Goal: Communication & Community: Answer question/provide support

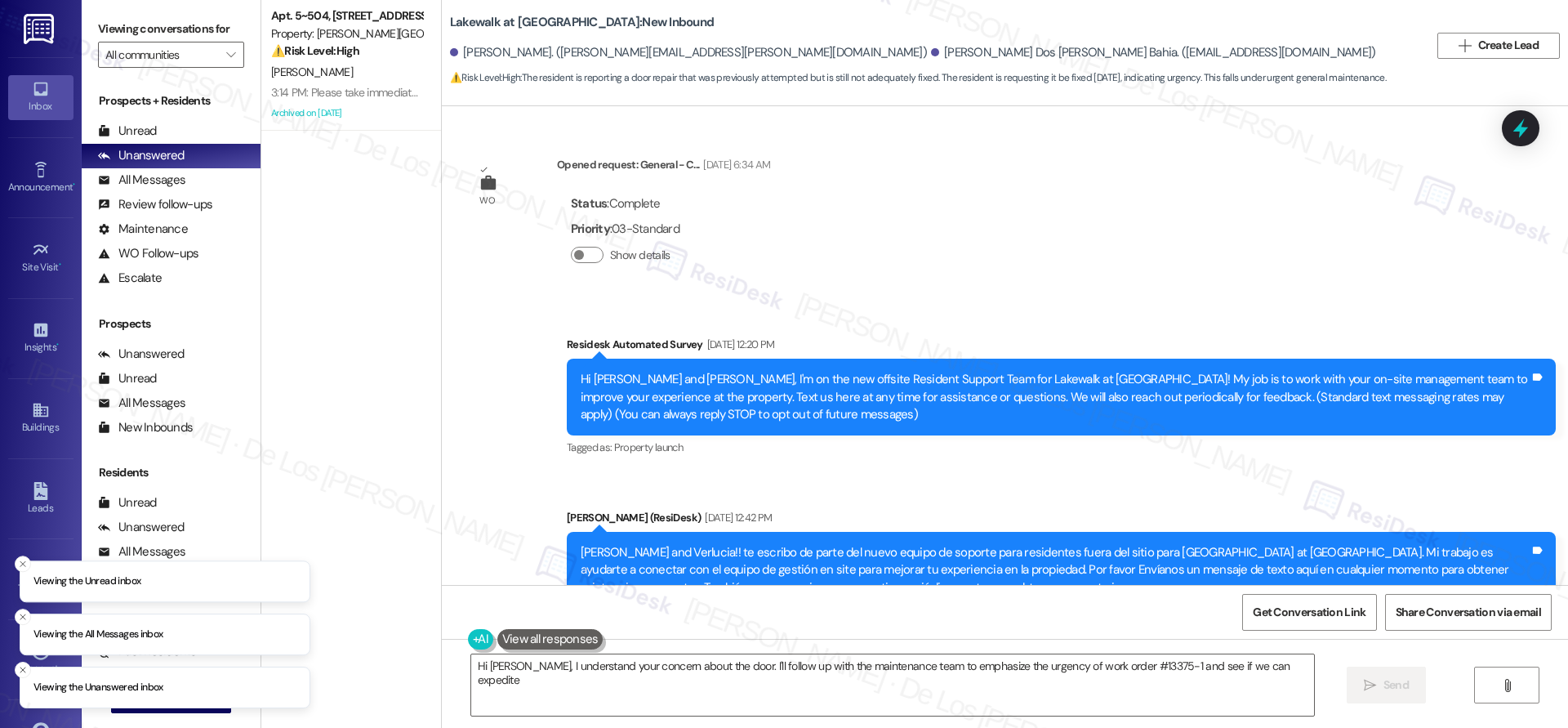
scroll to position [8701, 0]
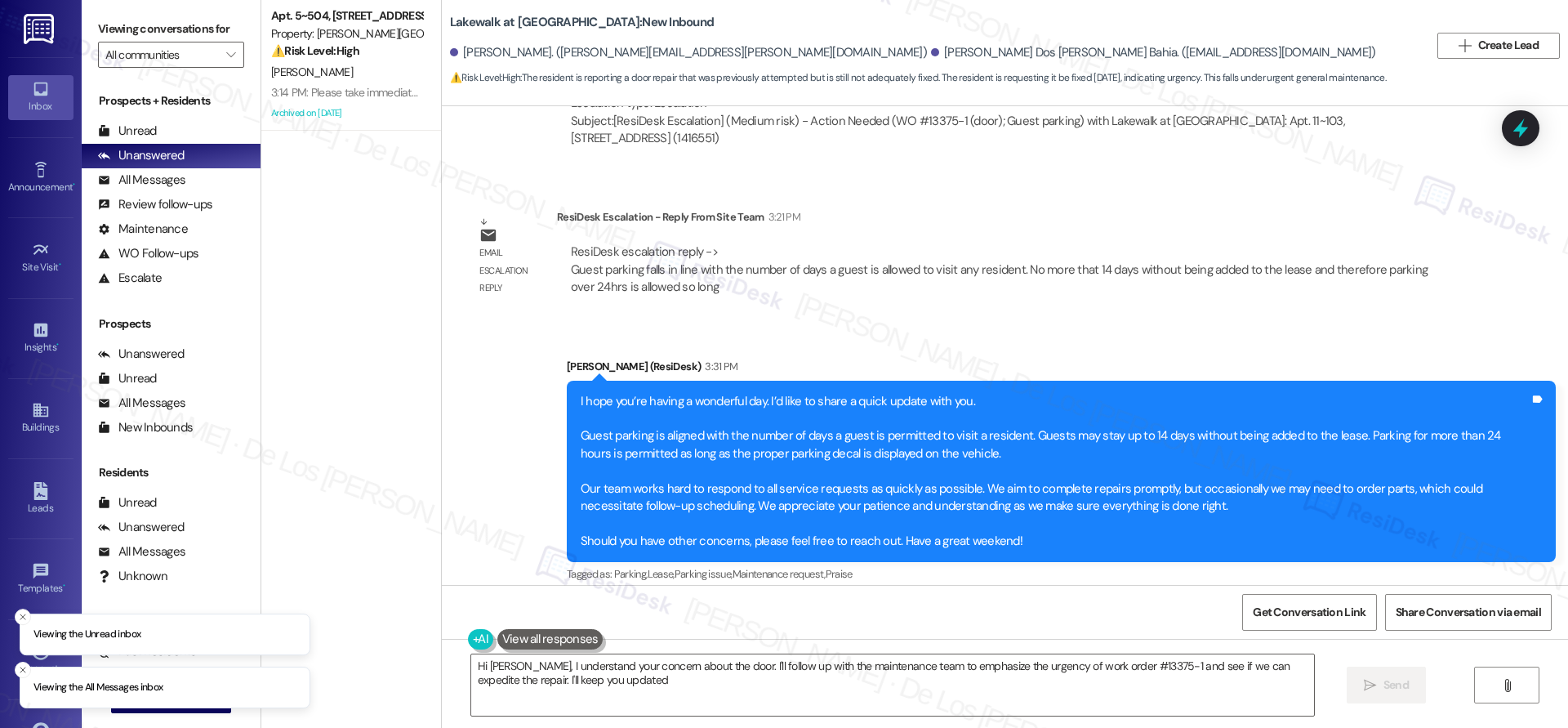
type textarea "Hi John, I understand your concern about the door. I'll follow up with the main…"
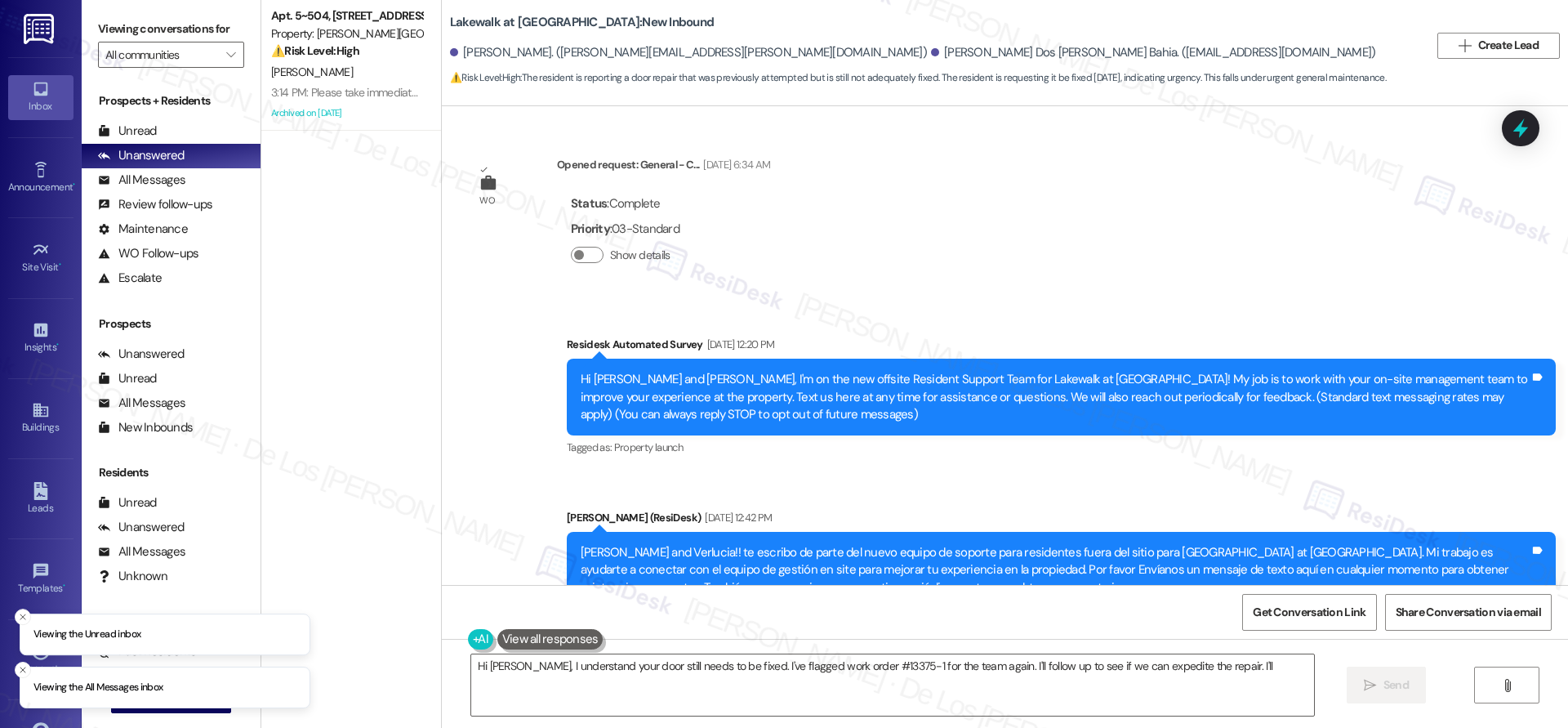
scroll to position [8701, 0]
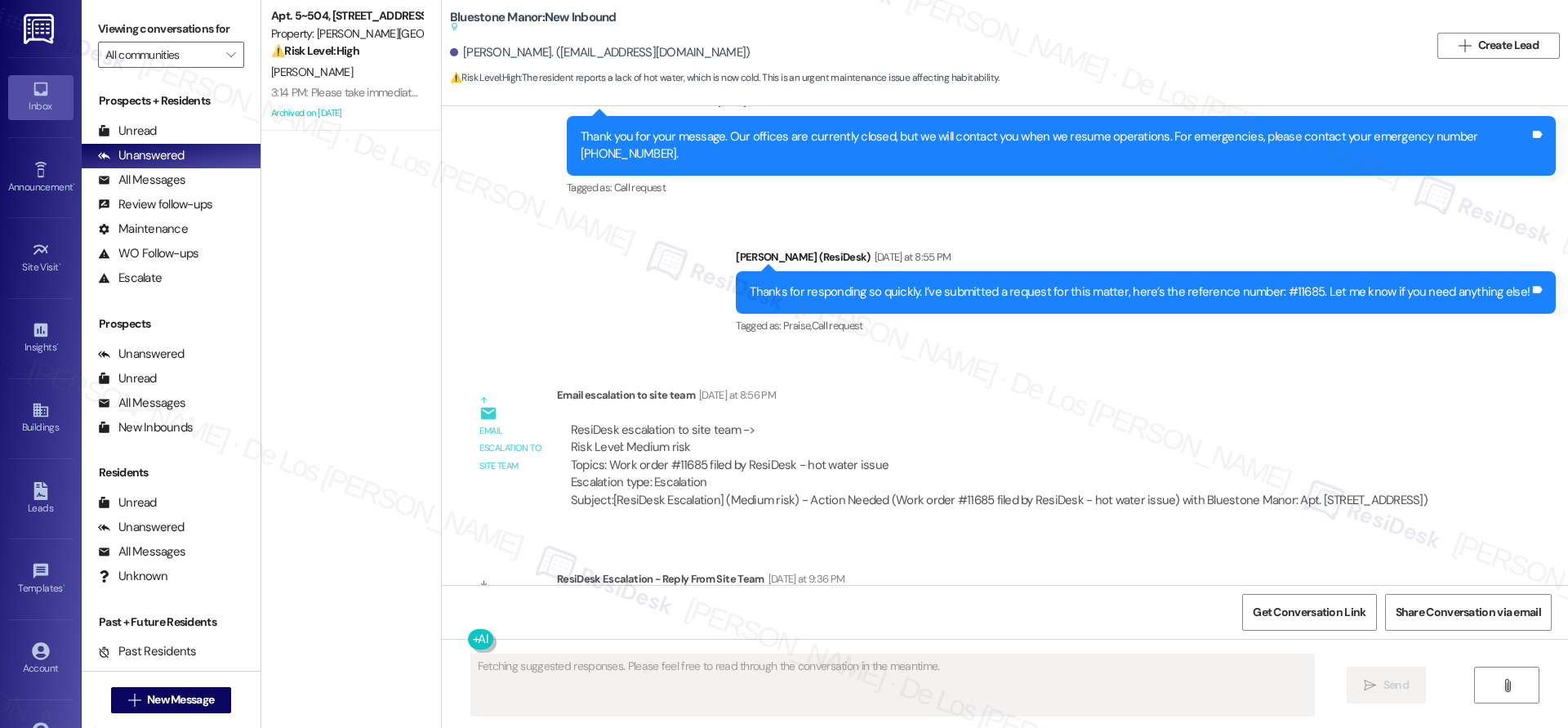
scroll to position [1978, 0]
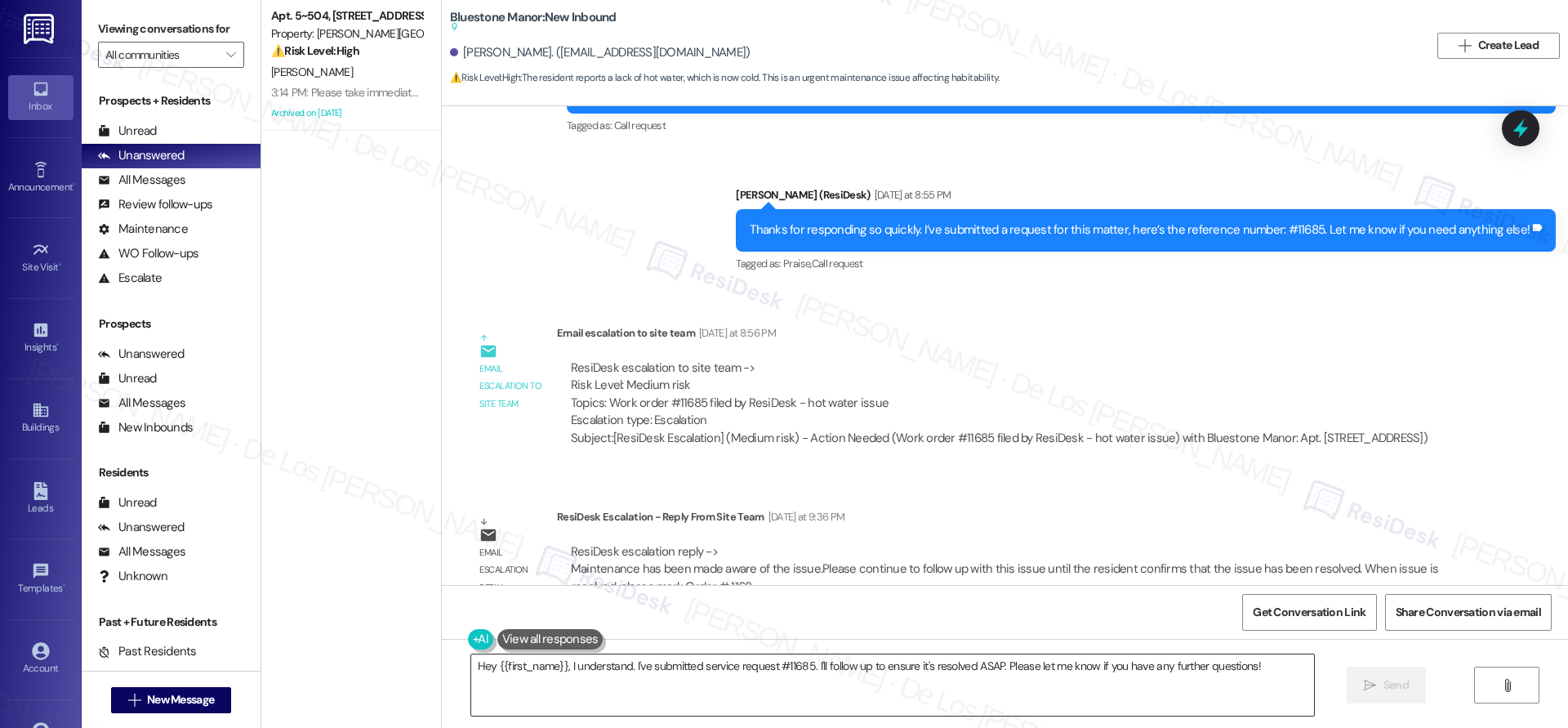
click at [617, 676] on textarea "Hey {{first_name}}, I understand. I've submitted service request #11685. I'll f…" at bounding box center [892, 685] width 843 height 61
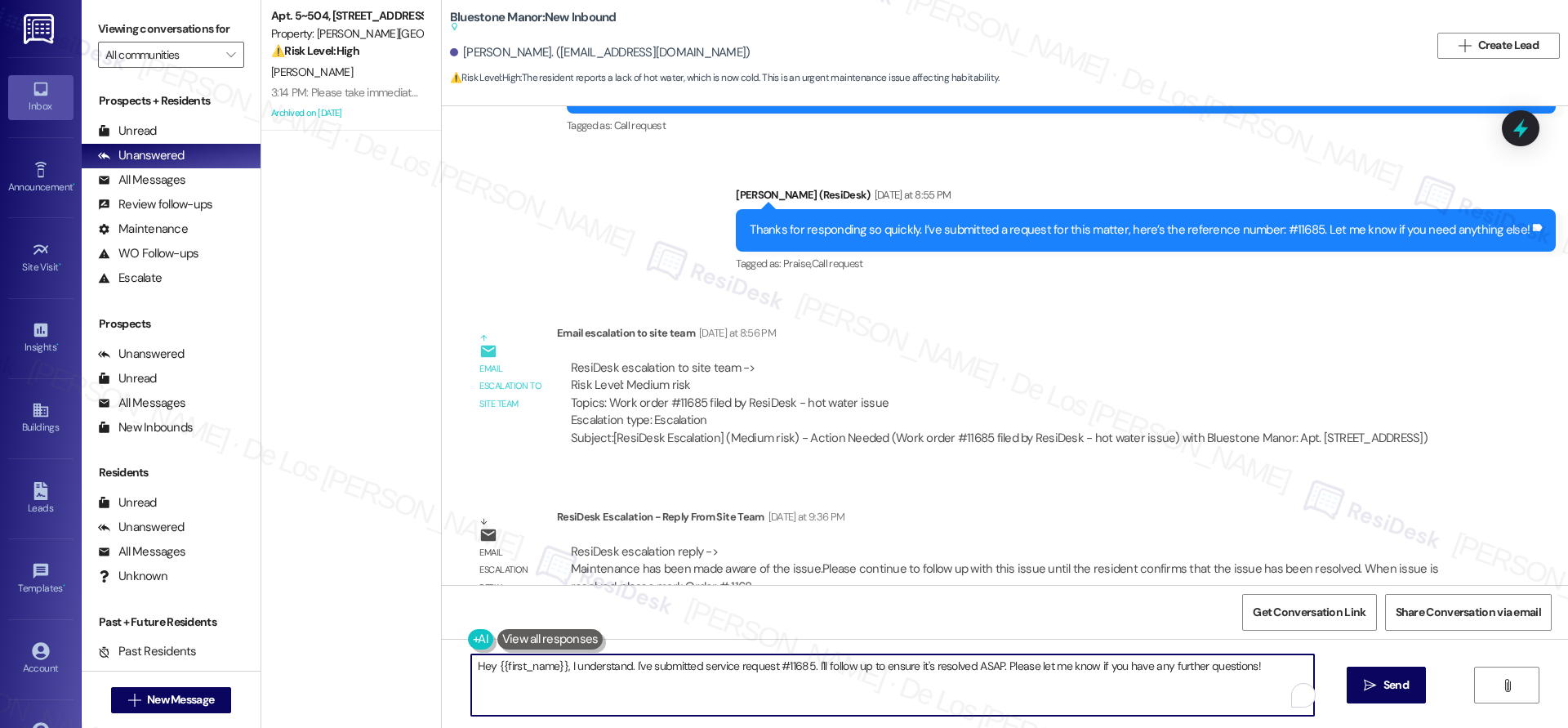
click at [617, 676] on textarea "Hey {{first_name}}, I understand. I've submitted service request #11685. I'll f…" at bounding box center [892, 685] width 843 height 61
paste textarea "Maintenance has been made aware of the issue.Please continue to follow up with …"
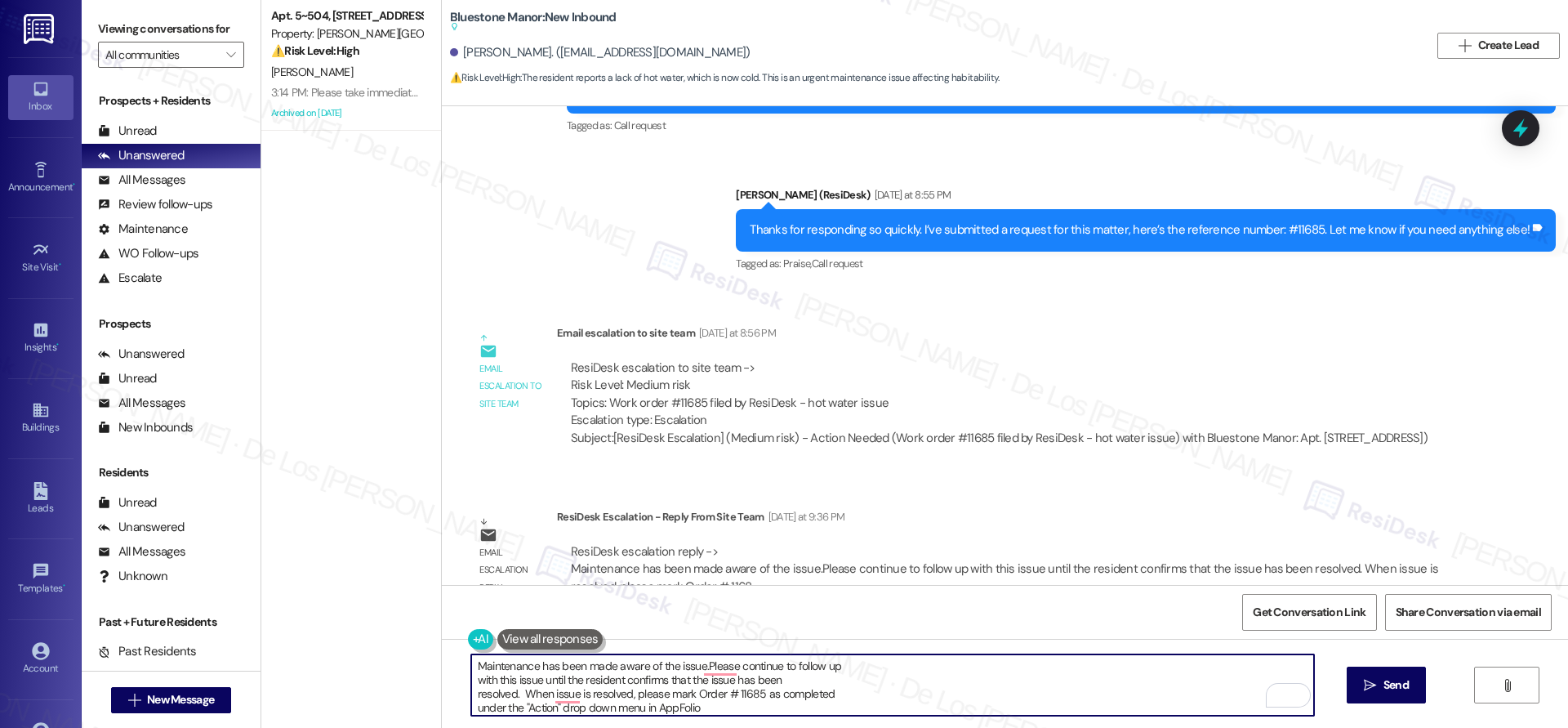
click at [471, 657] on textarea "Maintenance has been made aware of the issue.Please continue to follow up with …" at bounding box center [892, 685] width 843 height 61
drag, startPoint x: 491, startPoint y: 663, endPoint x: 735, endPoint y: 756, distance: 261.1
click at [735, 727] on html "Inbox Go to Inbox Announcement • Send A Text Announcement Site Visit • Go to Si…" at bounding box center [784, 364] width 1568 height 728
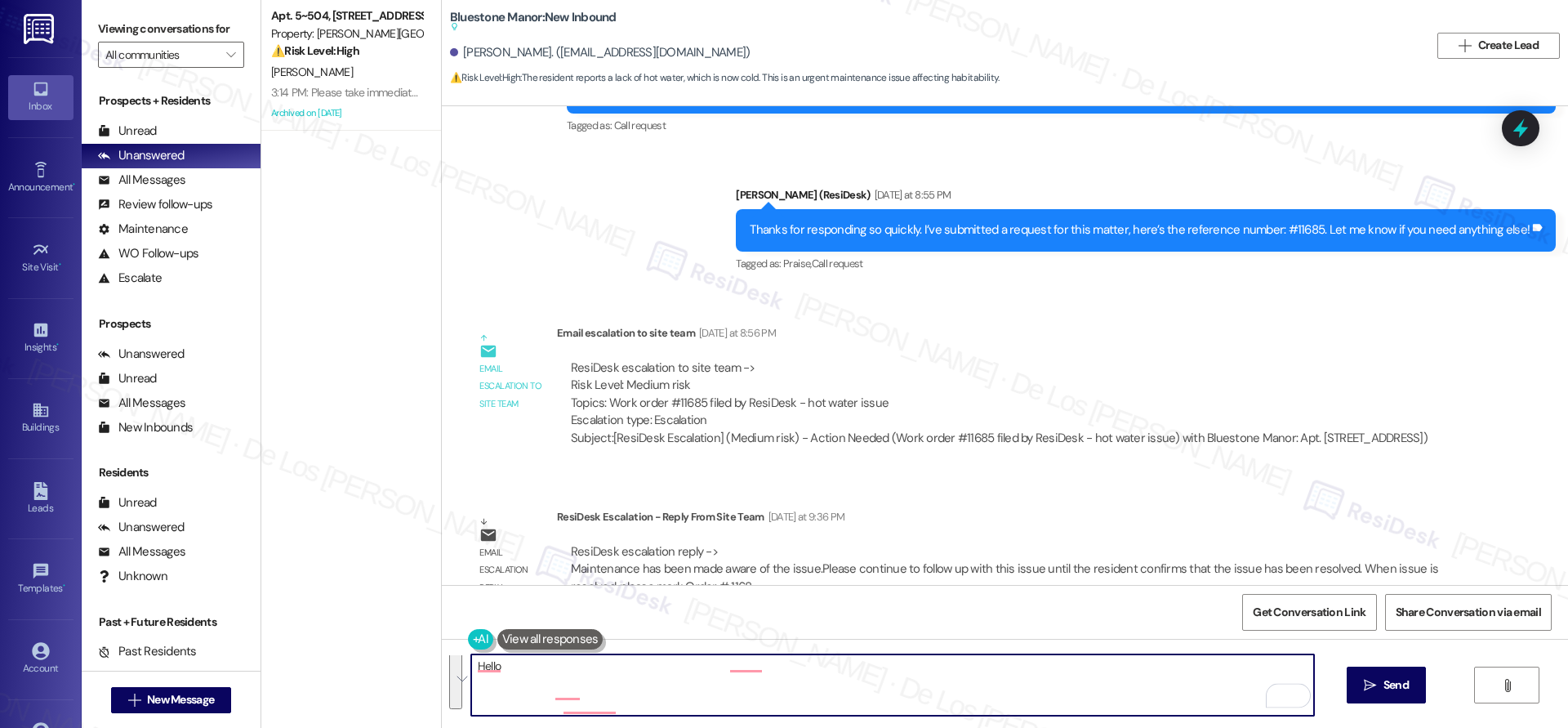
scroll to position [0, 0]
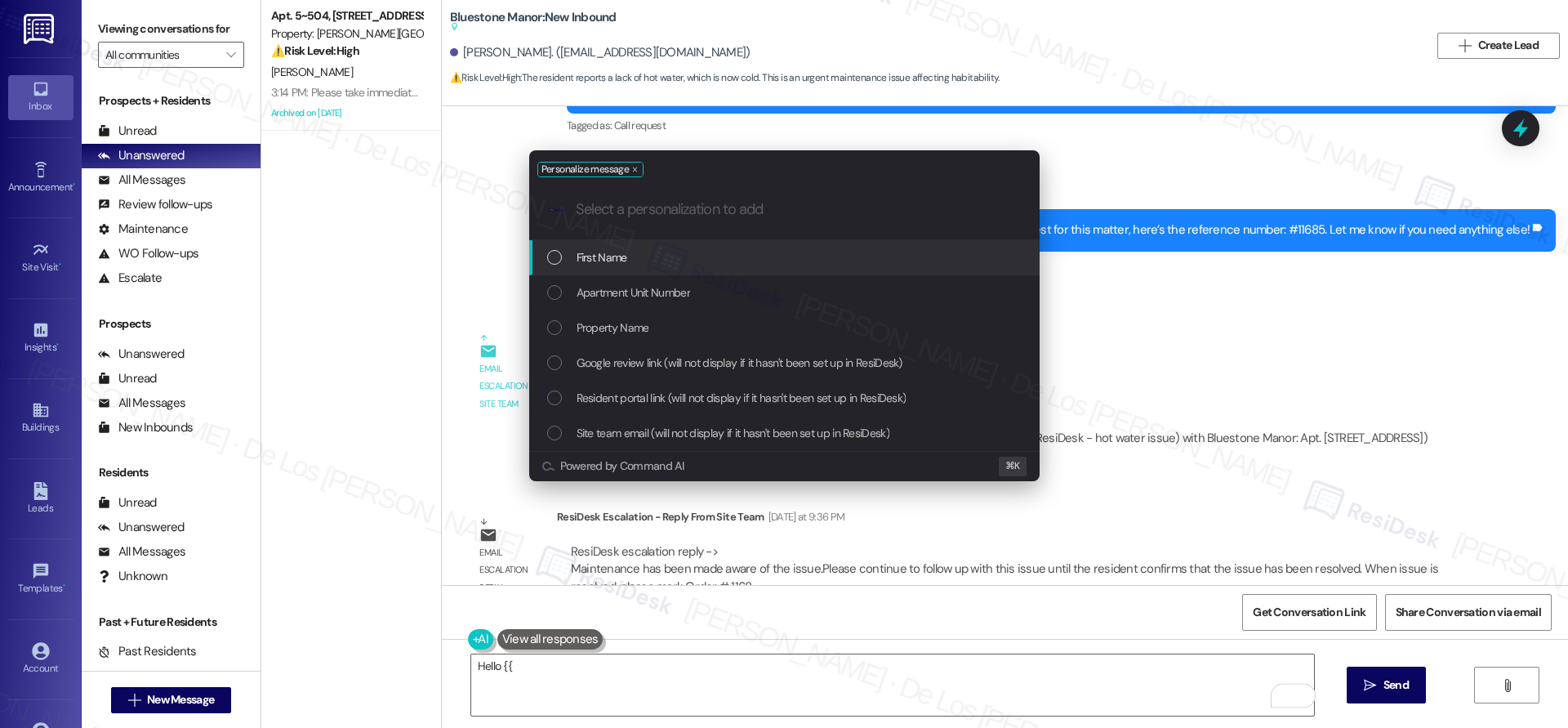
click at [726, 240] on div "First Name" at bounding box center [784, 257] width 510 height 35
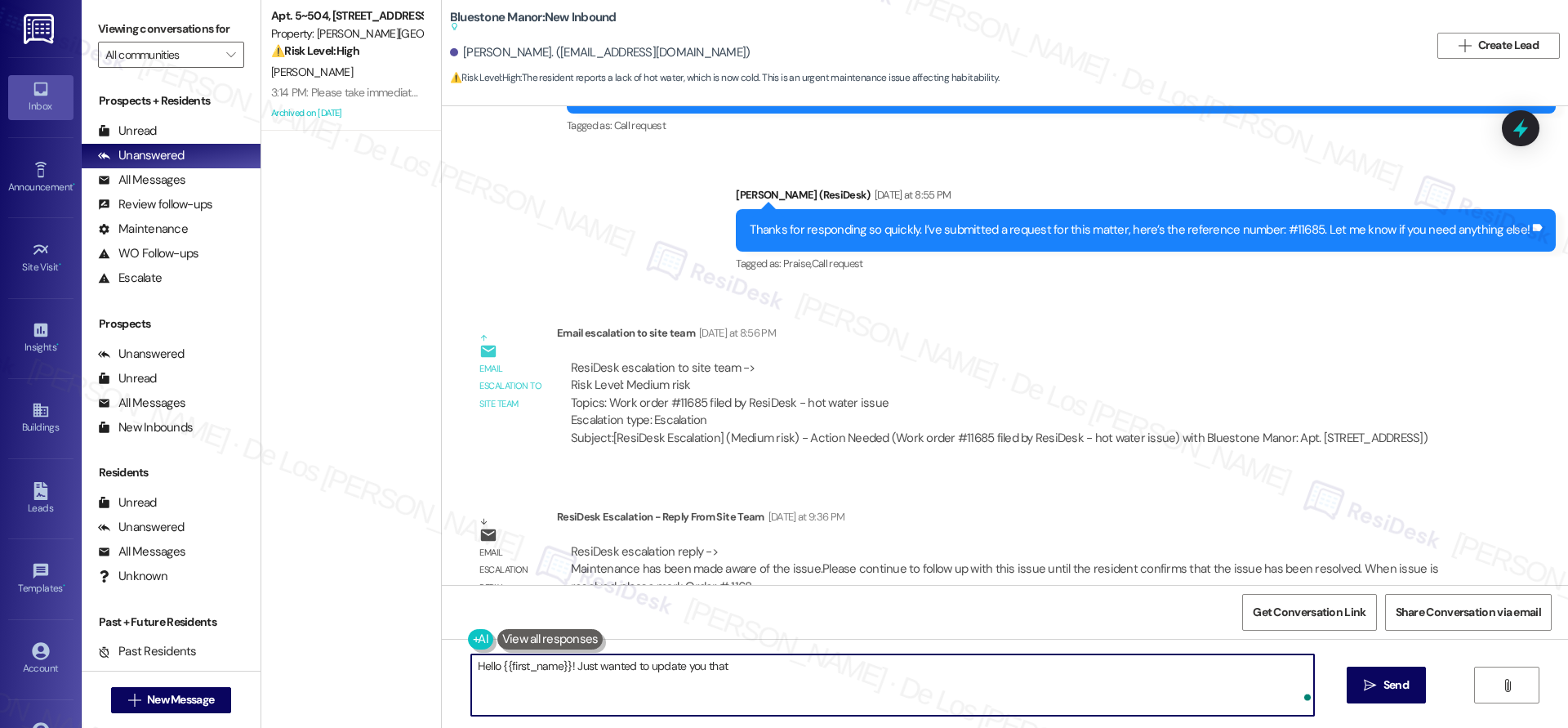
paste textarea "Maintenance has been made aware of the issue.Please continue to follow up with …"
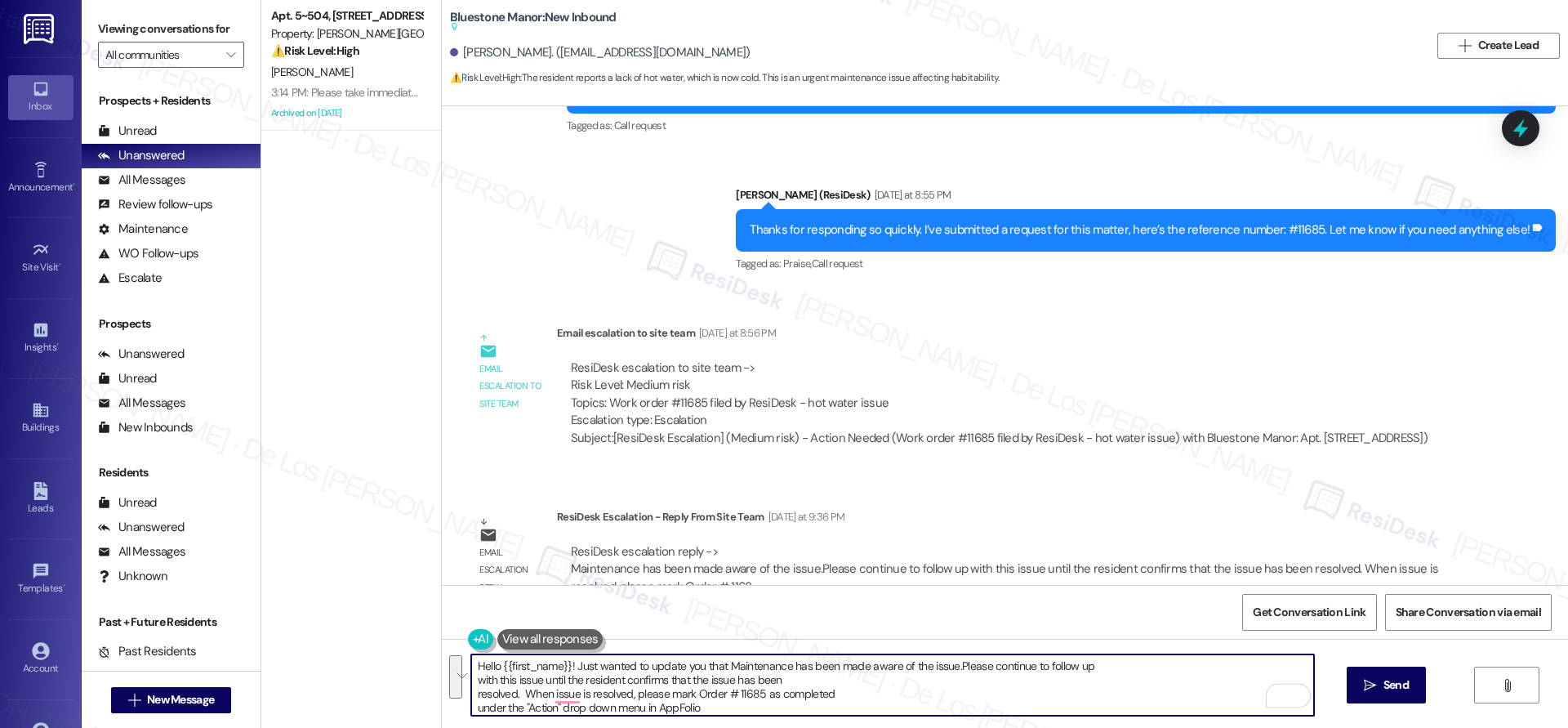
scroll to position [3, 0]
drag, startPoint x: 941, startPoint y: 668, endPoint x: 1003, endPoint y: 713, distance: 76.6
click at [1003, 713] on textarea "Hello {{first_name}}! Just wanted to update you that Maintenance has been made …" at bounding box center [892, 685] width 843 height 61
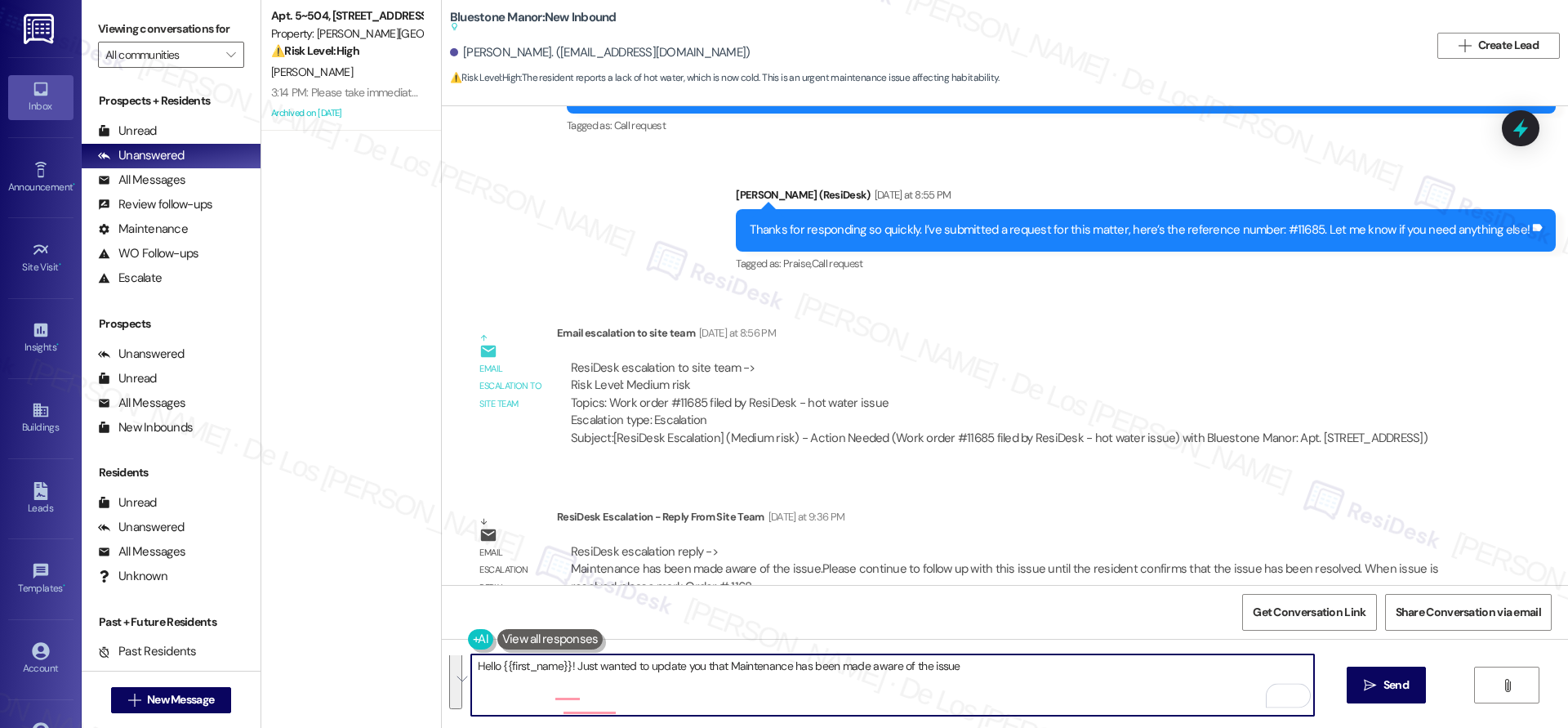
scroll to position [0, 0]
paste textarea "I just wanted to let you know that Maintenance has been made aware of the issue…"
click at [1226, 668] on textarea "Hello {{first_name}}! I just wanted to let you know that Maintenance has been m…" at bounding box center [892, 685] width 843 height 61
type textarea "Hello {{first_name}}! I just wanted to let you know that Maintenance has been m…"
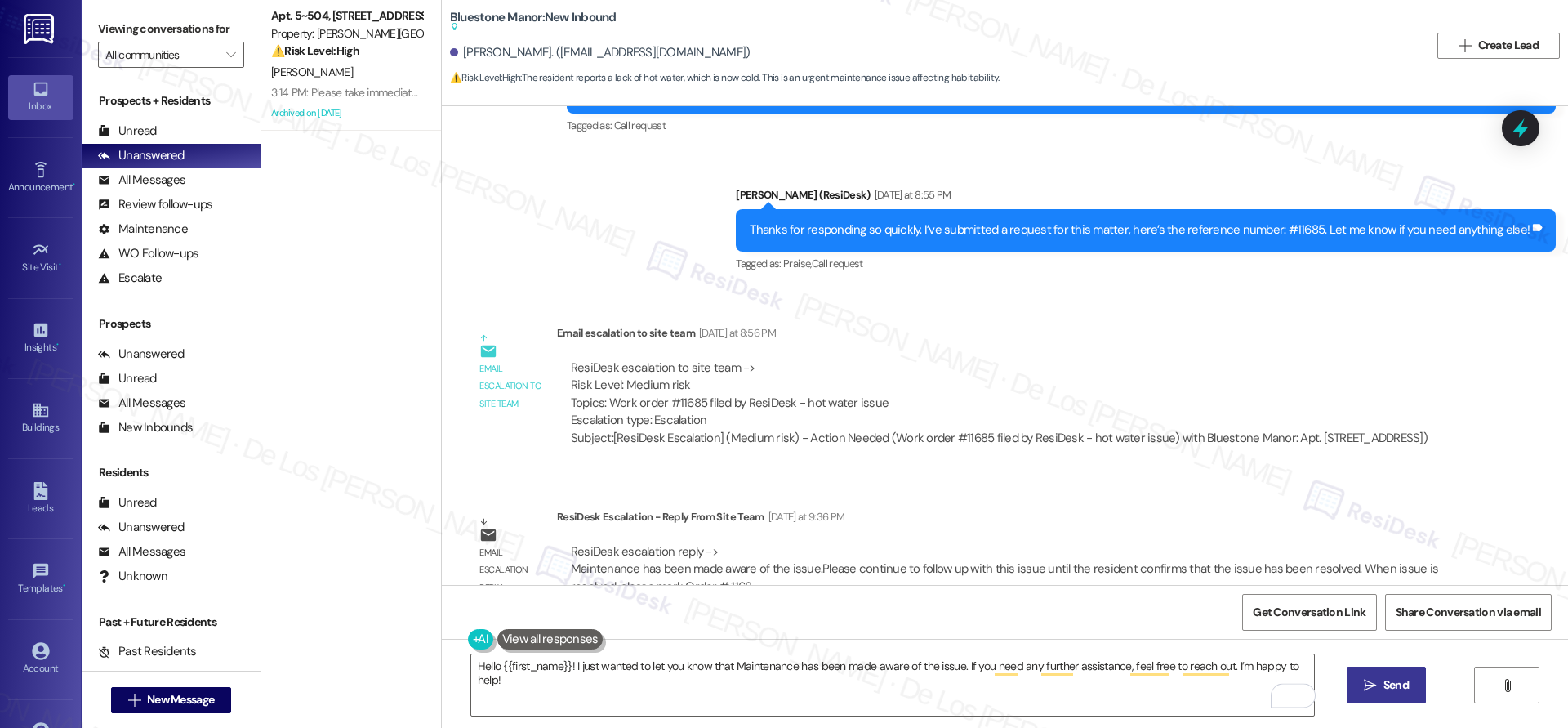
click at [1391, 682] on span "Send" at bounding box center [1396, 685] width 26 height 17
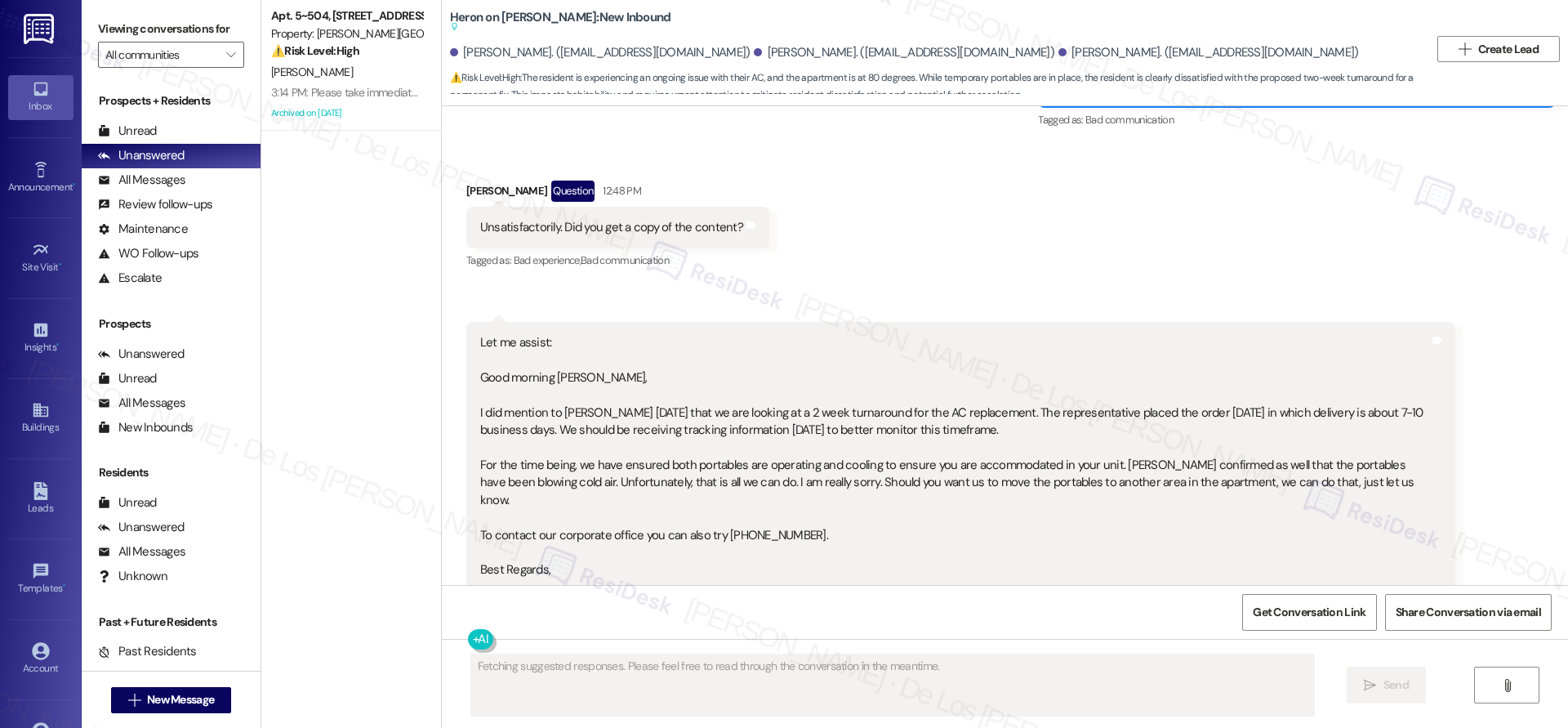
scroll to position [13716, 0]
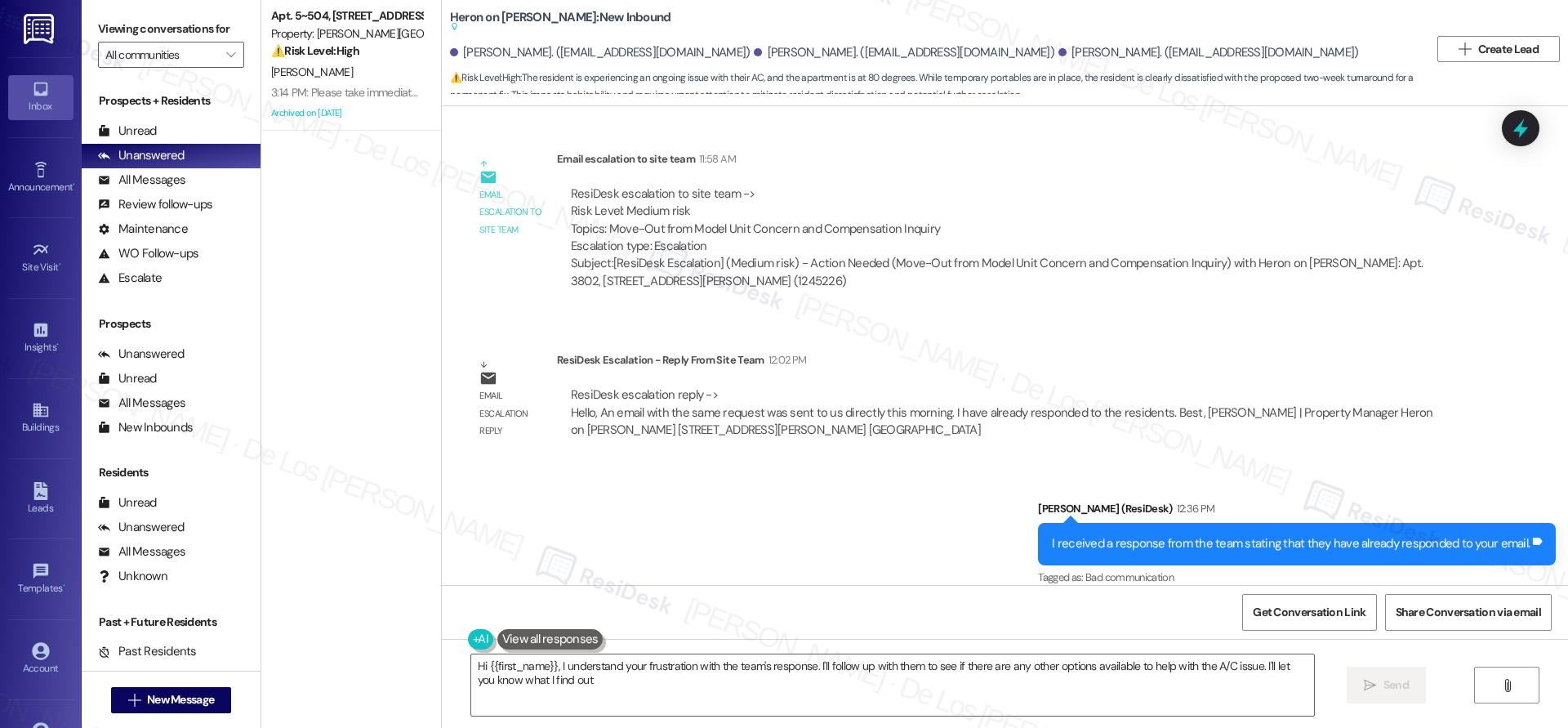
type textarea "Hi {{first_name}}, I understand your frustration with the team's response. I'll…"
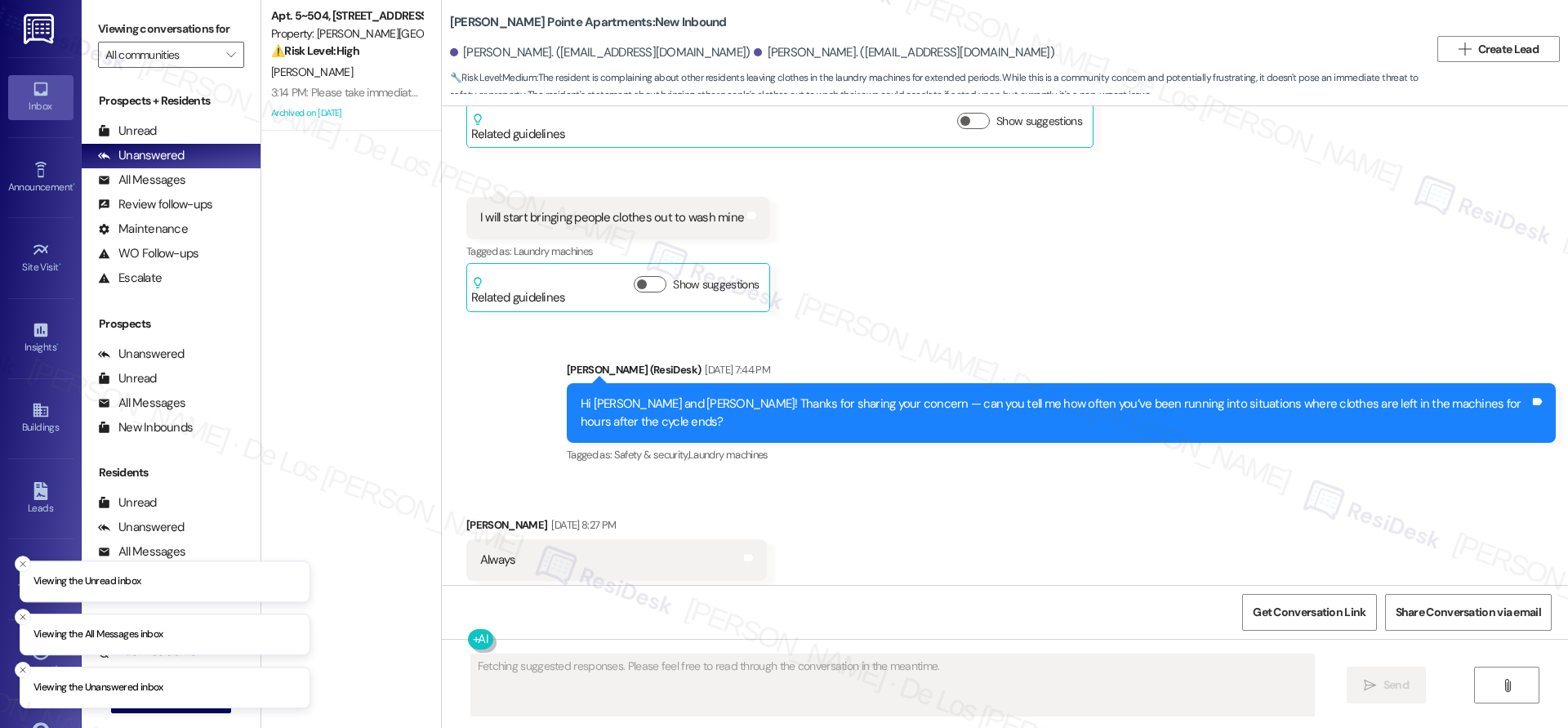
scroll to position [25634, 0]
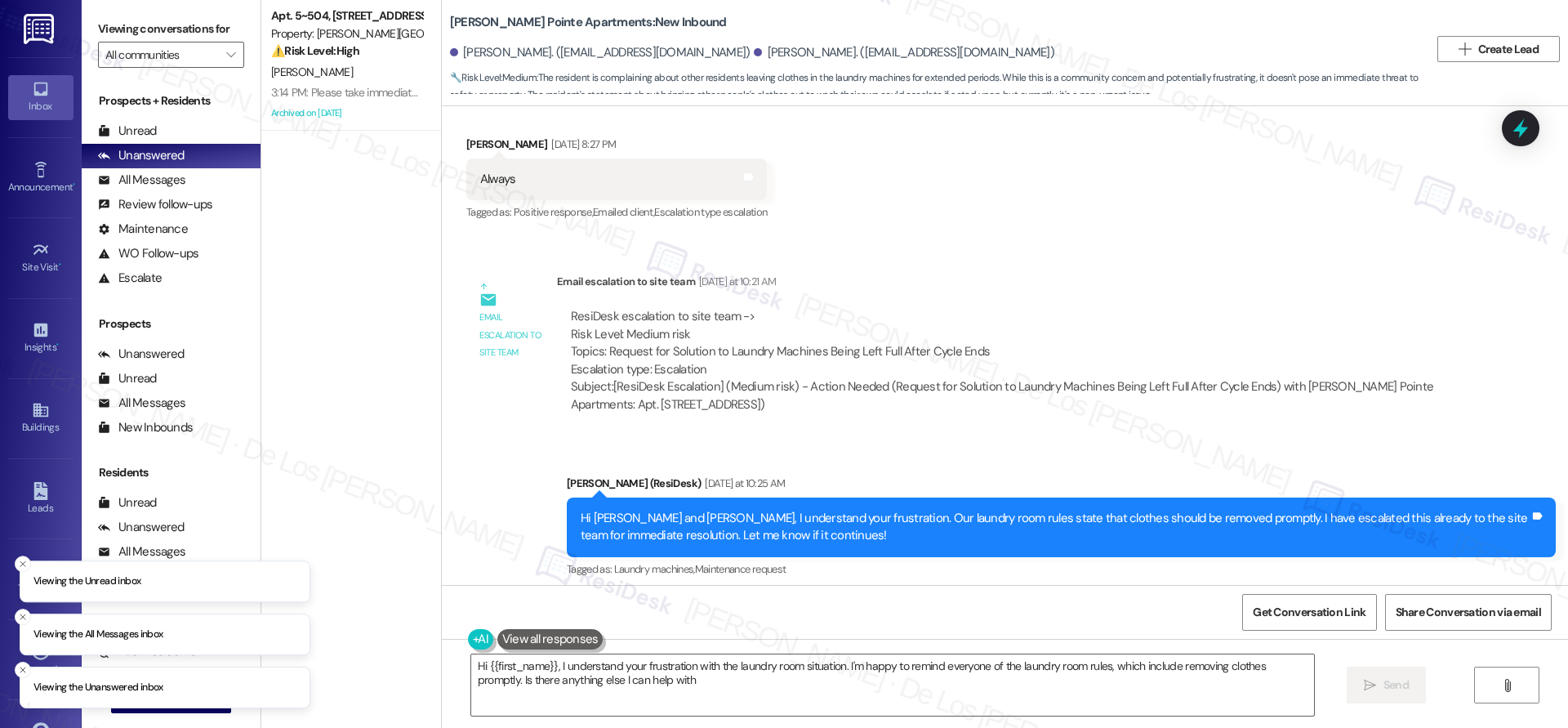
type textarea "Hi {{first_name}}, I understand your frustration with the laundry room situatio…"
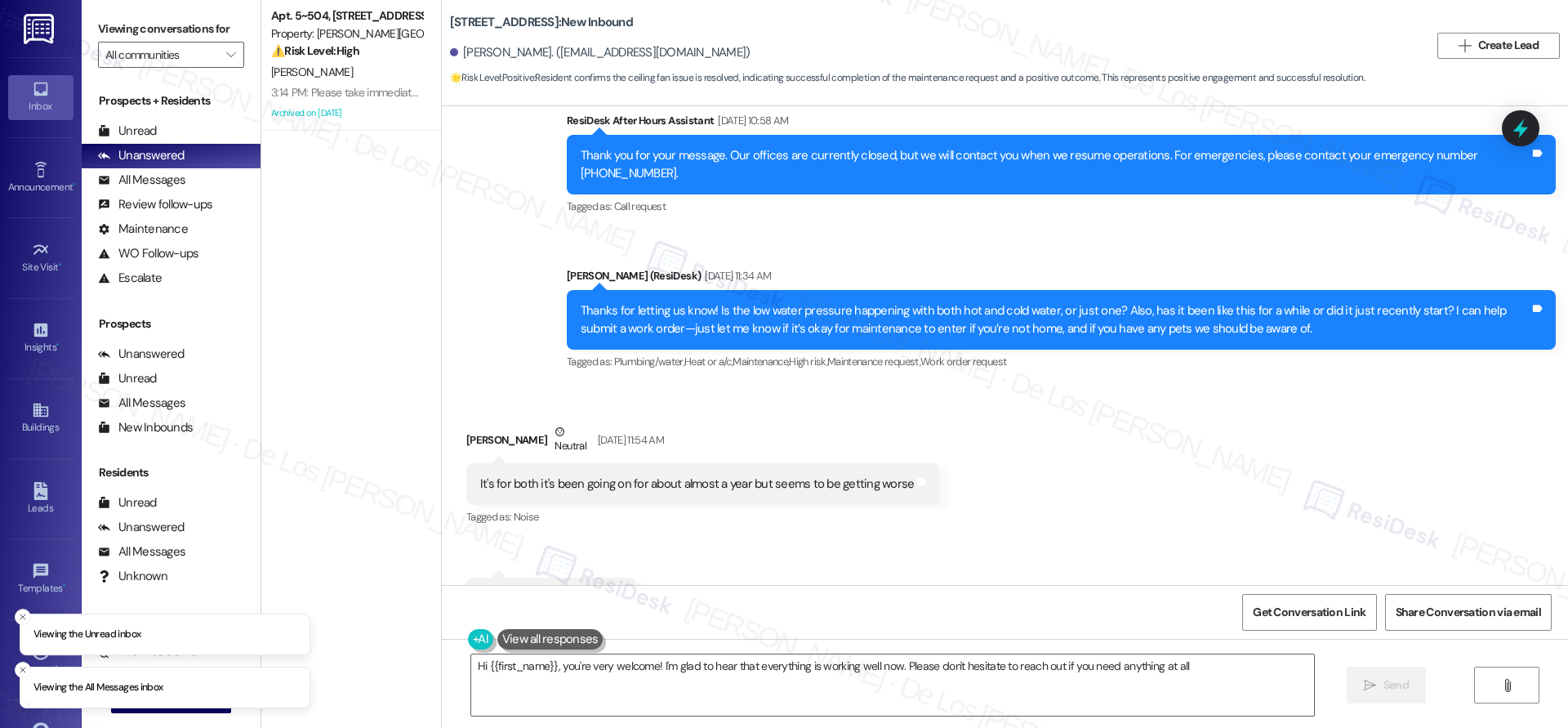
type textarea "Hi {{first_name}}, you're very welcome! I'm glad to hear that everything is wor…"
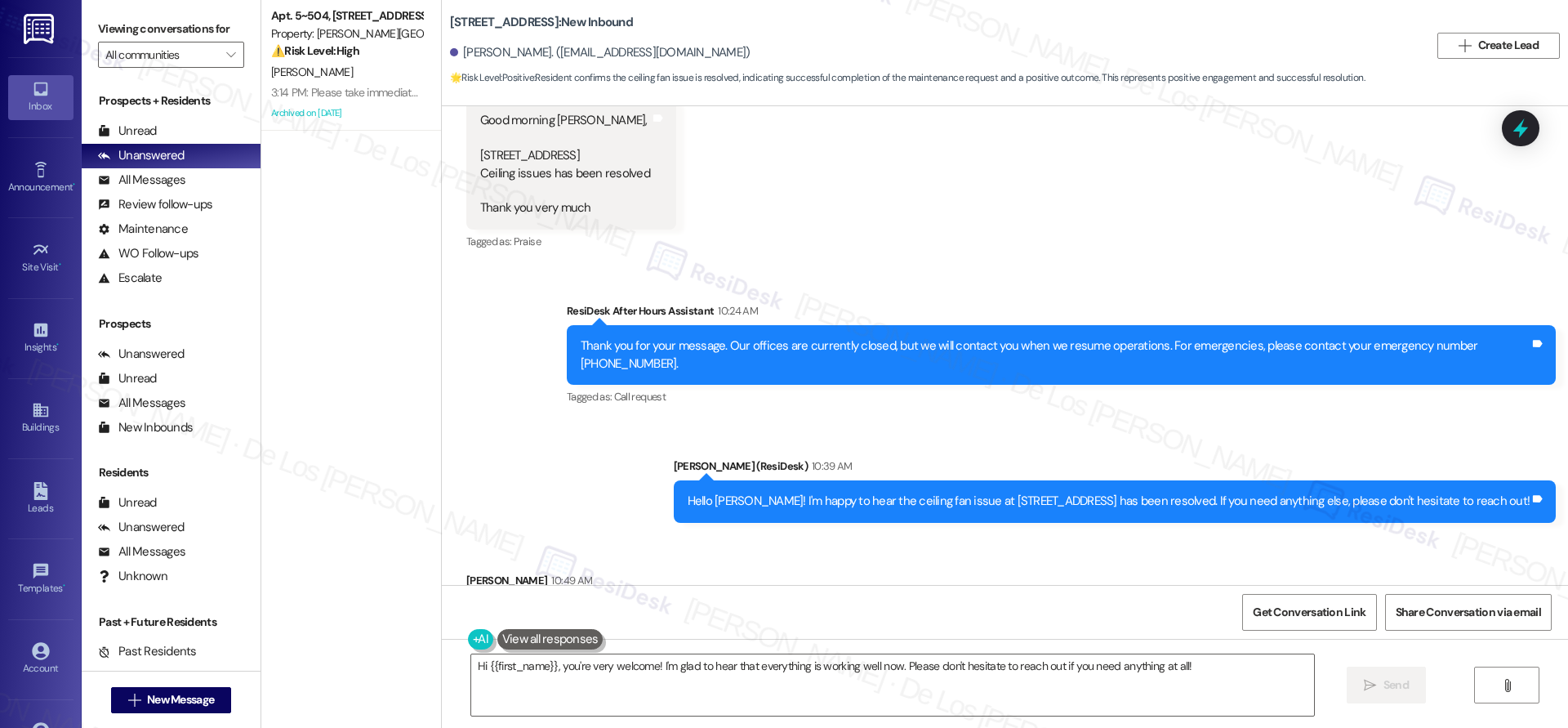
scroll to position [6253, 0]
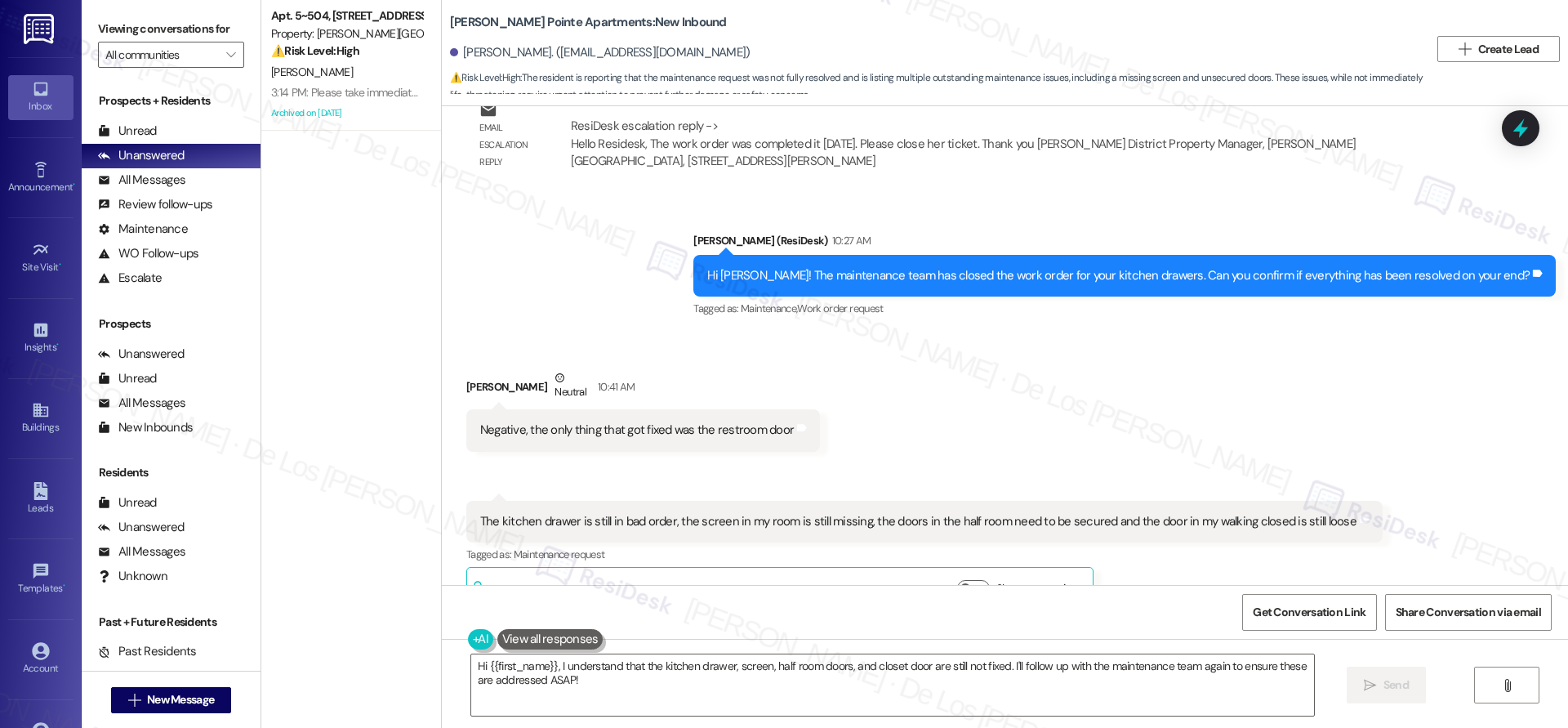
scroll to position [10322, 0]
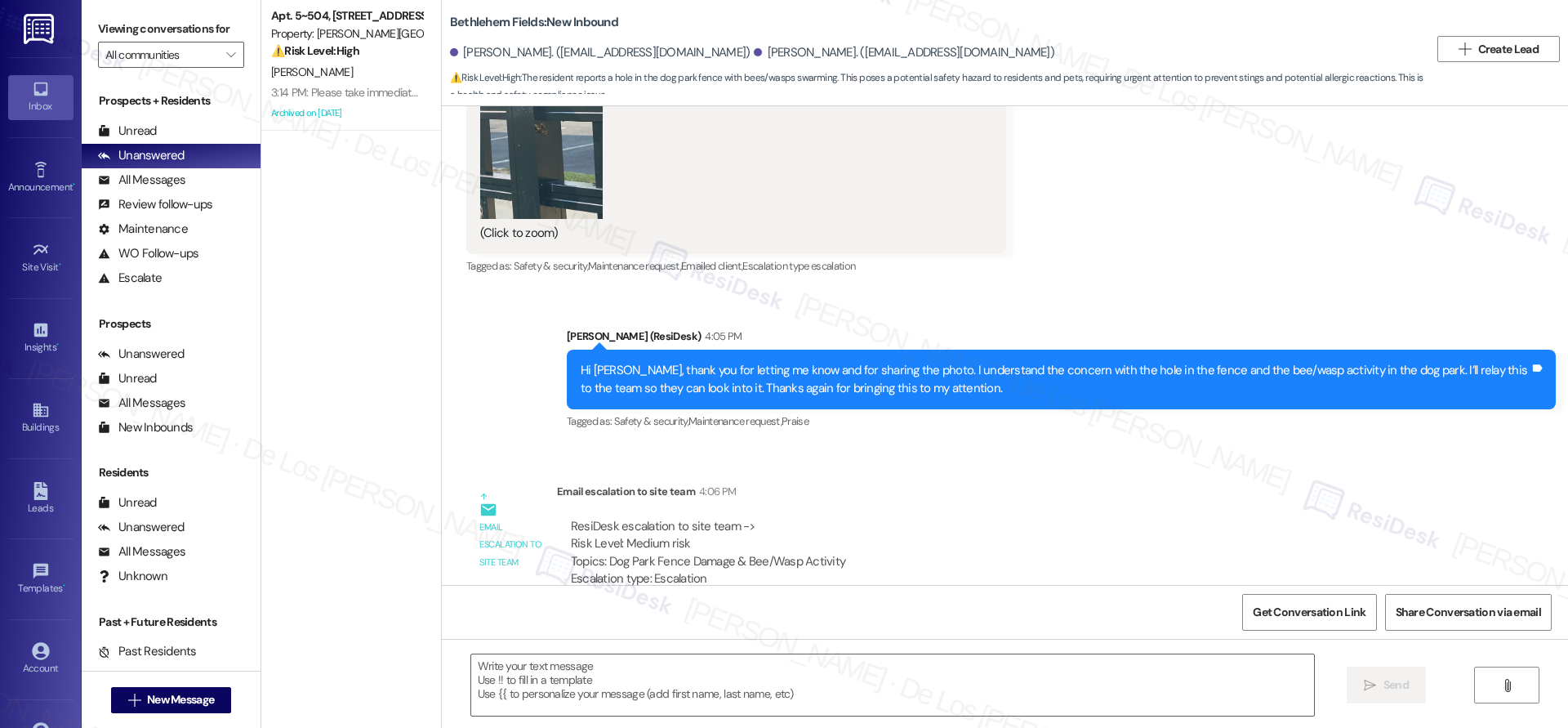
scroll to position [8430, 0]
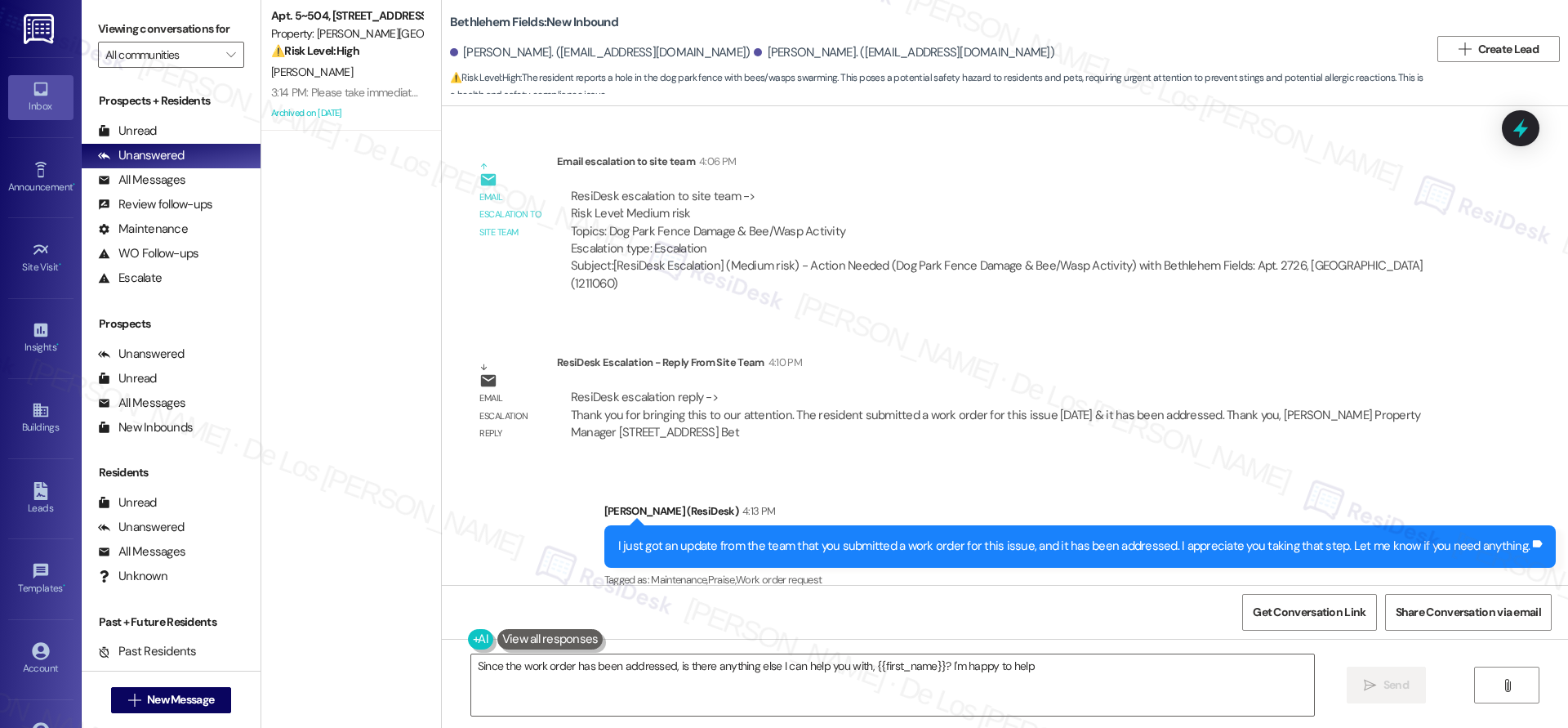
type textarea "Since the work order has been addressed, is there anything else I can help you …"
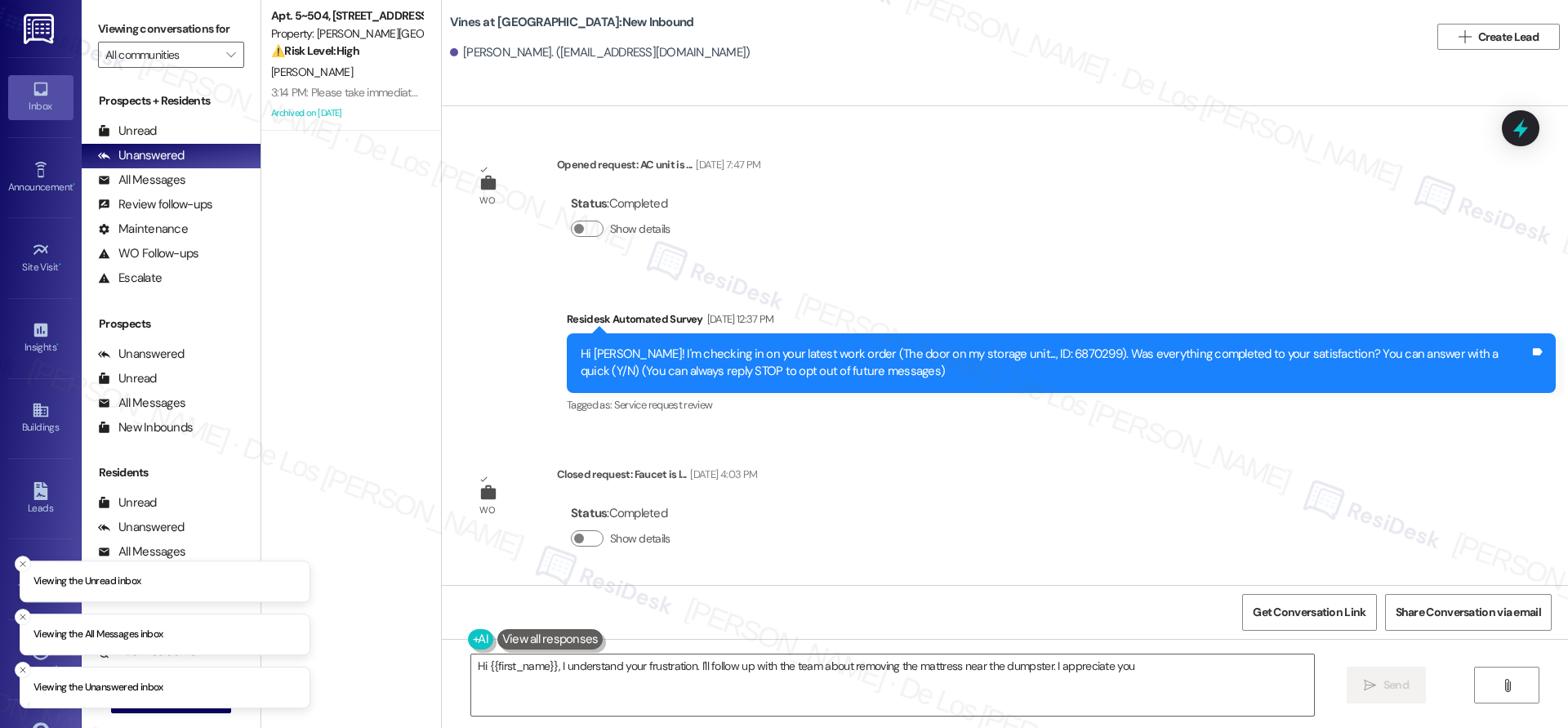
scroll to position [6174, 0]
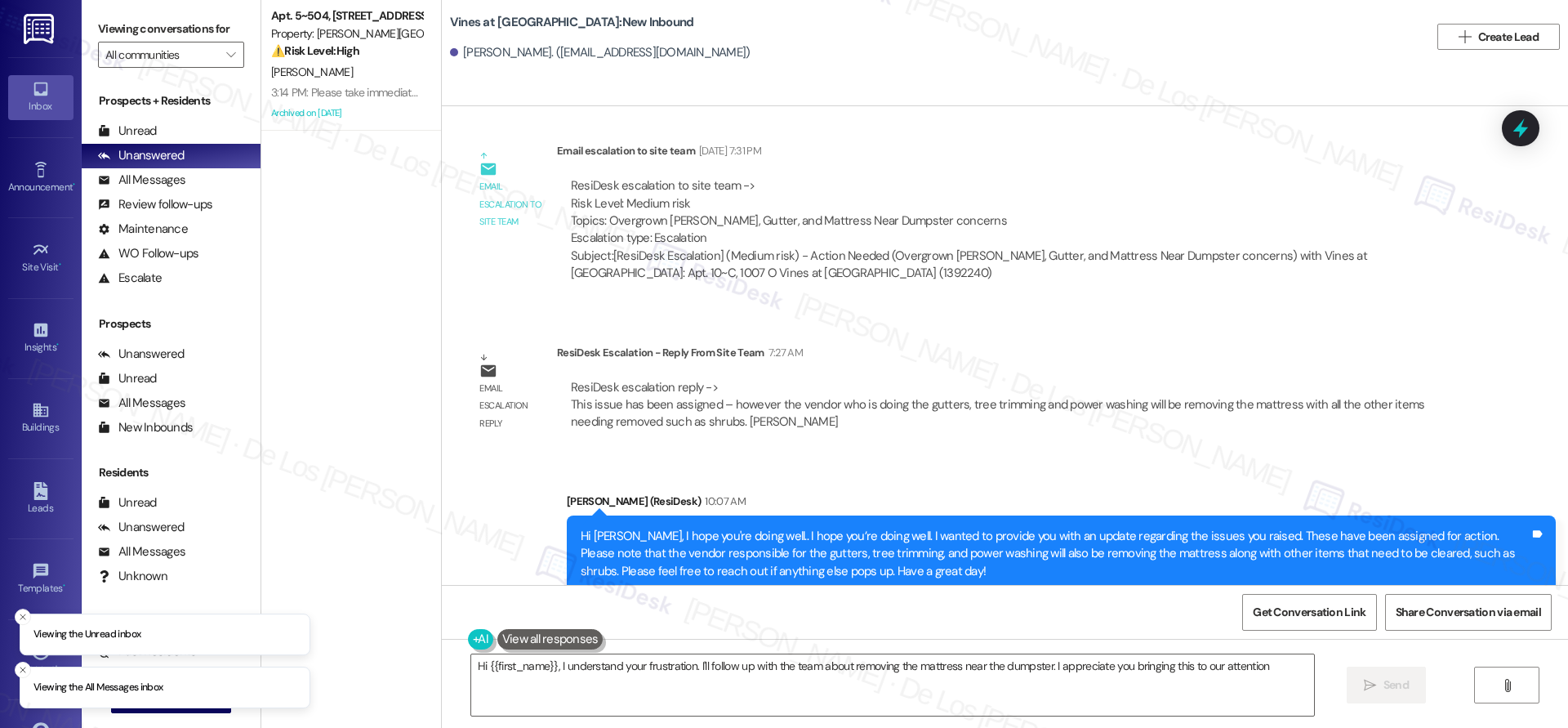
type textarea "Hi {{first_name}}, I understand your frustration. I'll follow up with the team …"
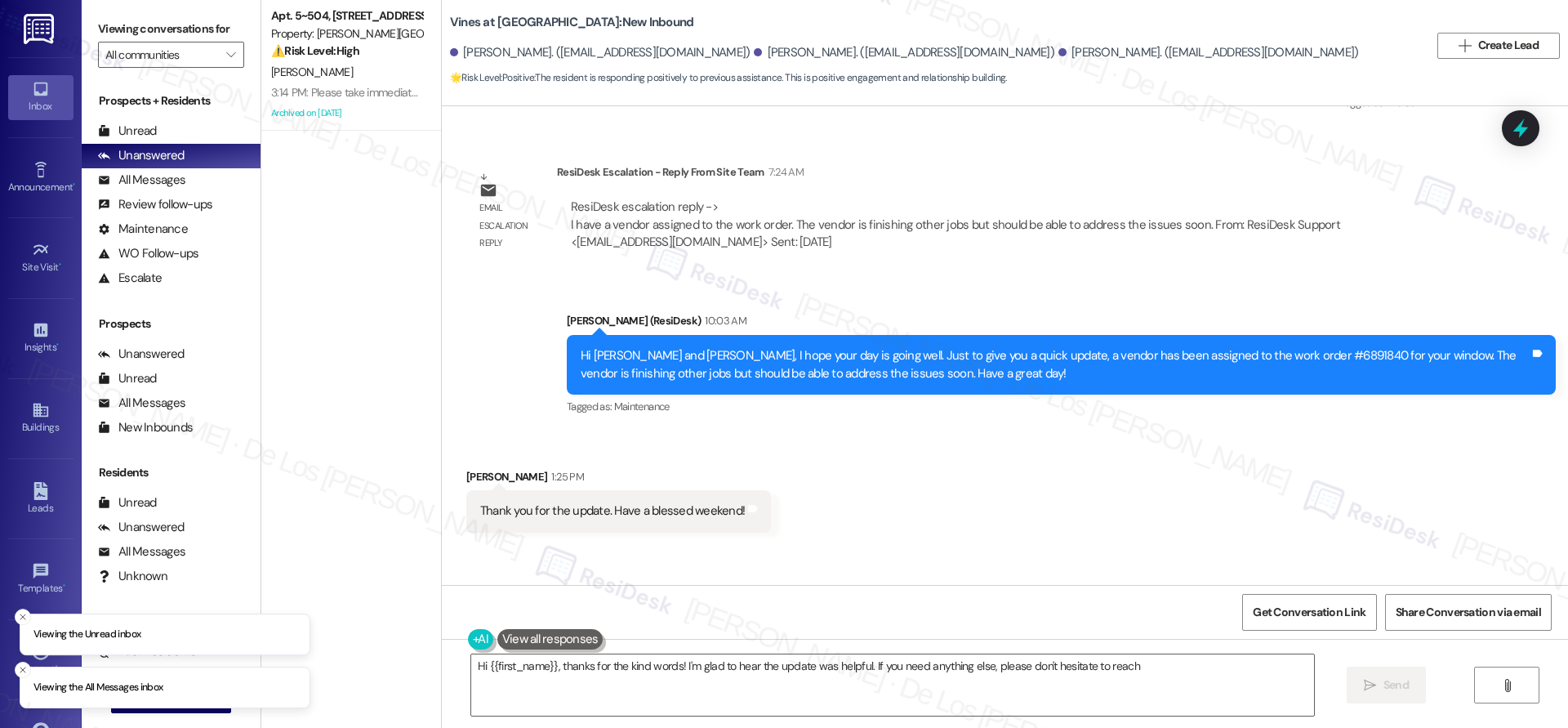
scroll to position [15876, 0]
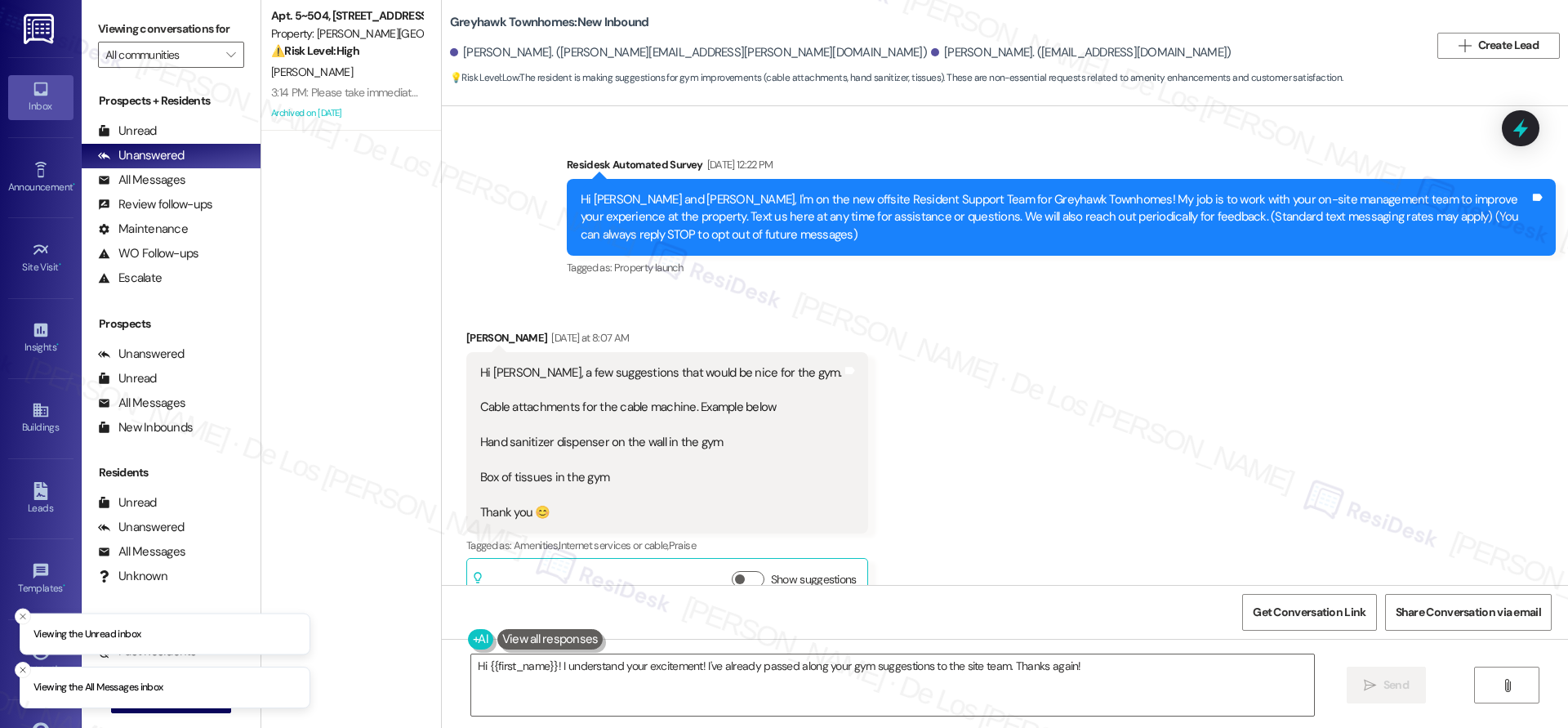
scroll to position [1442, 0]
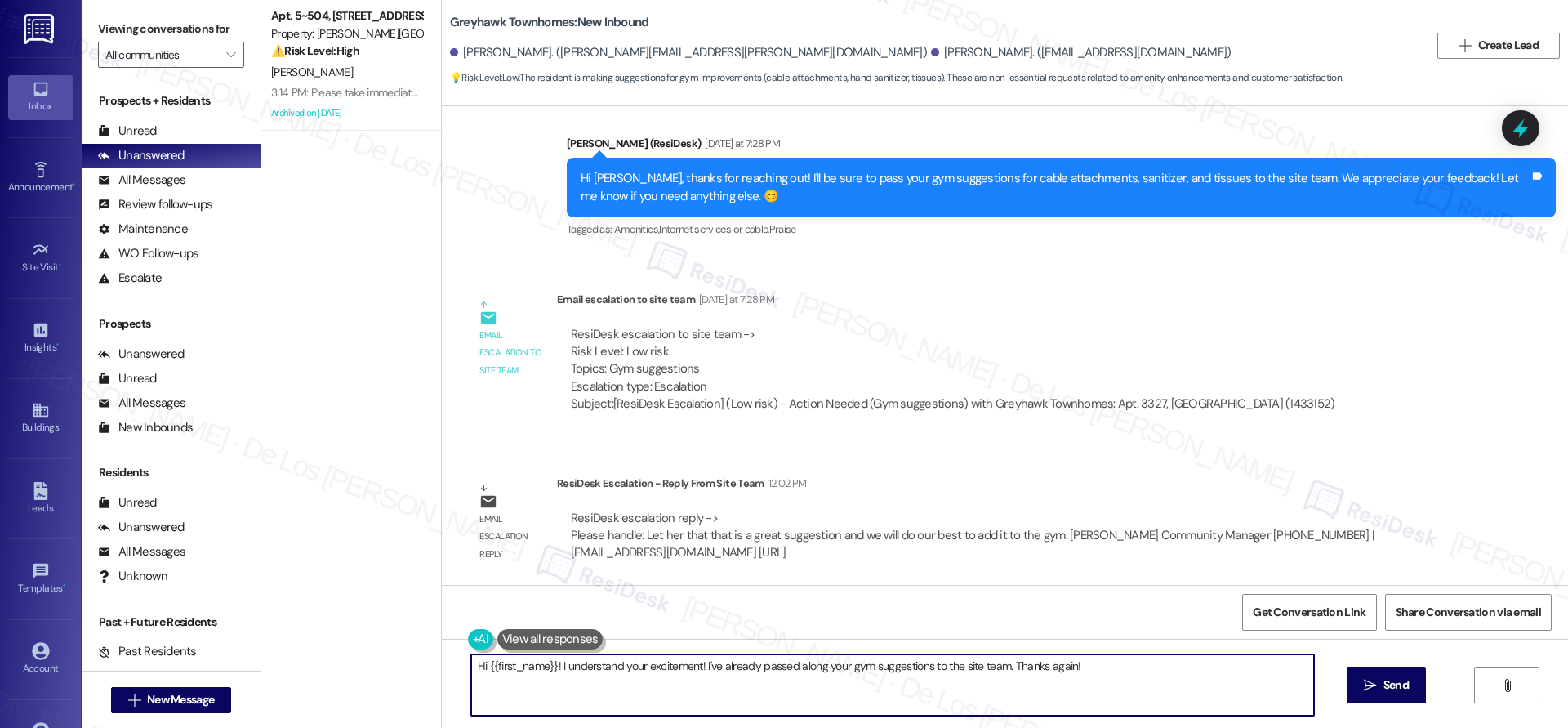
click at [554, 665] on textarea "Hi {{first_name}}! I understand your excitement! I've already passed along your…" at bounding box center [892, 685] width 843 height 61
click at [557, 665] on textarea "Hi {{first_name}}! I understand your excitement! I've already passed along your…" at bounding box center [892, 685] width 843 height 61
drag, startPoint x: 550, startPoint y: 668, endPoint x: 1122, endPoint y: 726, distance: 574.9
click at [1122, 725] on div "Hi {{first_name}}! I understand your excitement! I've already passed along your…" at bounding box center [1005, 700] width 1126 height 122
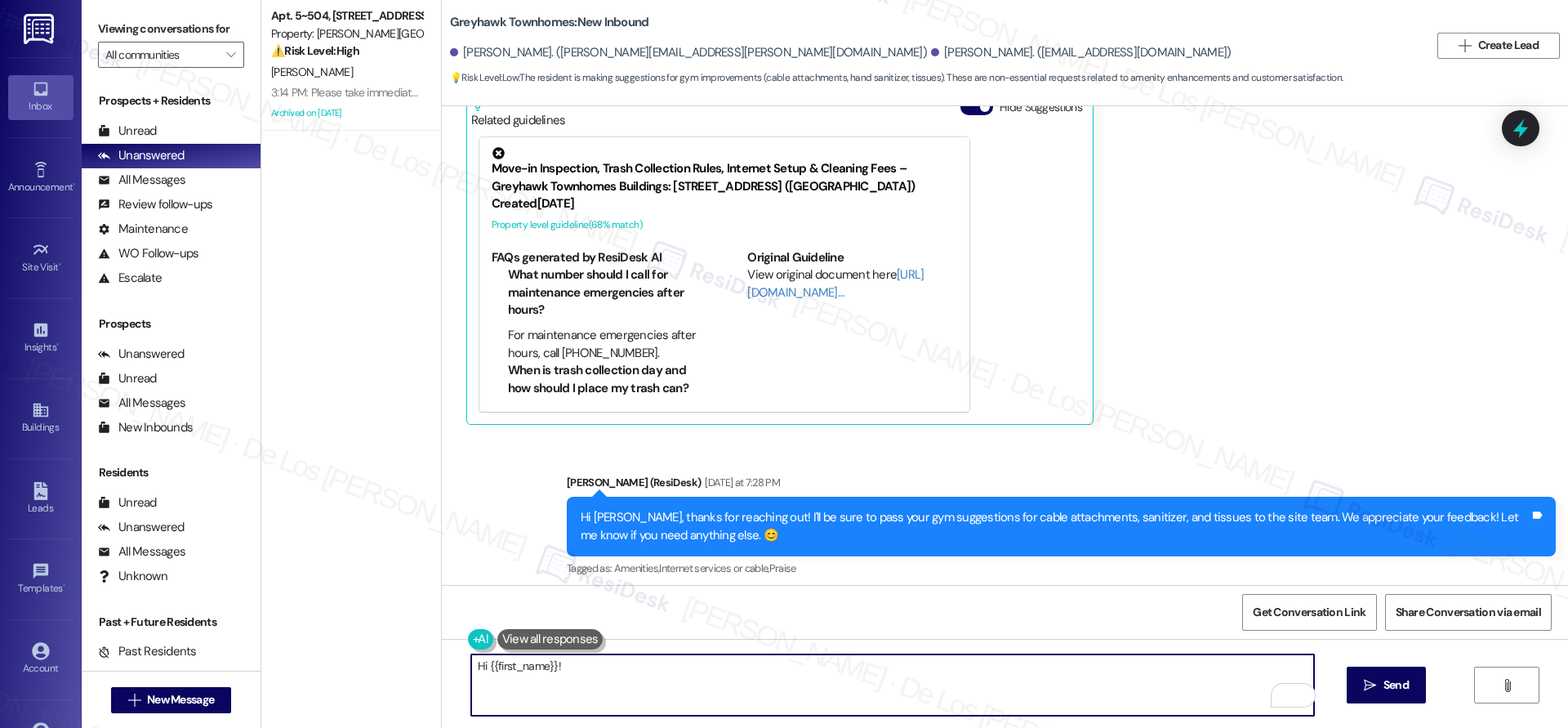
scroll to position [1140, 0]
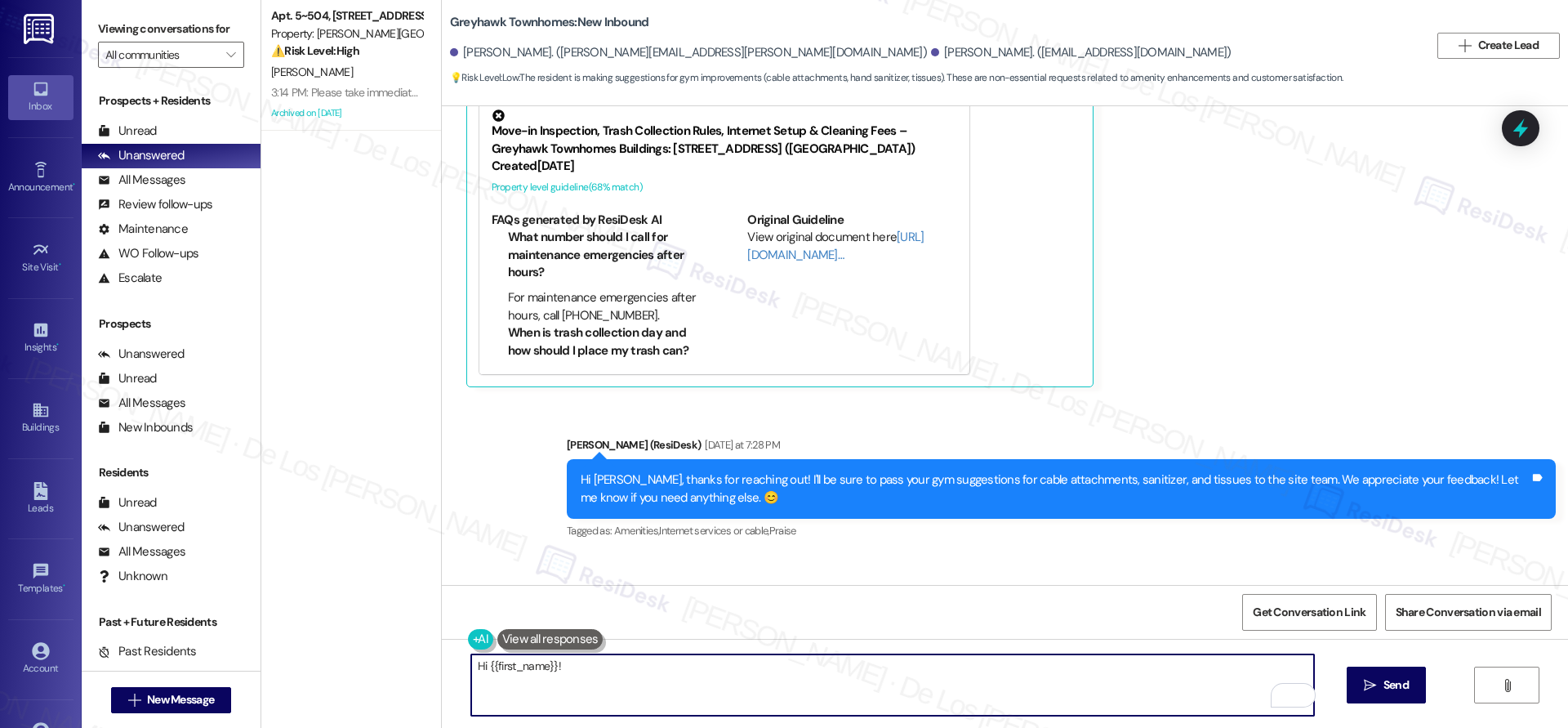
drag, startPoint x: 539, startPoint y: 669, endPoint x: 618, endPoint y: 654, distance: 80.4
click at [480, 665] on textarea "Hi {{first_name}}!" at bounding box center [892, 685] width 843 height 61
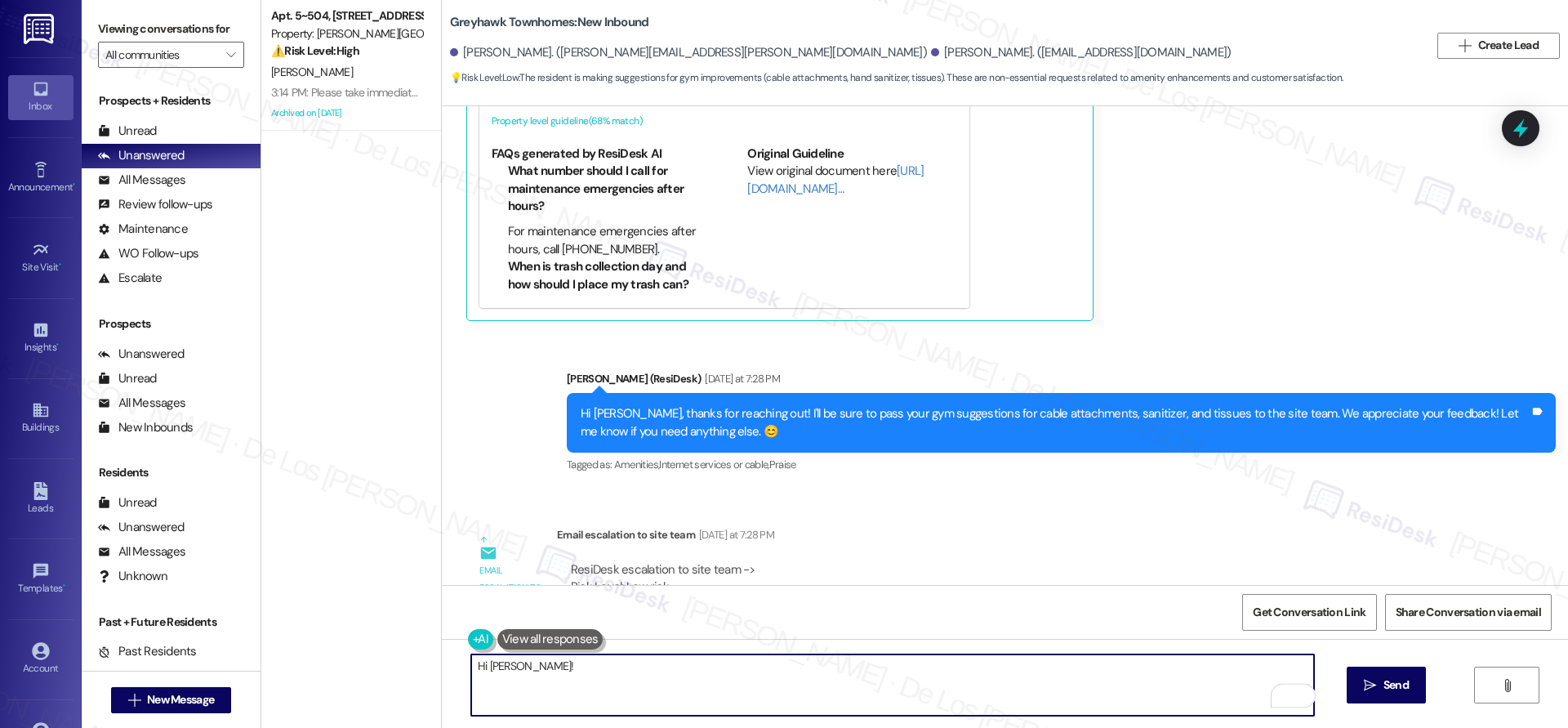
scroll to position [1442, 0]
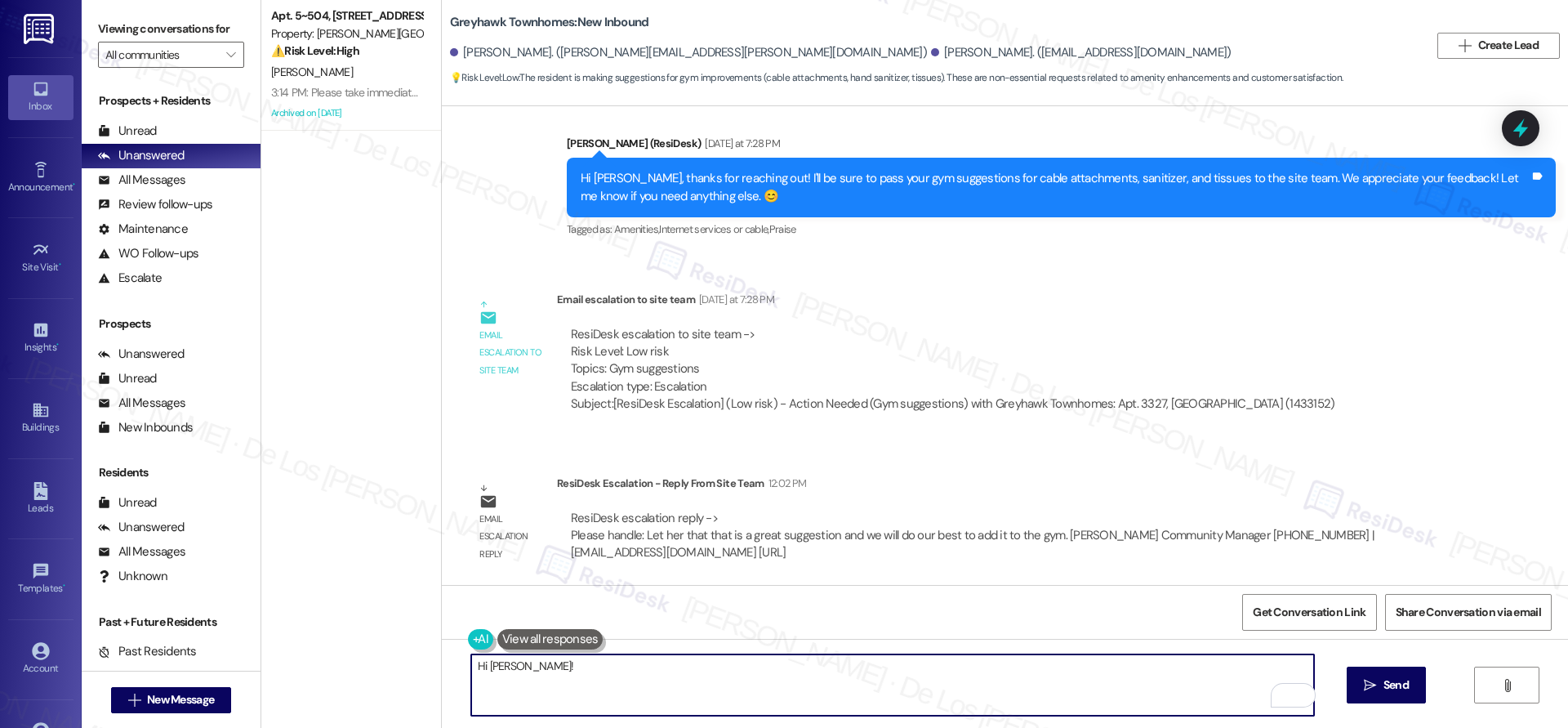
click at [624, 671] on textarea "Hi Priscilla!" at bounding box center [892, 685] width 843 height 61
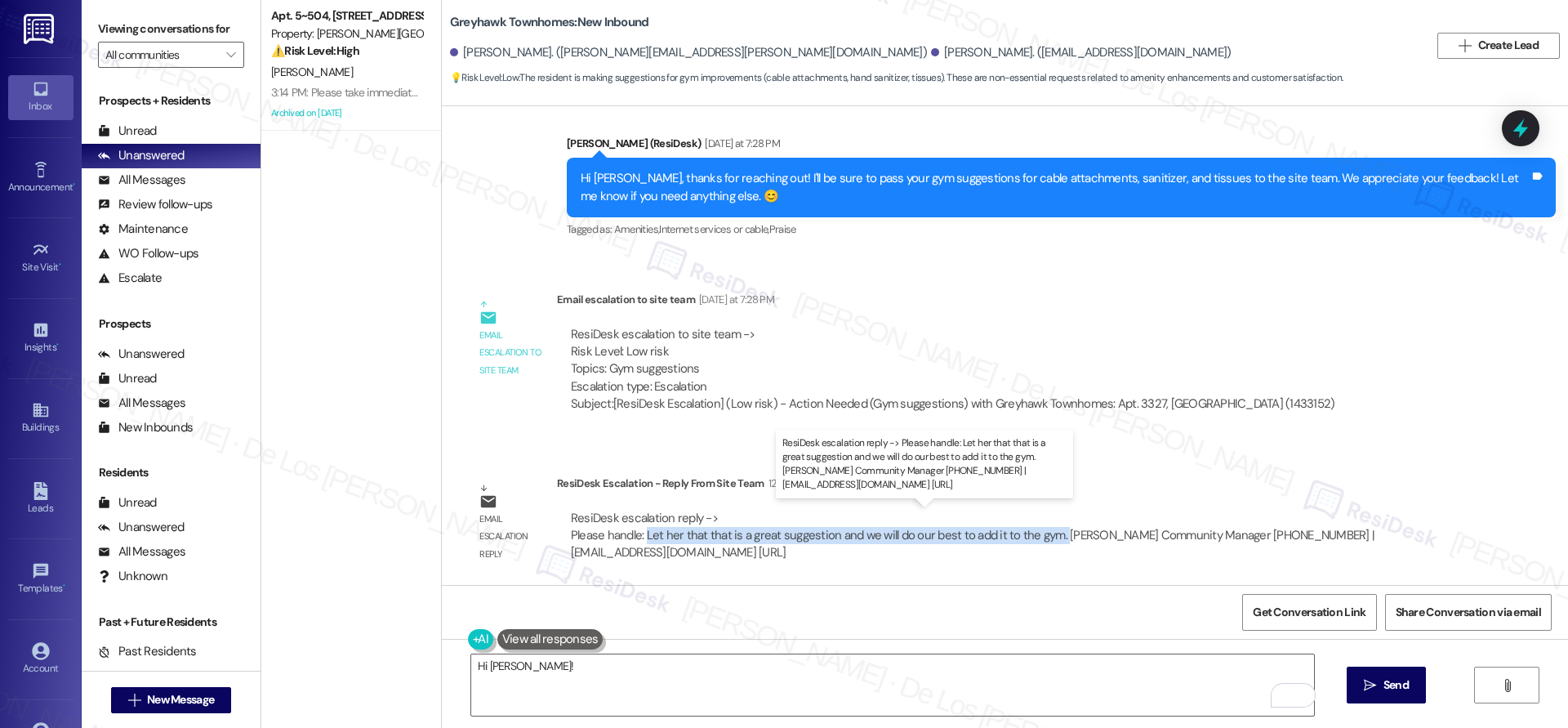
drag, startPoint x: 1048, startPoint y: 529, endPoint x: 631, endPoint y: 530, distance: 417.0
click at [631, 530] on div "ResiDesk escalation reply -> Please handle: Let her that that is a great sugges…" at bounding box center [972, 535] width 804 height 52
copy div "Let her that that is a great suggestion and we will do our best to add it to th…"
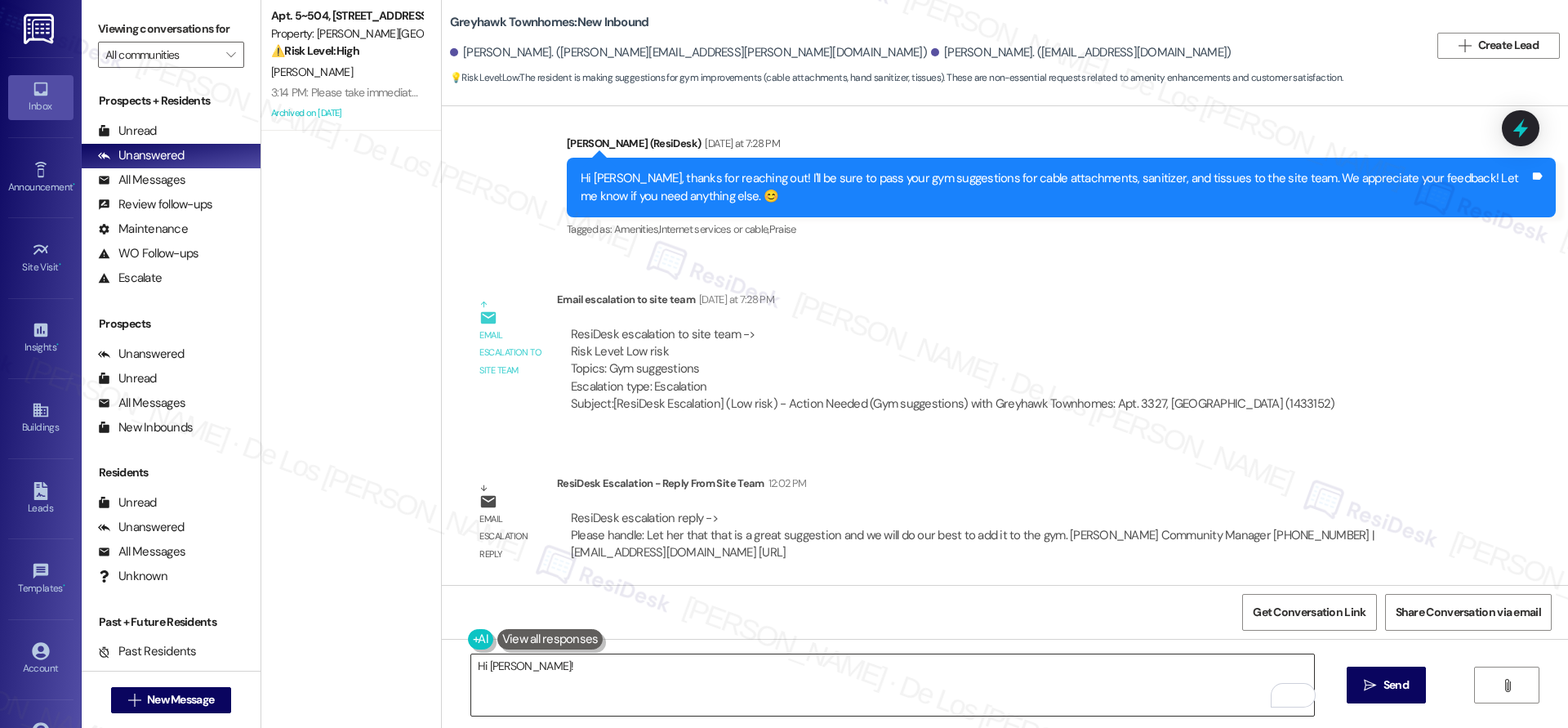
drag, startPoint x: 597, startPoint y: 680, endPoint x: 612, endPoint y: 668, distance: 19.2
click at [597, 680] on textarea "Hi Priscilla!" at bounding box center [892, 685] width 843 height 61
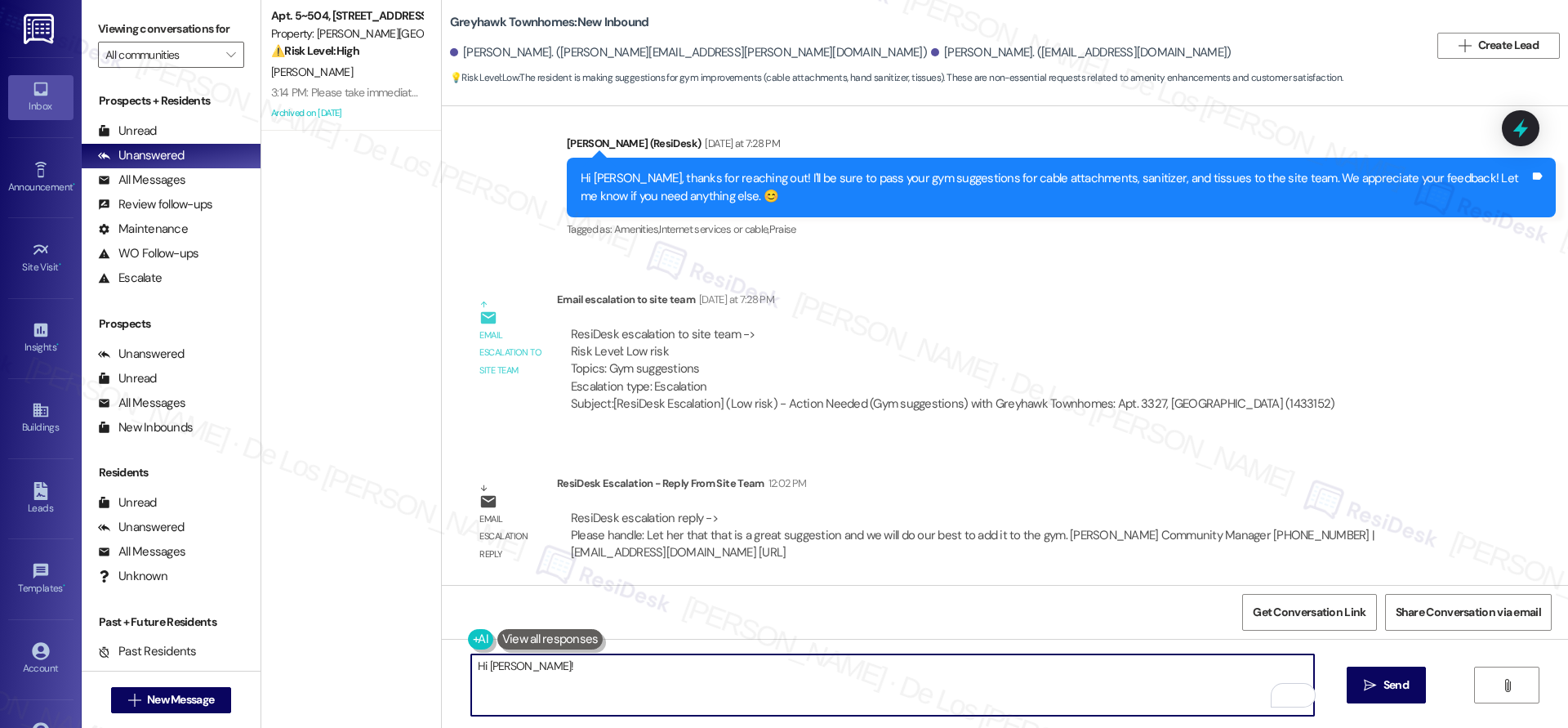
paste textarea "Let her that that is a great suggestion and we will do our best to add it to th…"
drag, startPoint x: 611, startPoint y: 664, endPoint x: 519, endPoint y: 663, distance: 92.0
click at [517, 664] on textarea "Hi Priscilla! Let her that that is a great suggestion and we will do our best t…" at bounding box center [892, 685] width 843 height 61
click at [973, 667] on textarea "Hi Priscilla! The team says that it is a great suggestion, and we will do our b…" at bounding box center [892, 685] width 843 height 61
type textarea "Hi Priscilla! The team says that it is a great suggestion, and we will do our b…"
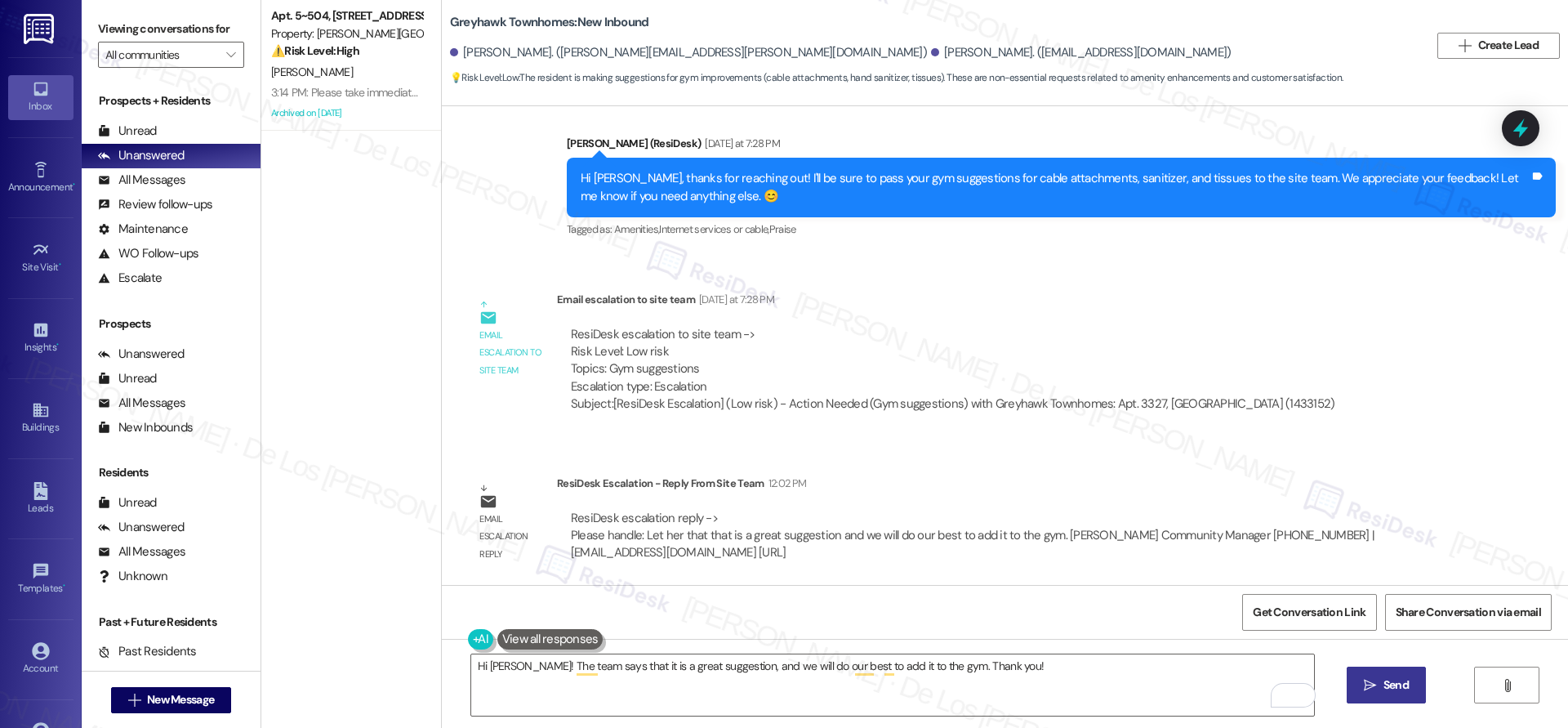
click at [1380, 685] on span "Send" at bounding box center [1395, 685] width 31 height 17
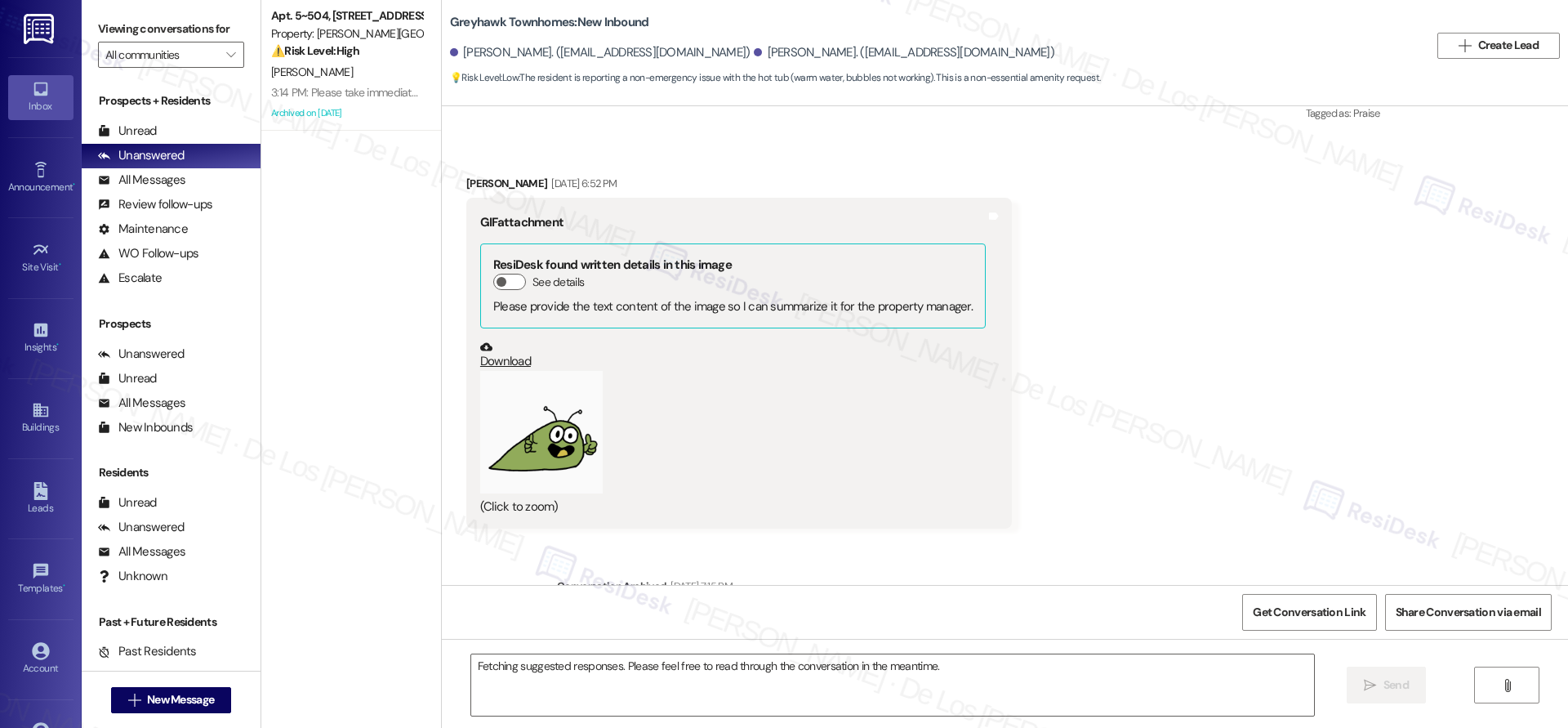
scroll to position [3488, 0]
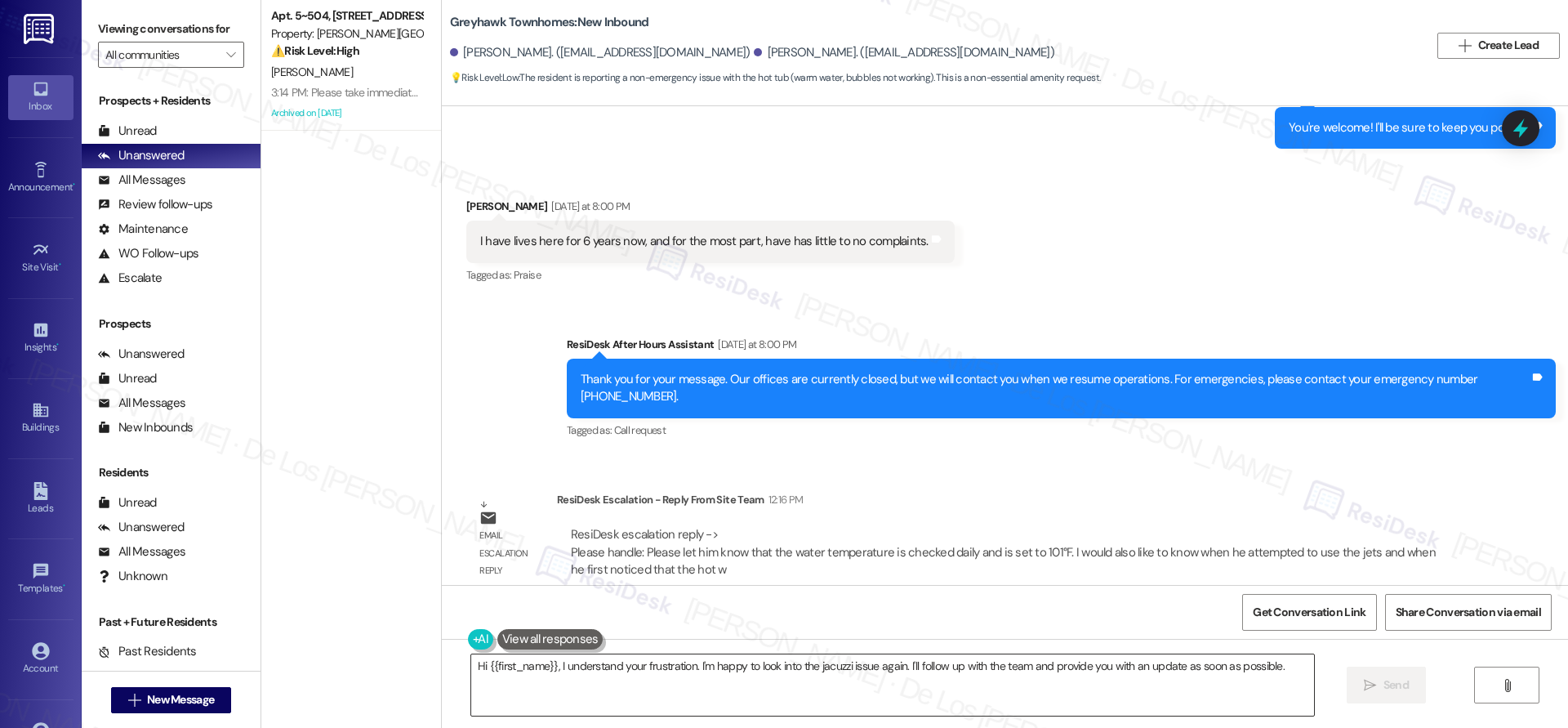
click at [729, 687] on textarea "Hi {{first_name}}, I understand your frustration. I'm happy to look into the ja…" at bounding box center [892, 685] width 843 height 61
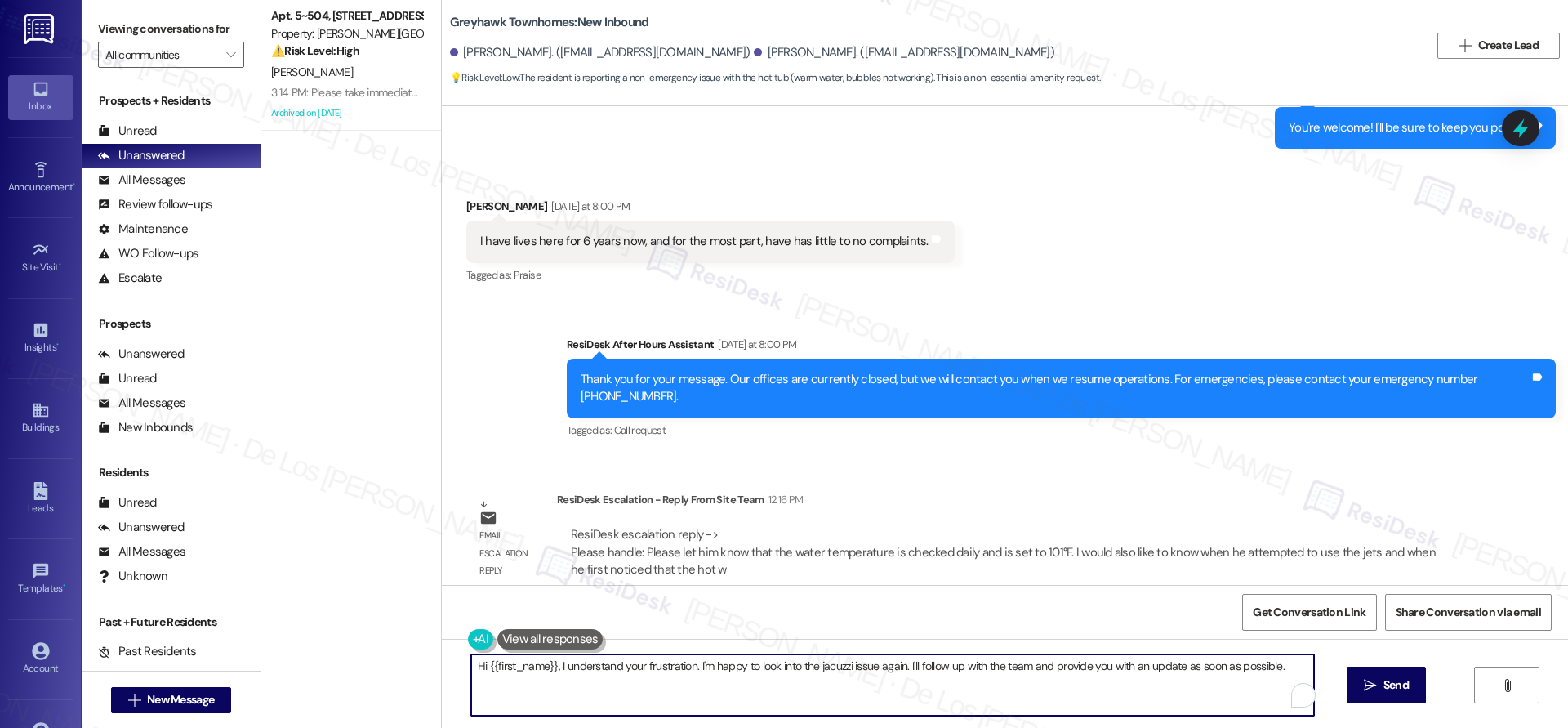
click at [729, 687] on textarea "Hi {{first_name}}, I understand your frustration. I'm happy to look into the ja…" at bounding box center [892, 685] width 843 height 61
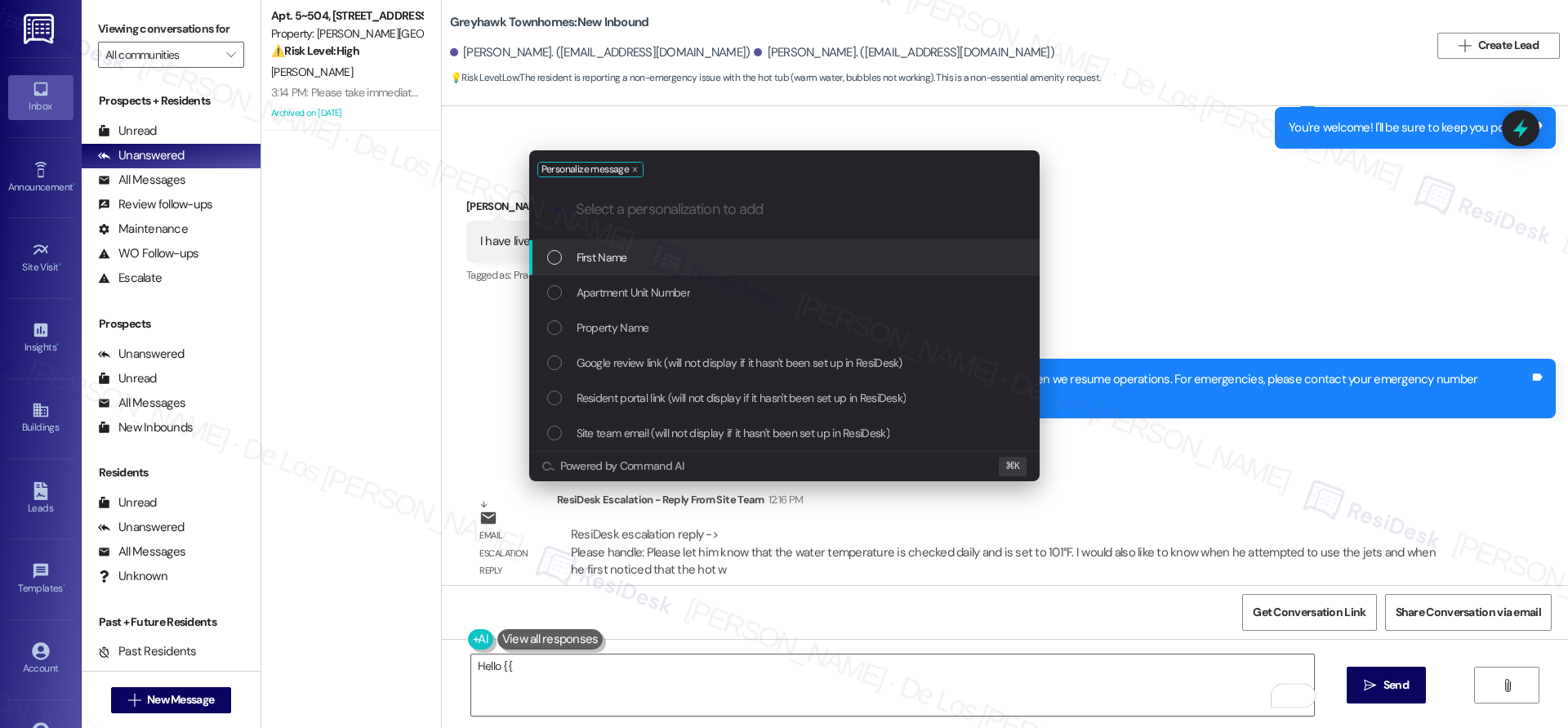
click at [912, 261] on div "First Name" at bounding box center [786, 257] width 478 height 18
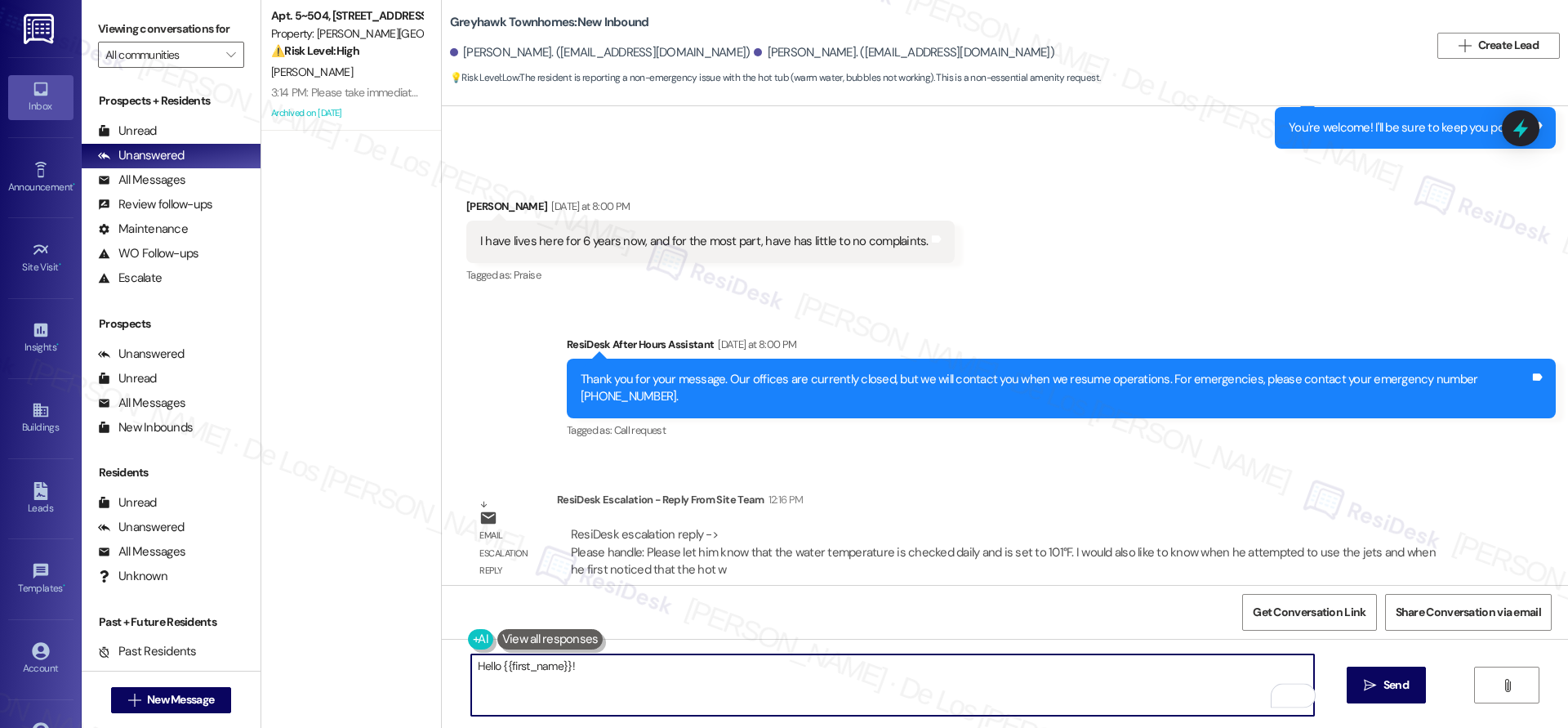
paste textarea "Please let him know that the water temperature is checked daily and is set to 1…"
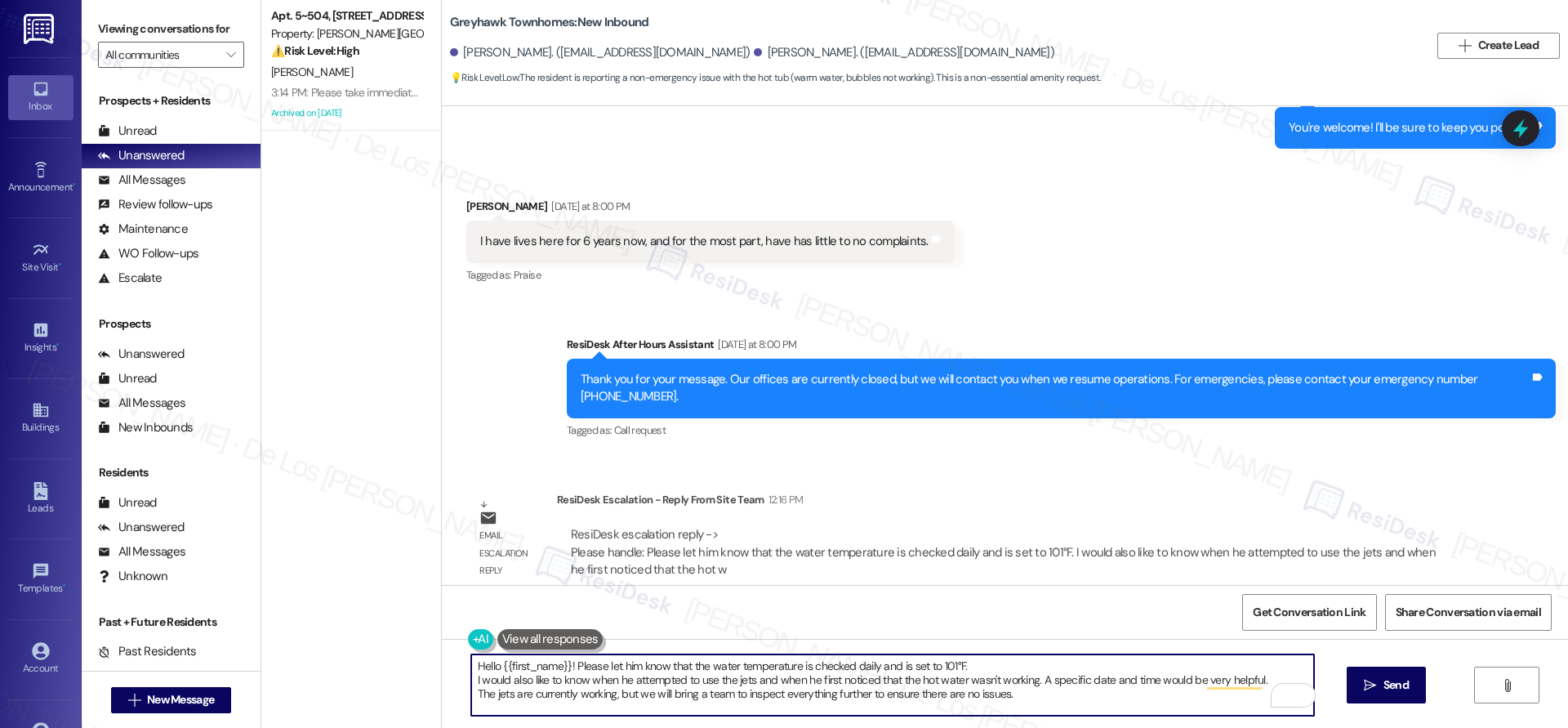
click at [629, 668] on textarea "Hello {{first_name}}! Please let him know that the water temperature is checked…" at bounding box center [892, 685] width 843 height 61
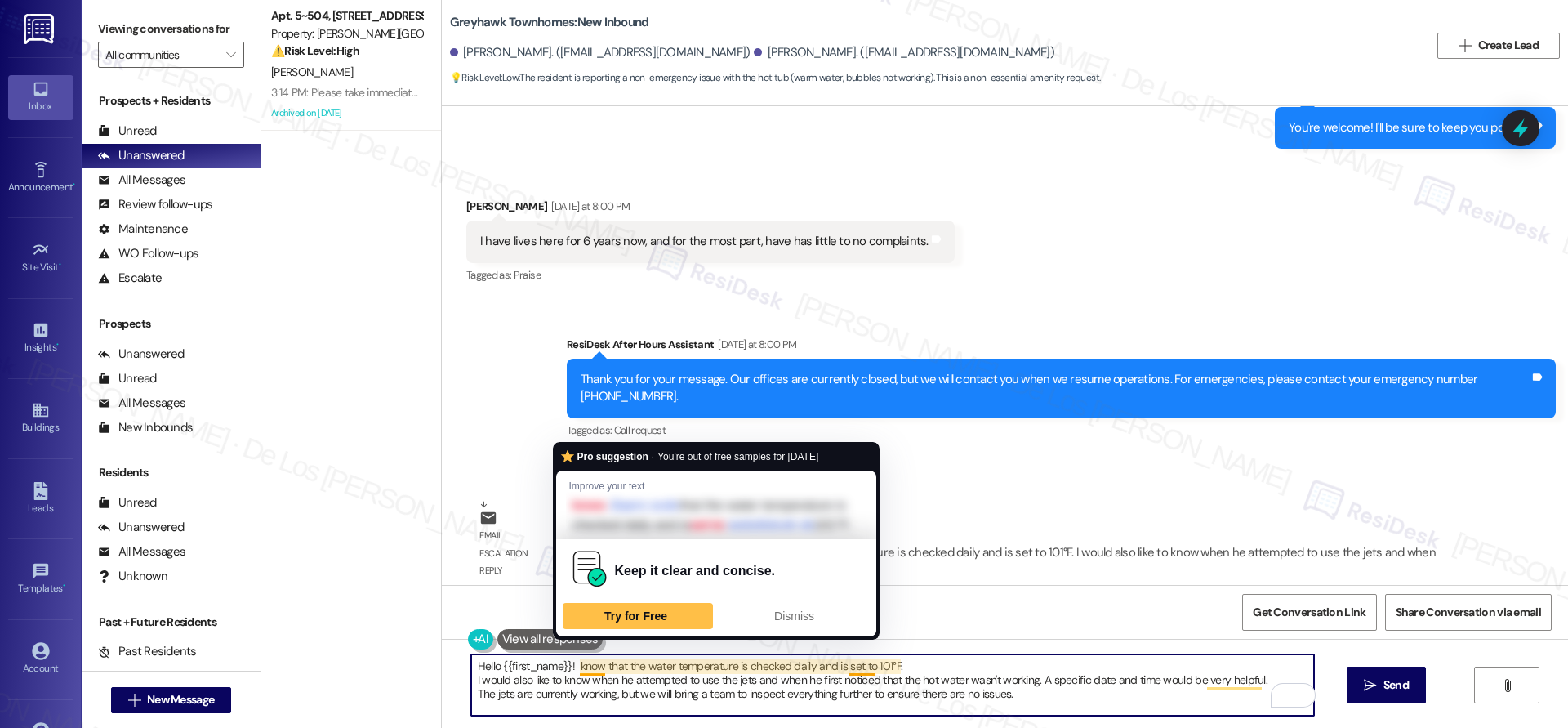
paste textarea "Just got an update from the property team"
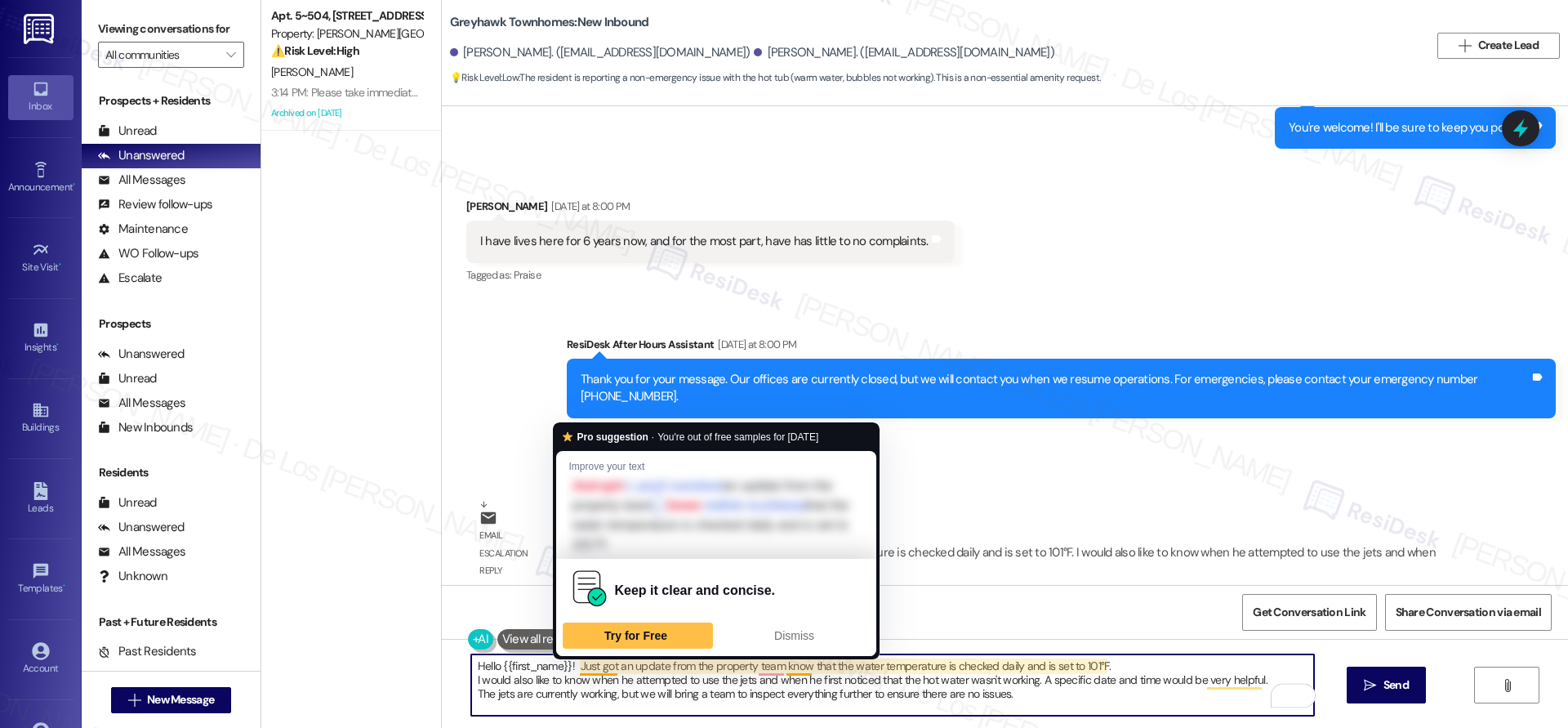
click at [566, 663] on textarea "Hello {{first_name}}! Just got an update from the property team know that the w…" at bounding box center [892, 685] width 843 height 61
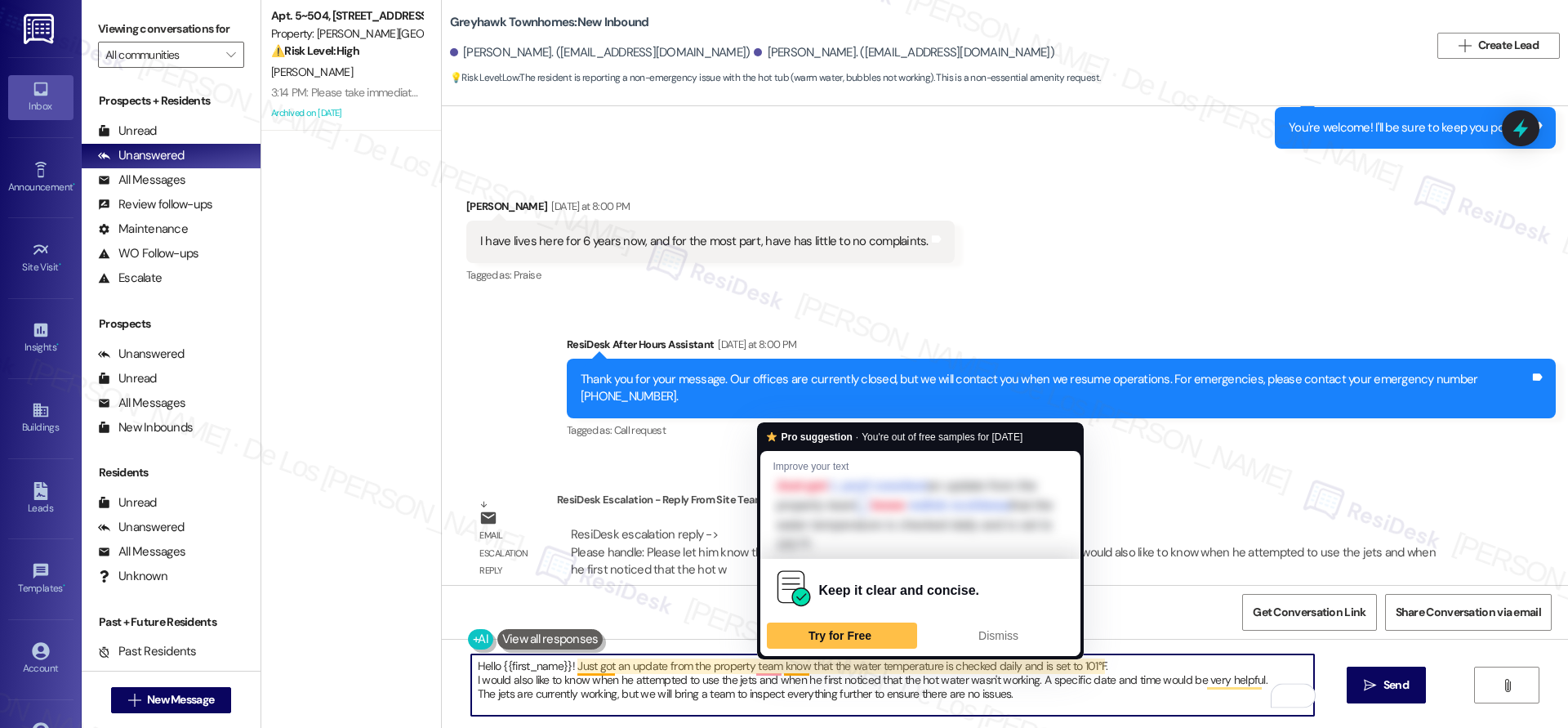
click at [770, 664] on textarea "Hello {{first_name}}! Just got an update from the property team know that the w…" at bounding box center [892, 685] width 843 height 61
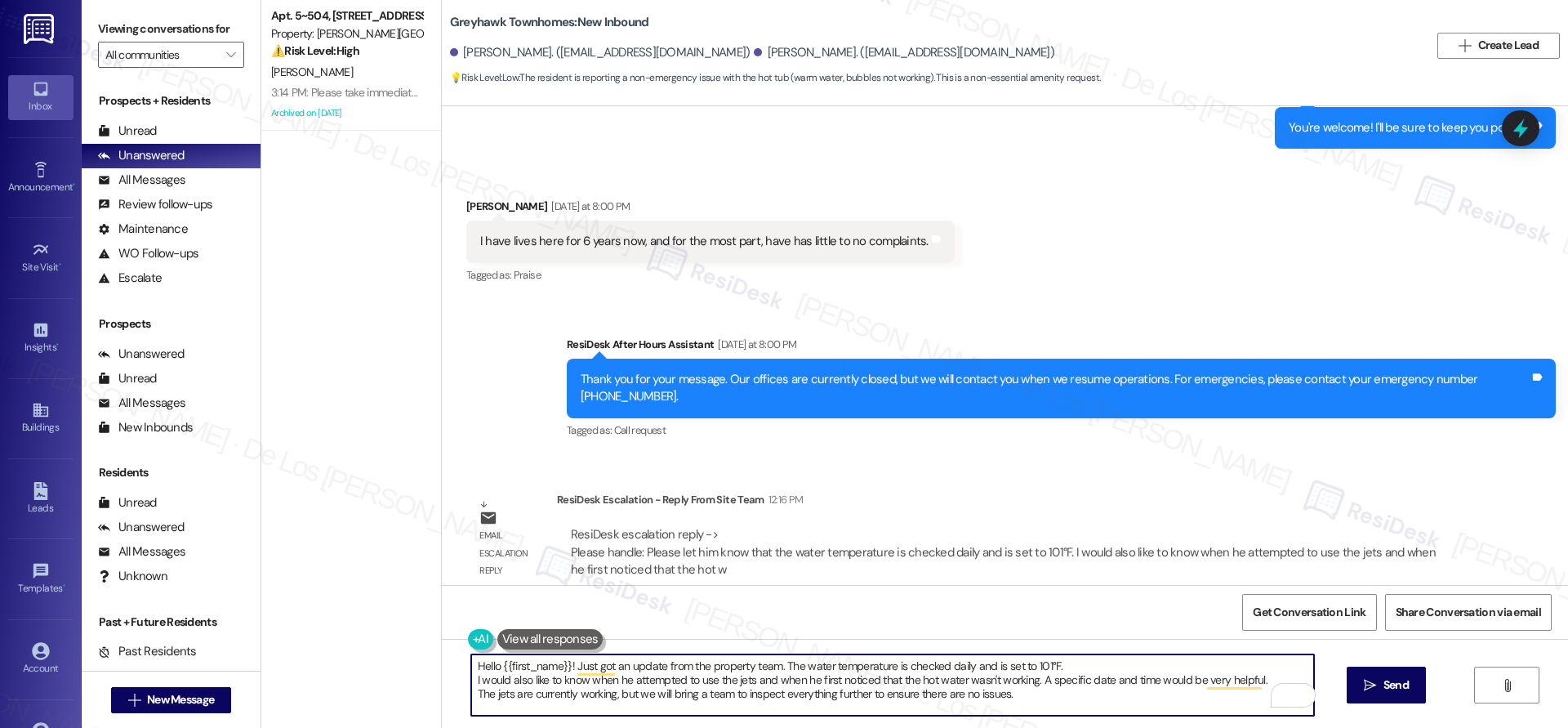
click at [471, 677] on textarea "Hello {{first_name}}! Just got an update from the property team. The water temp…" at bounding box center [892, 685] width 843 height 61
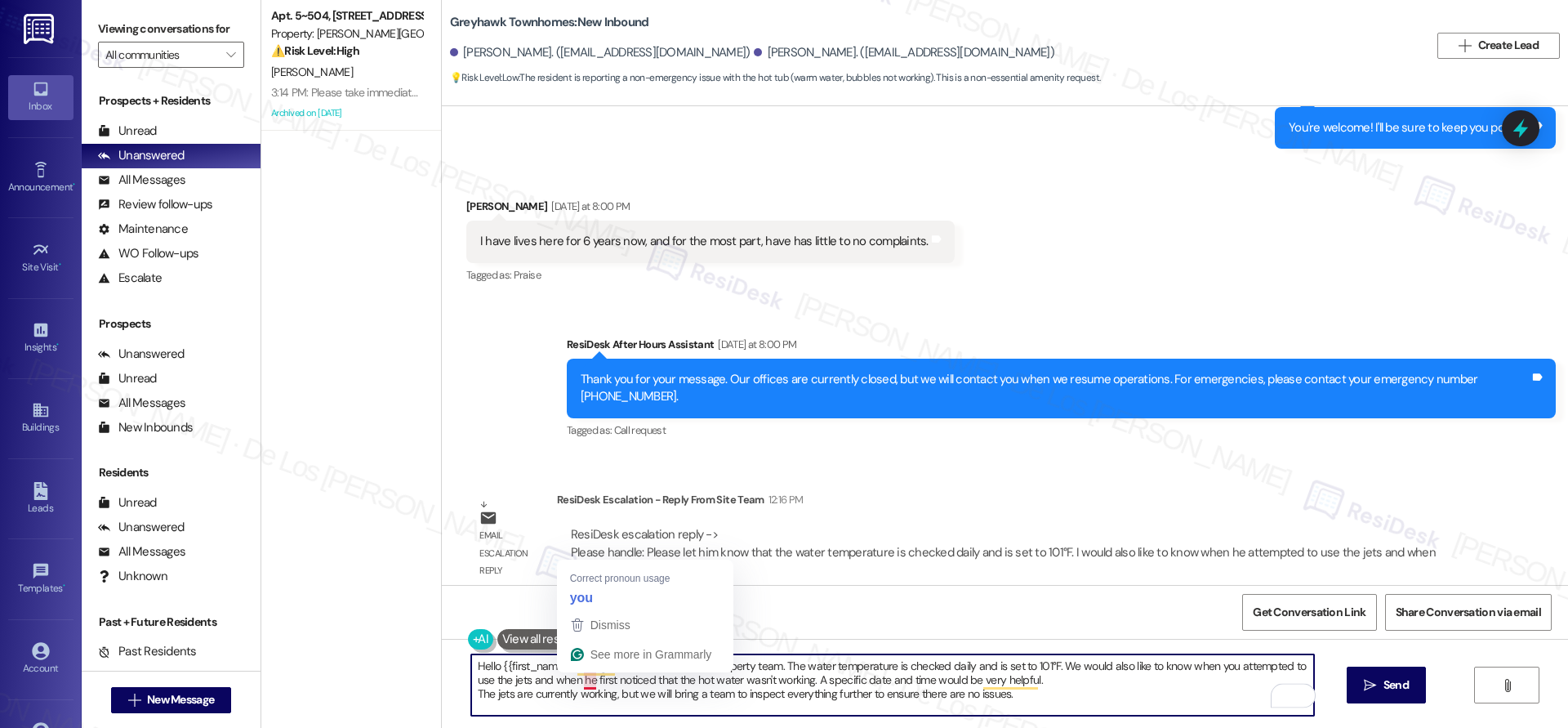
click at [581, 679] on textarea "Hello {{first_name}}! Just got an update from the property team. The water temp…" at bounding box center [892, 685] width 843 height 61
click at [471, 691] on textarea "Hello {{first_name}}! Just got an update from the property team. The water temp…" at bounding box center [892, 685] width 843 height 61
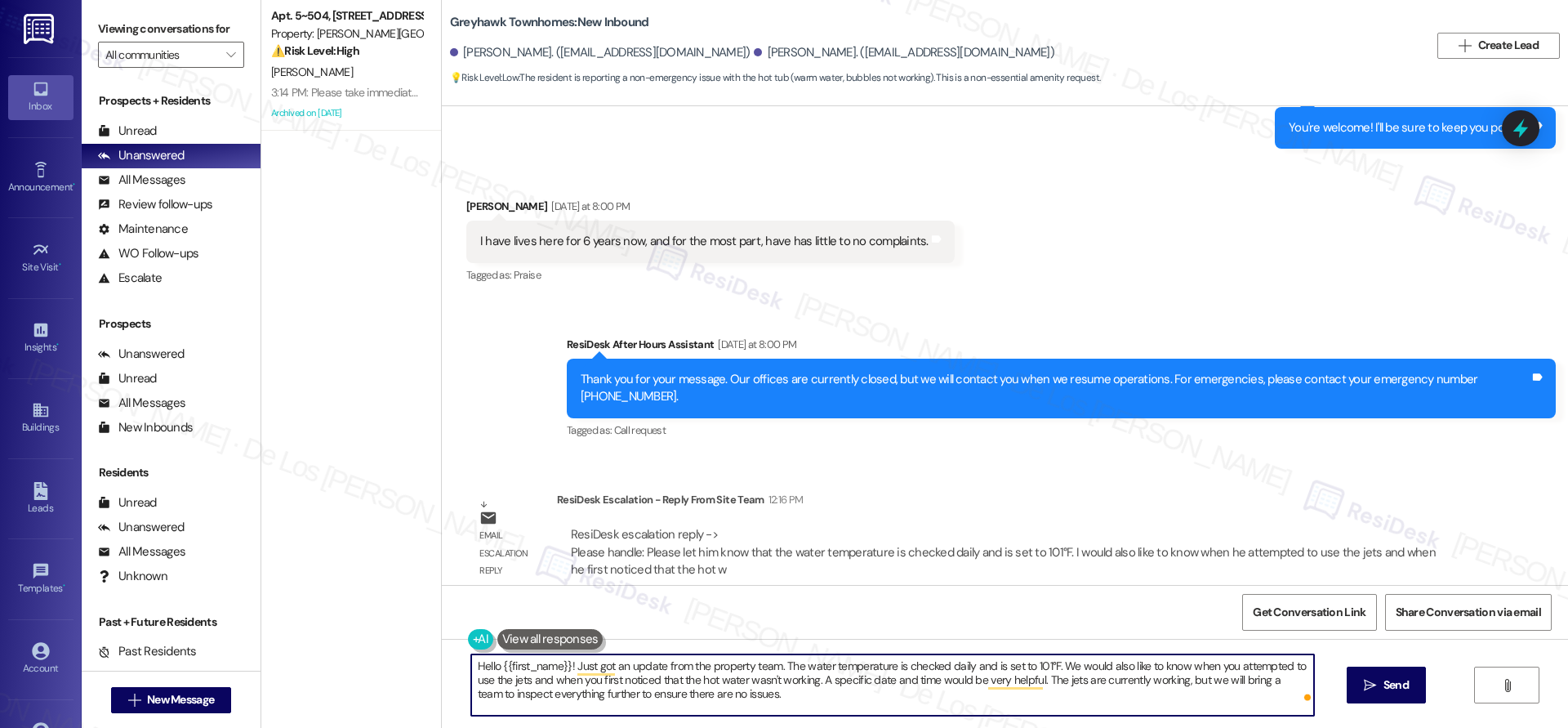
click at [817, 694] on textarea "Hello {{first_name}}! Just got an update from the property team. The water temp…" at bounding box center [892, 685] width 843 height 61
type textarea "Hello {{first_name}}! Just got an update from the property team. The water temp…"
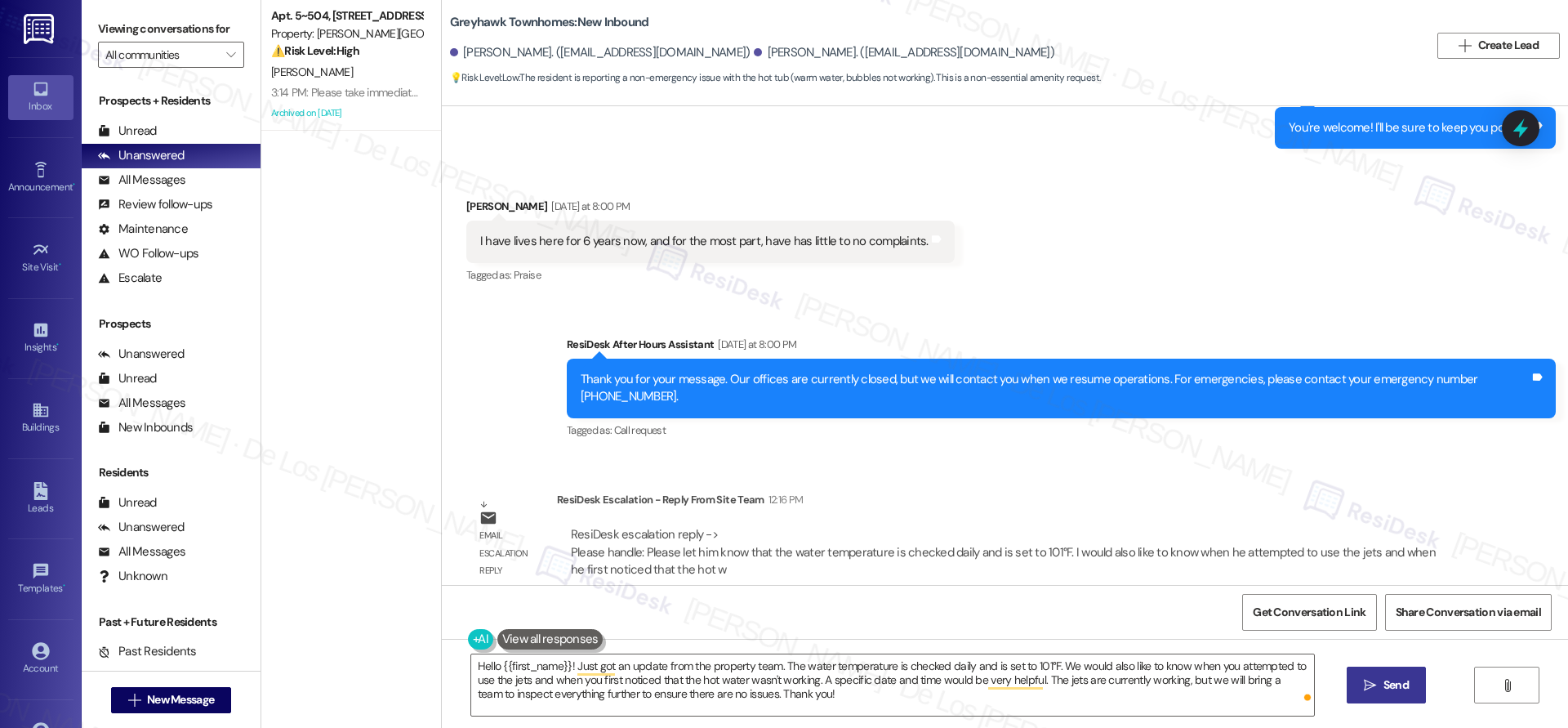
click at [1395, 680] on span "Send" at bounding box center [1396, 685] width 26 height 17
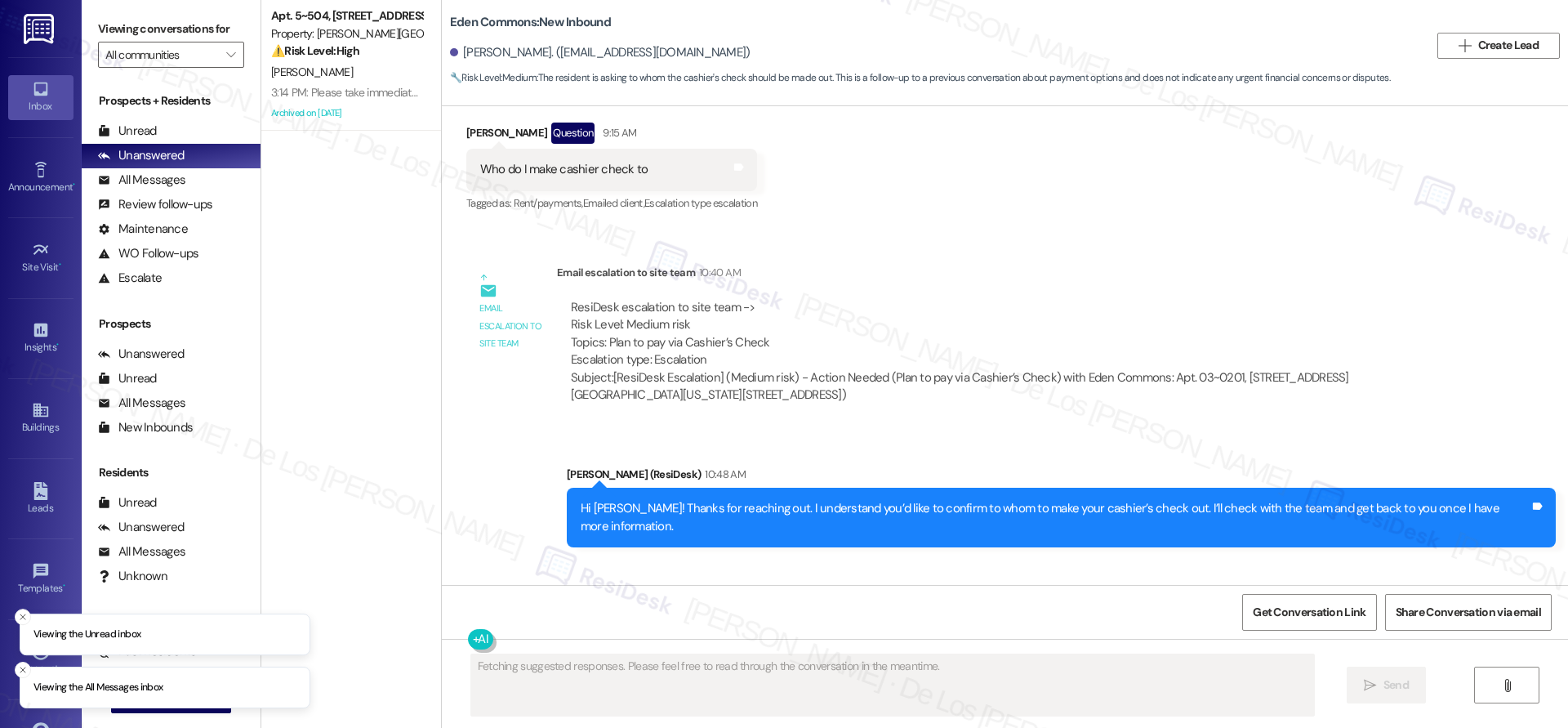
scroll to position [25110, 0]
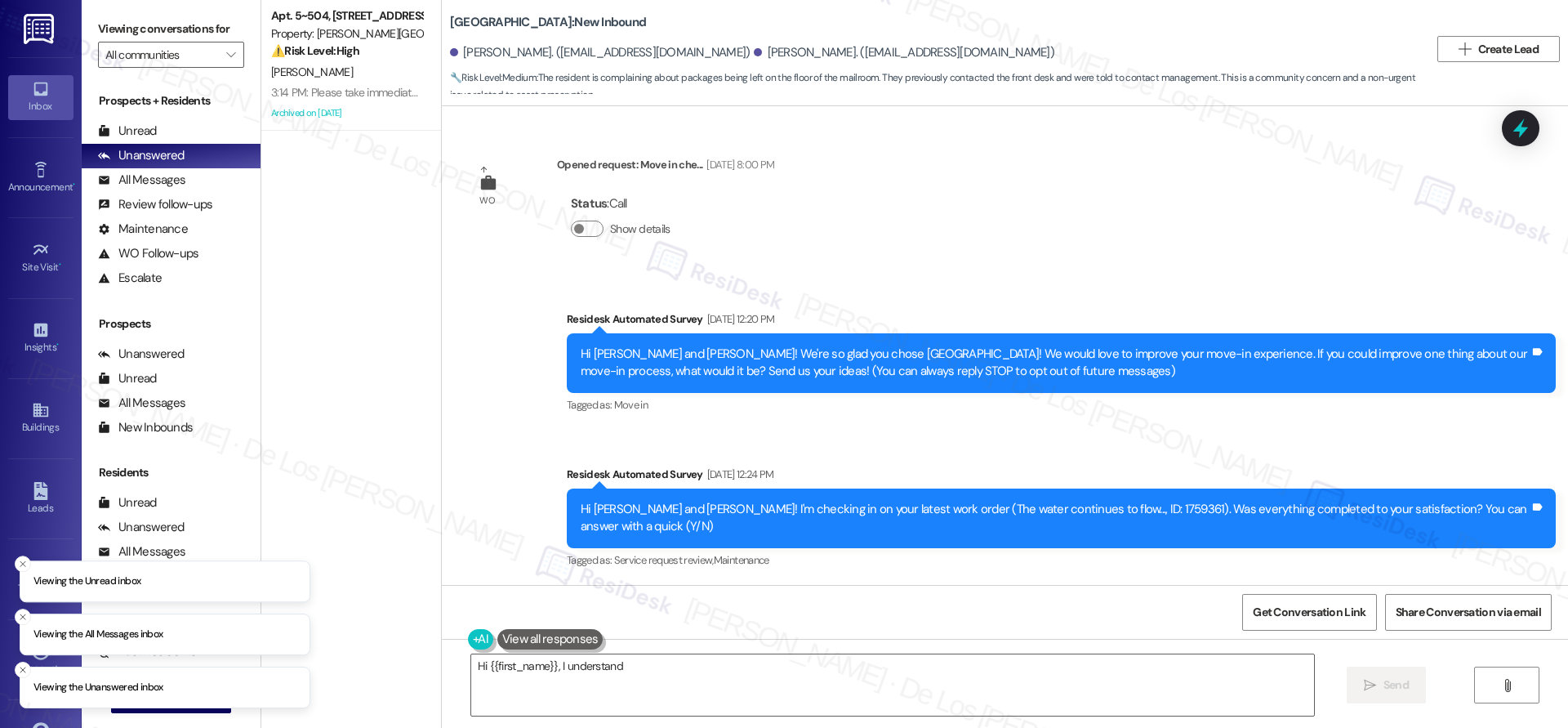
scroll to position [5461, 0]
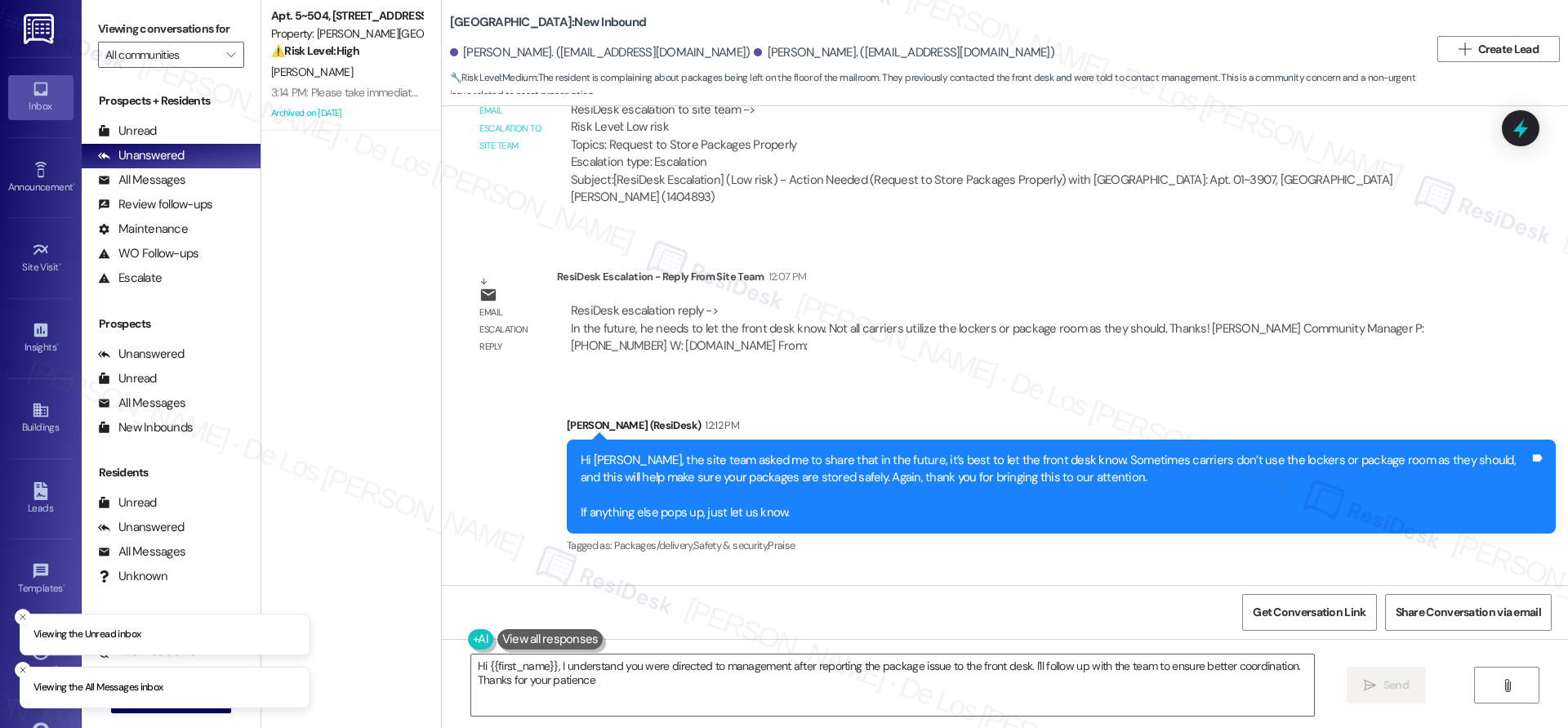
type textarea "Hi {{first_name}}, I understand you were directed to management after reporting…"
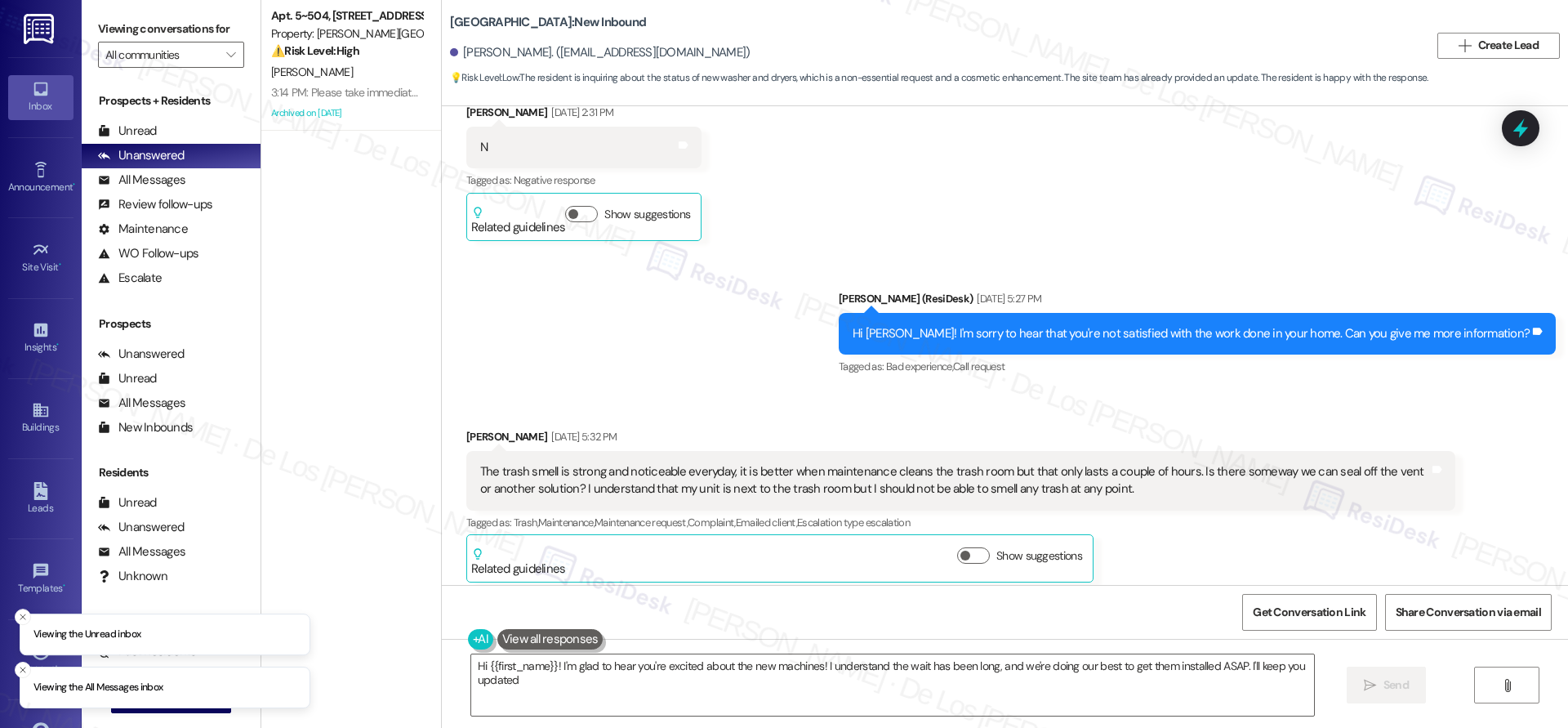
type textarea "Hi {{first_name}}! I'm glad to hear you're excited about the new machines! I un…"
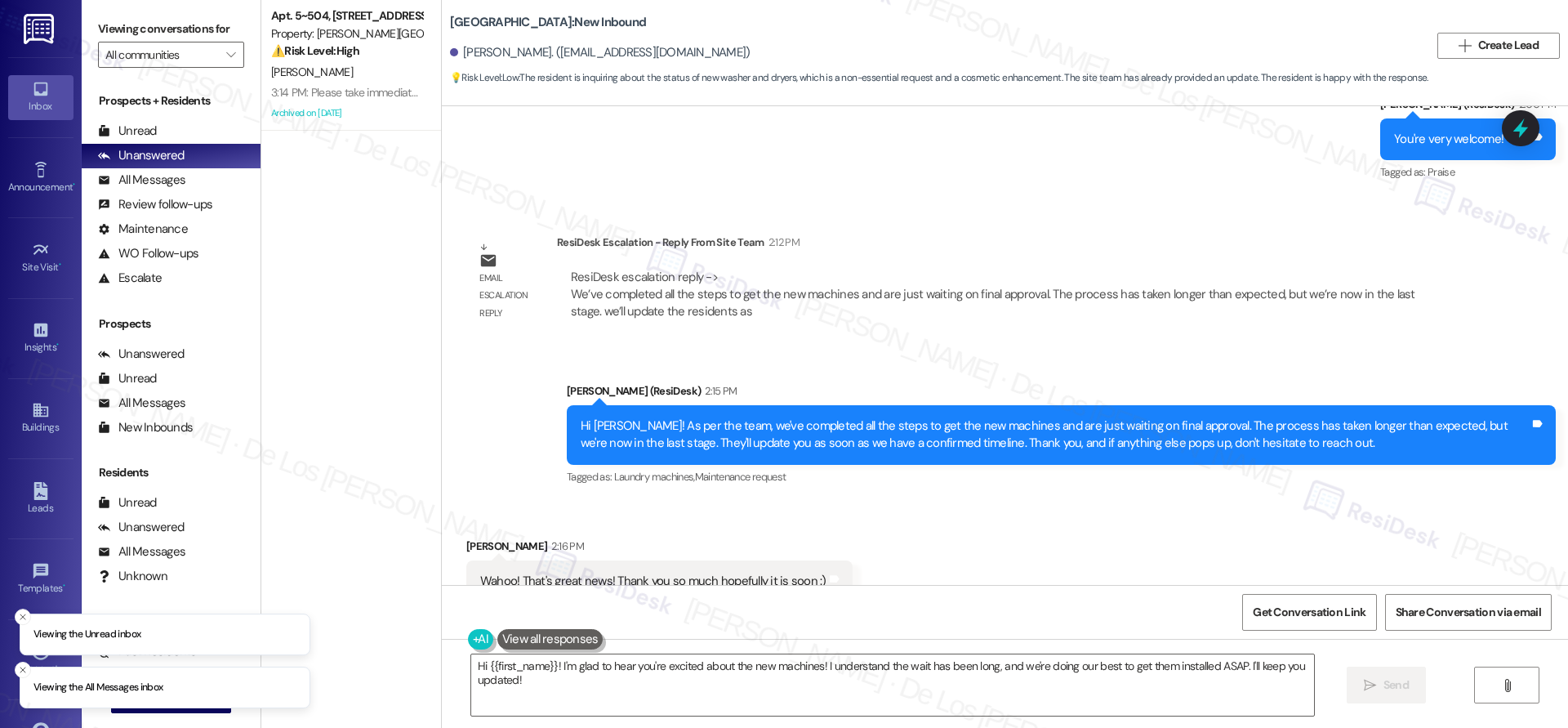
scroll to position [3487, 0]
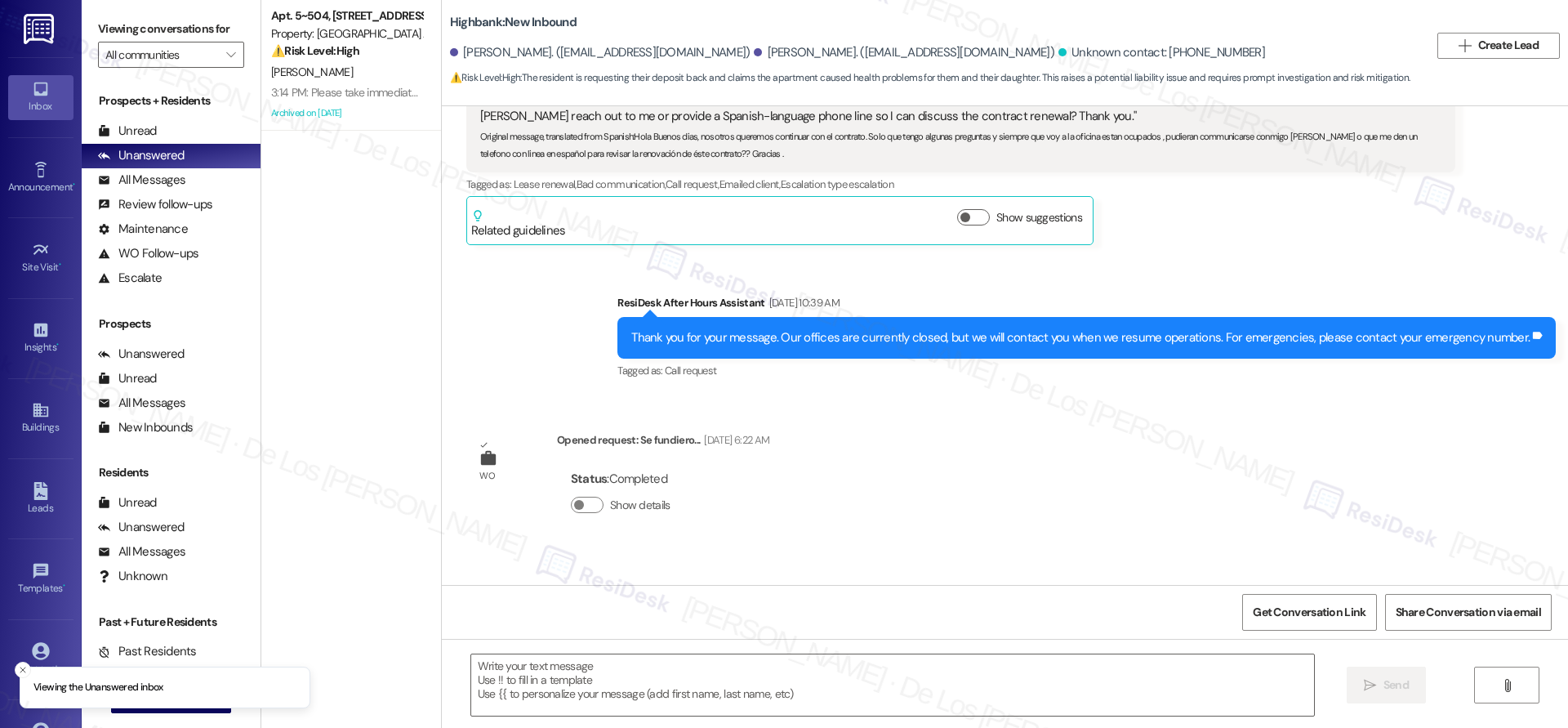
type textarea "Fetching suggested responses. Please feel free to read through the conversation…"
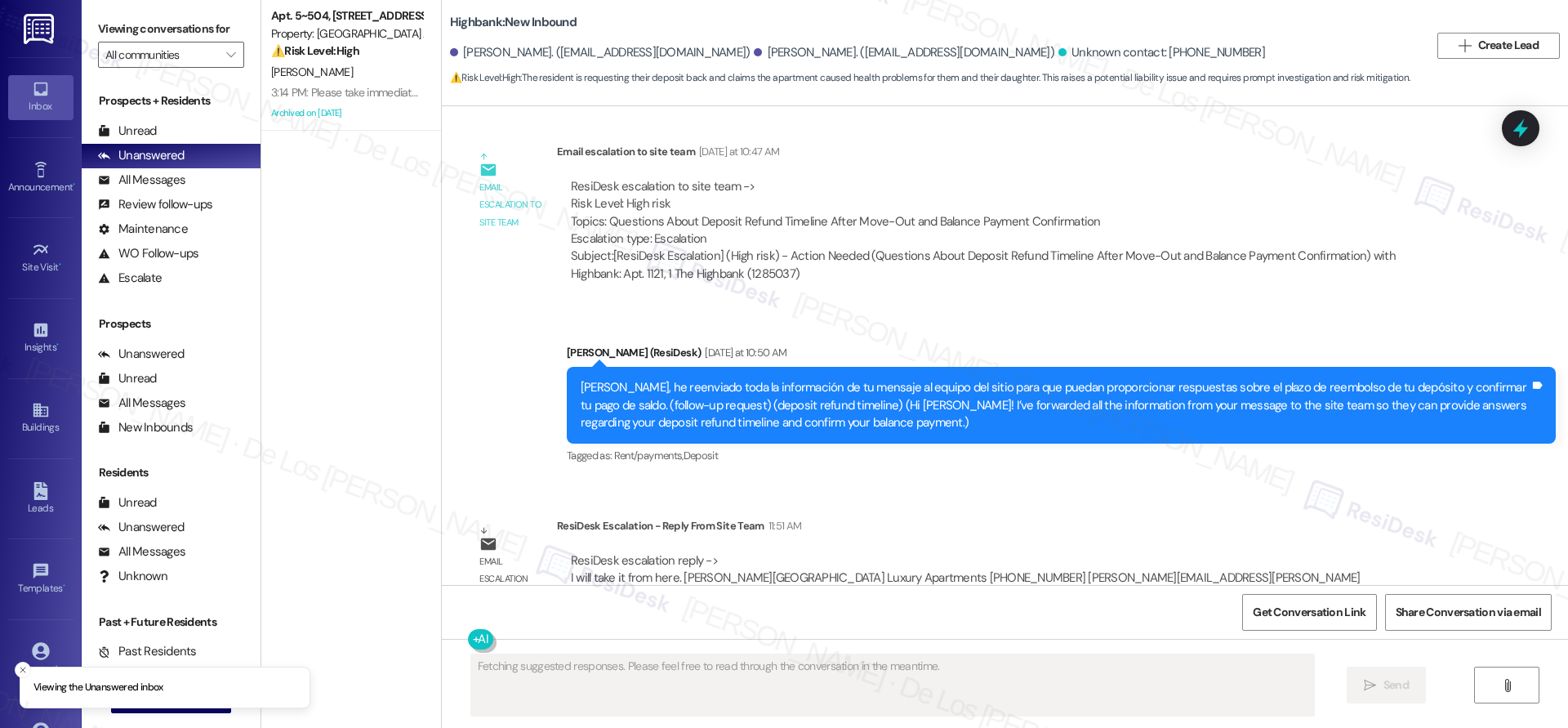
scroll to position [8749, 0]
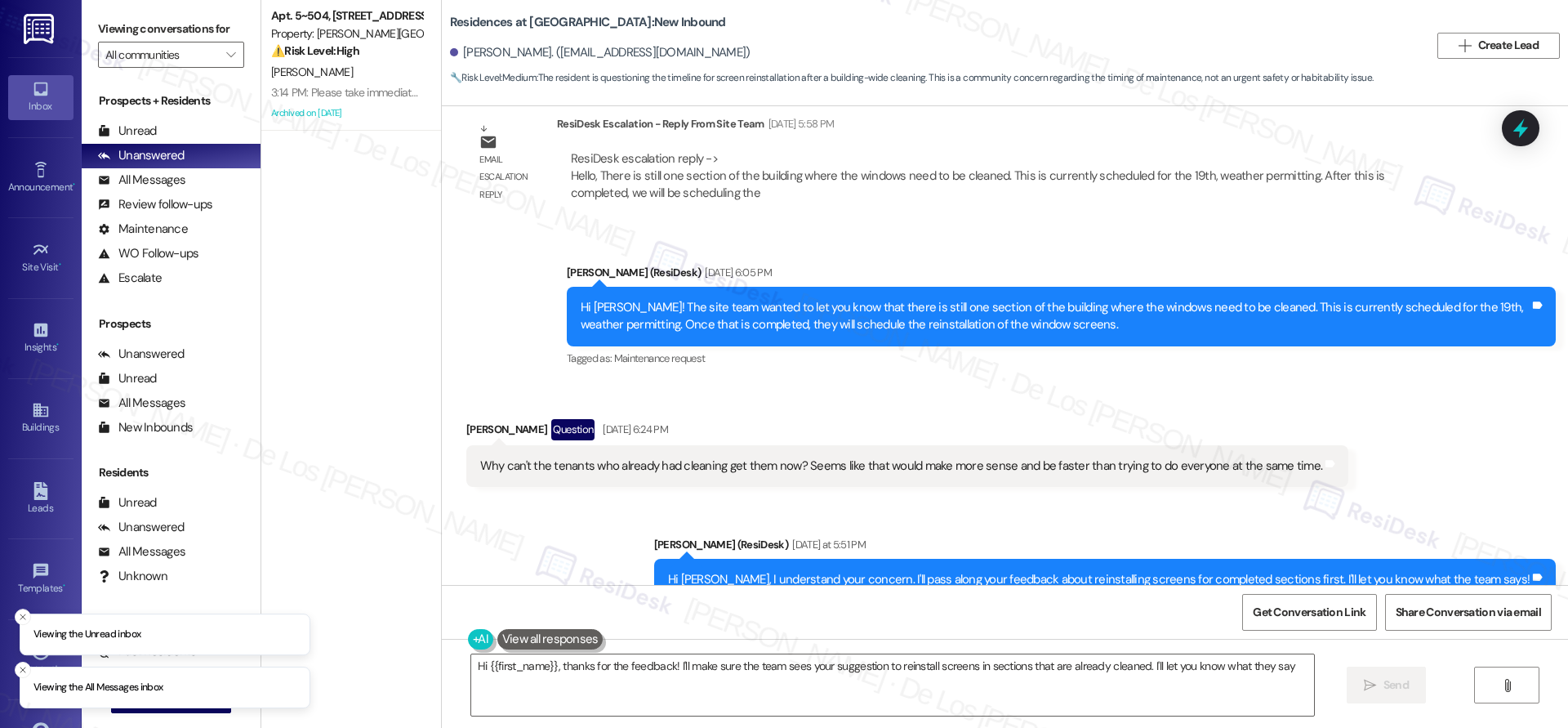
scroll to position [6028, 0]
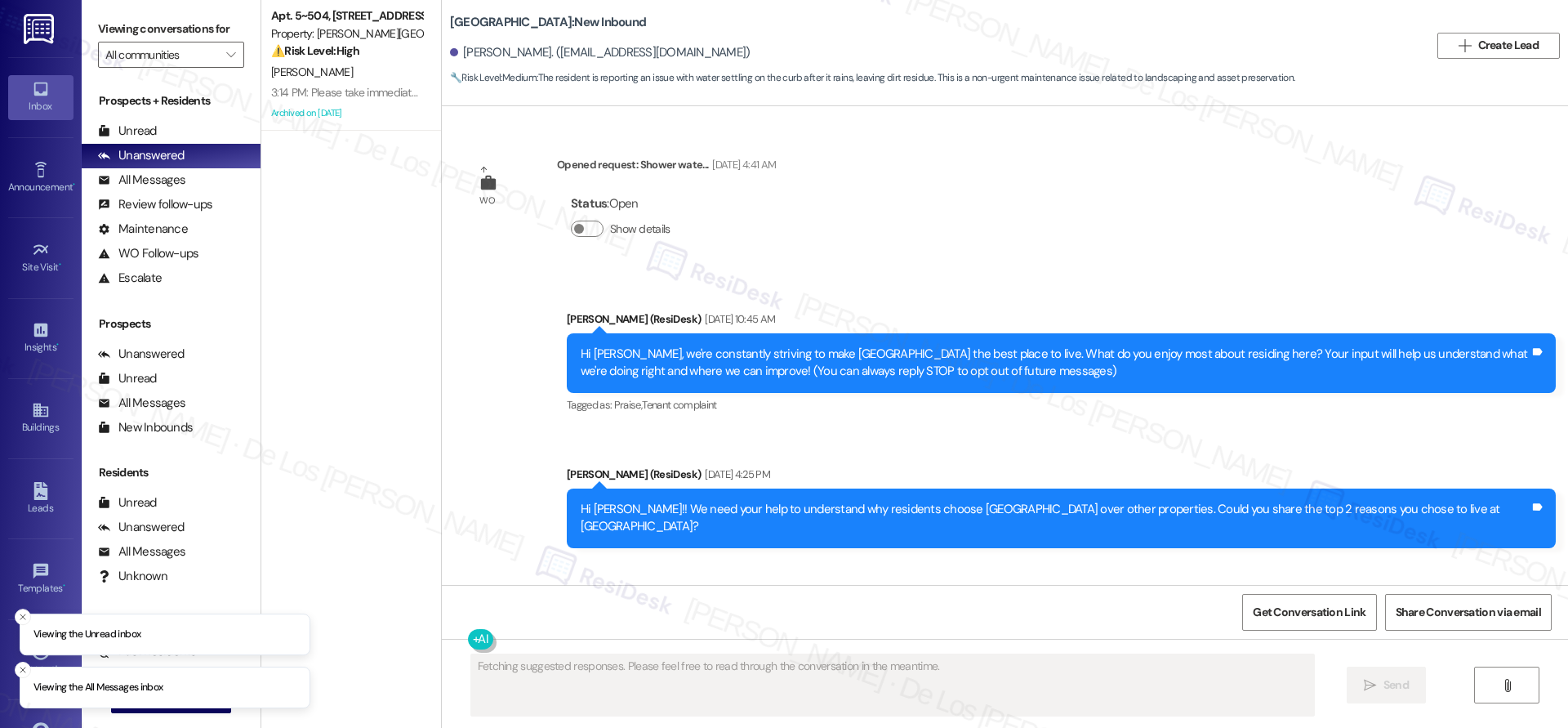
scroll to position [7567, 0]
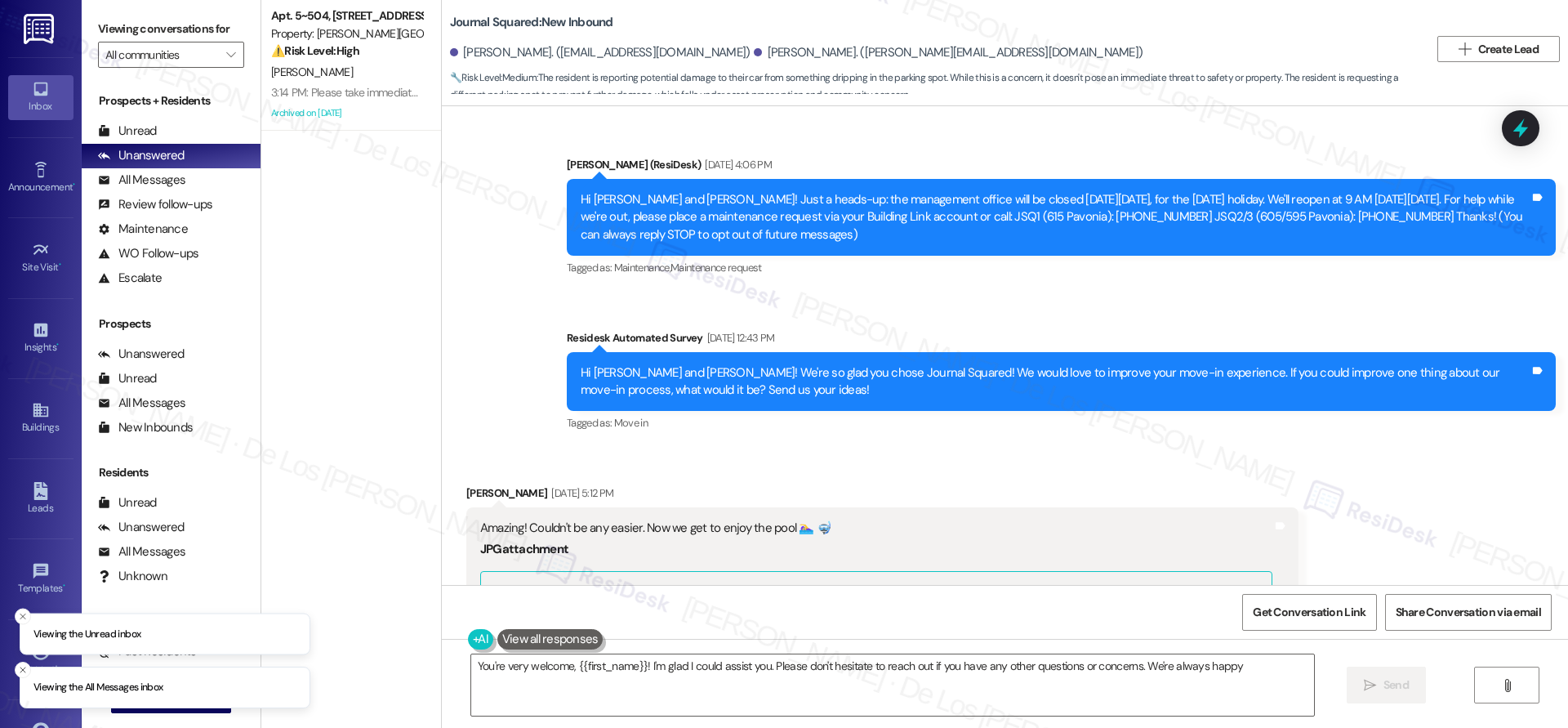
scroll to position [6563, 0]
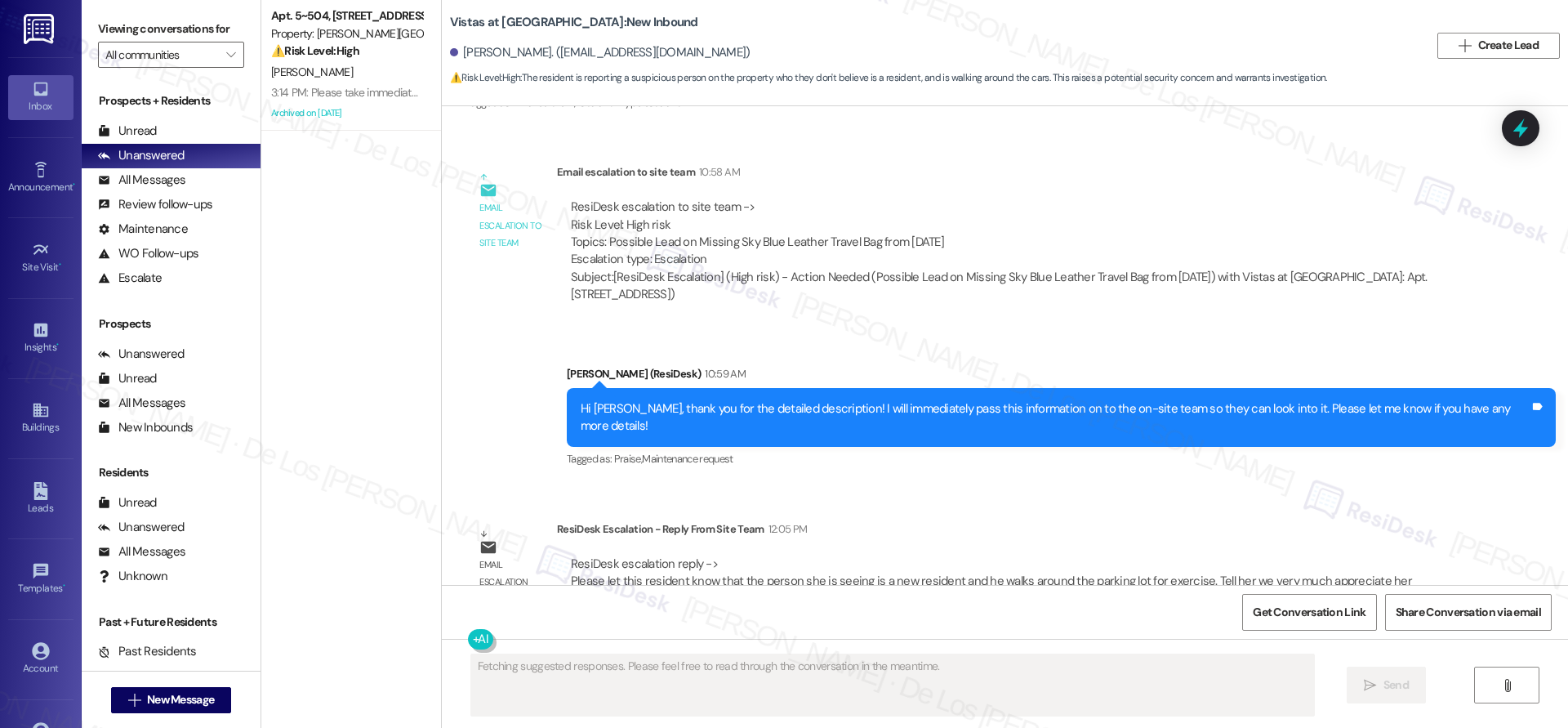
scroll to position [5262, 0]
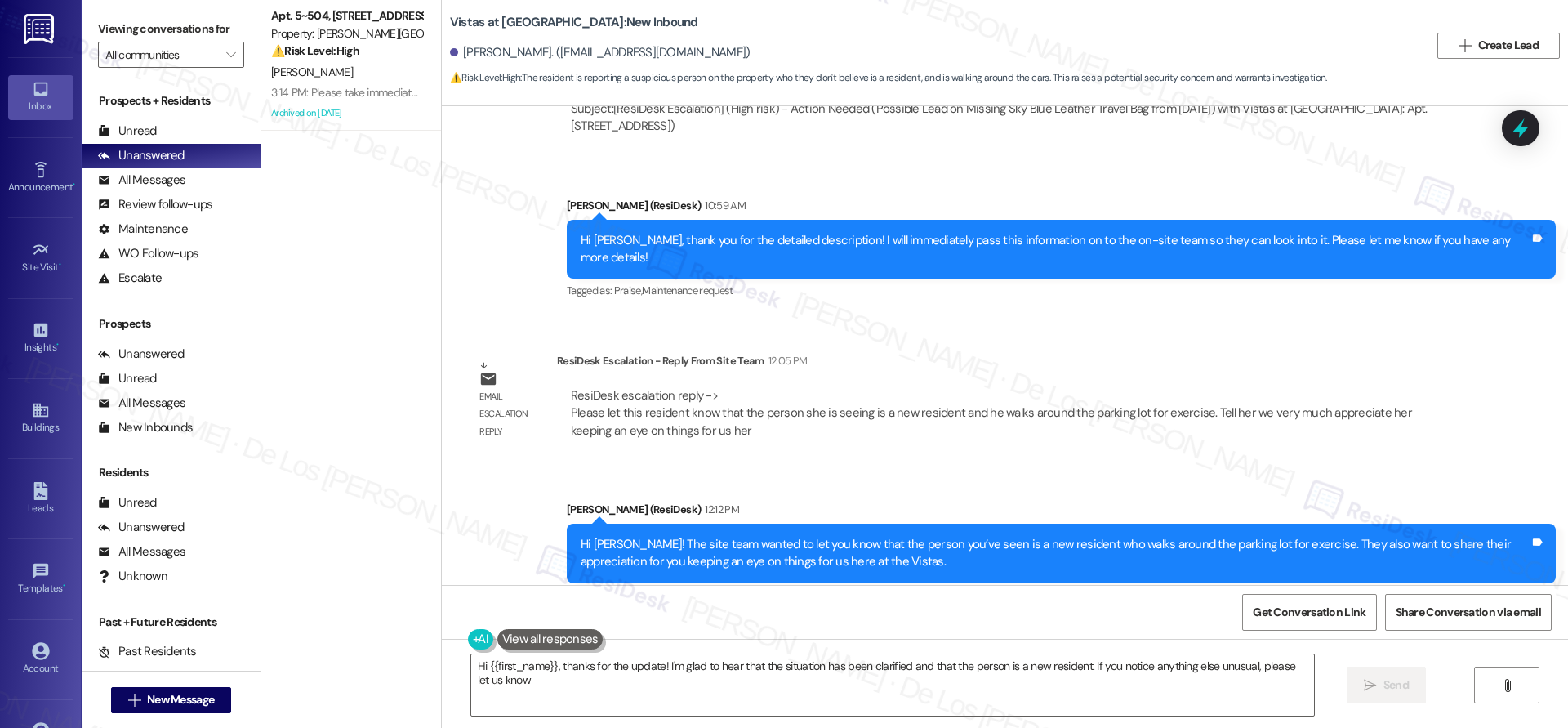
type textarea "Hi {{first_name}}, thanks for the update! I'm glad to hear that the situation h…"
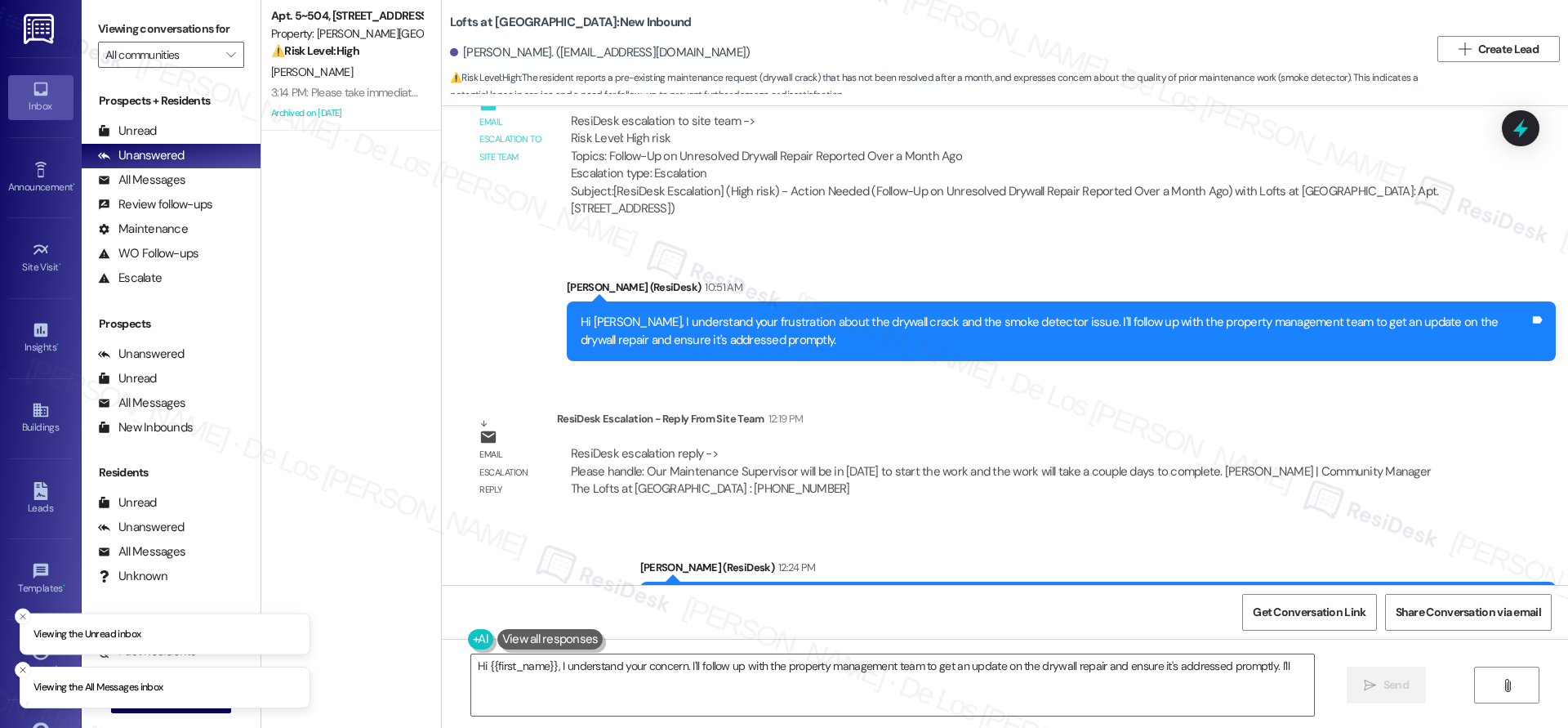
scroll to position [1425, 0]
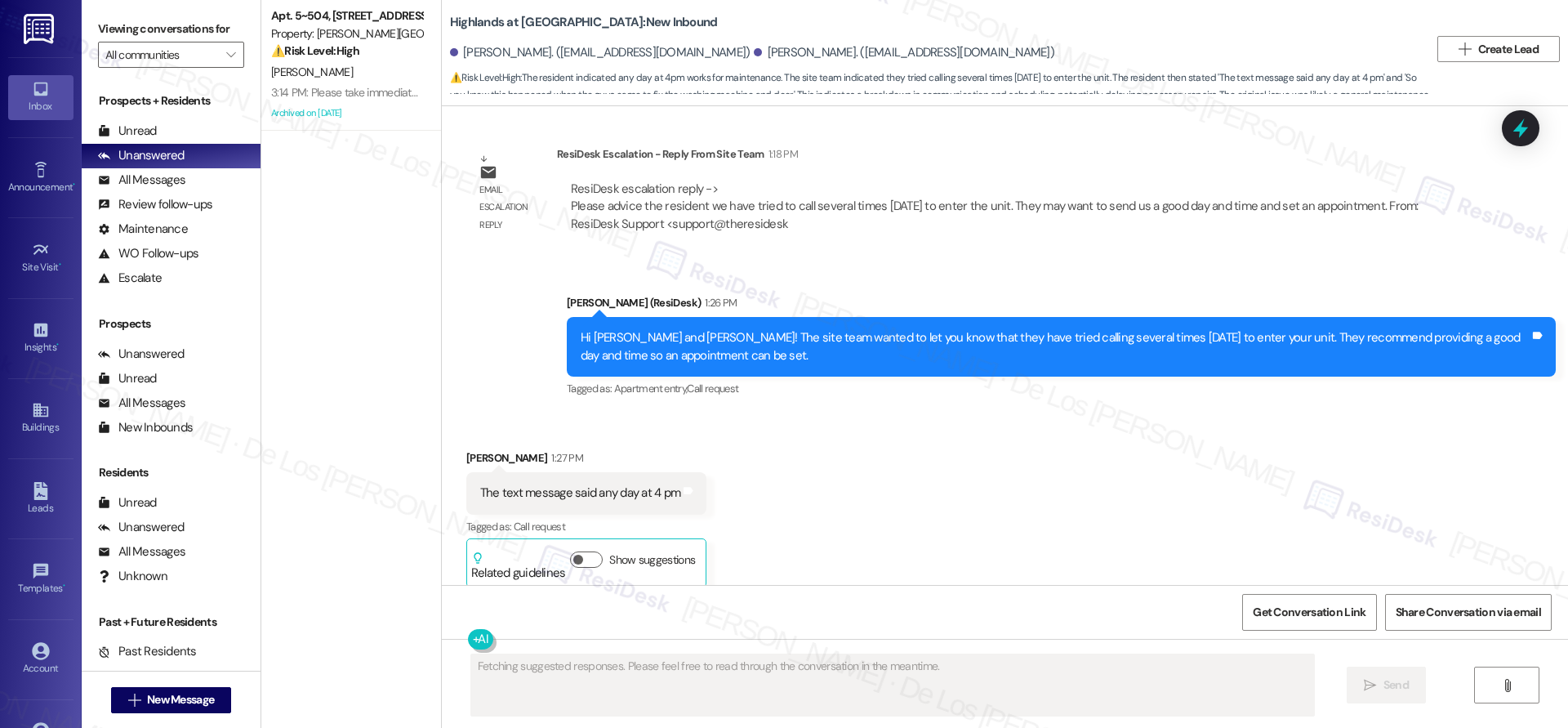
scroll to position [40666, 0]
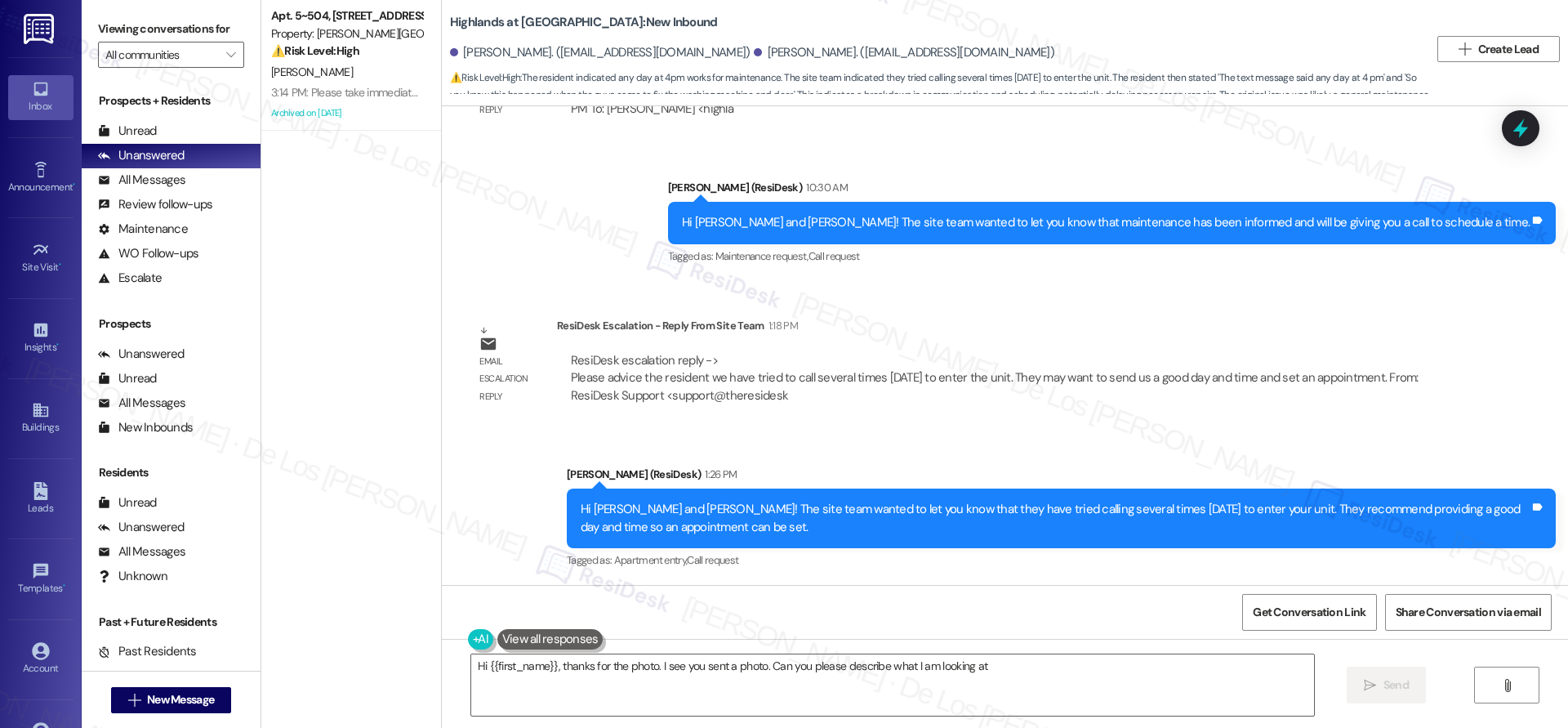
type textarea "Hi {{first_name}}, thanks for the photo. I see you sent a photo. Can you please…"
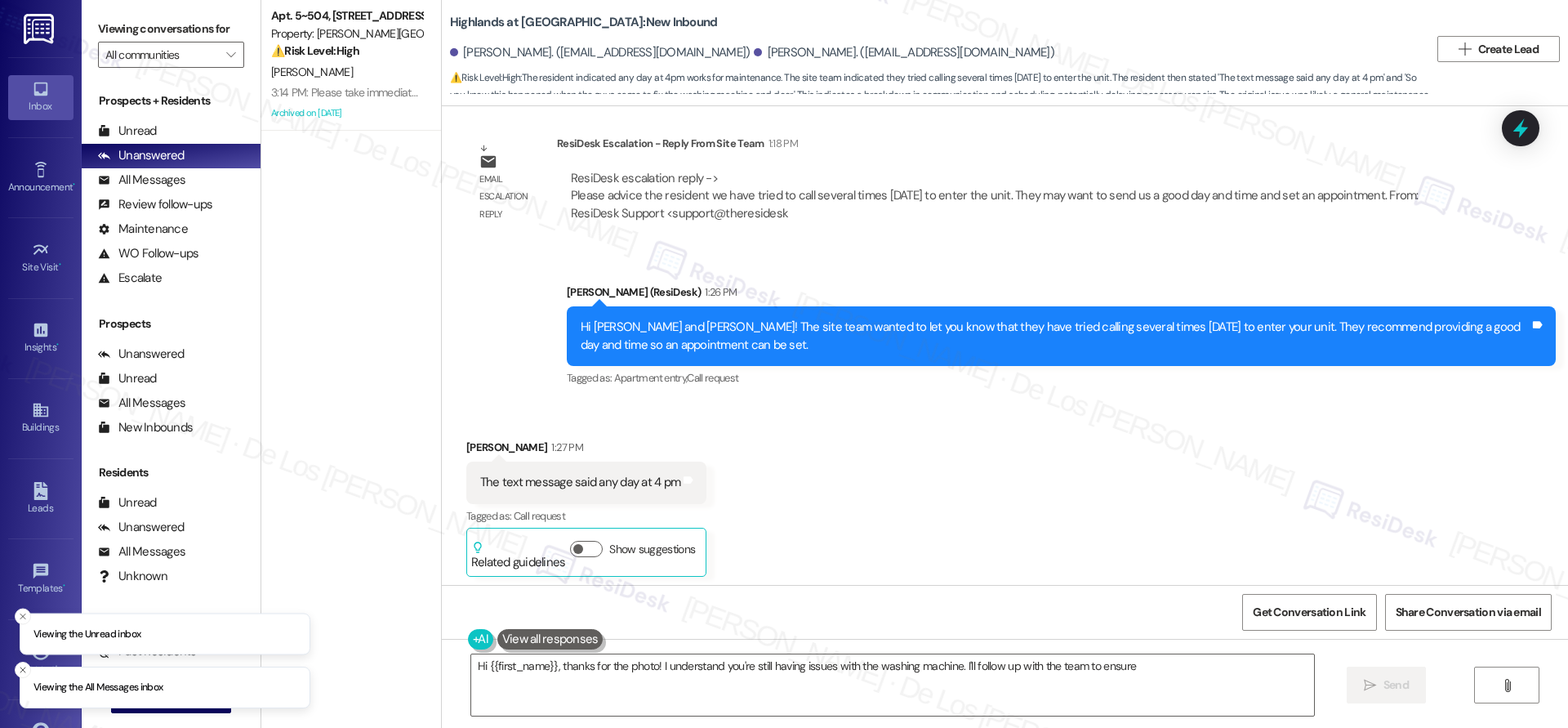
scroll to position [40781, 0]
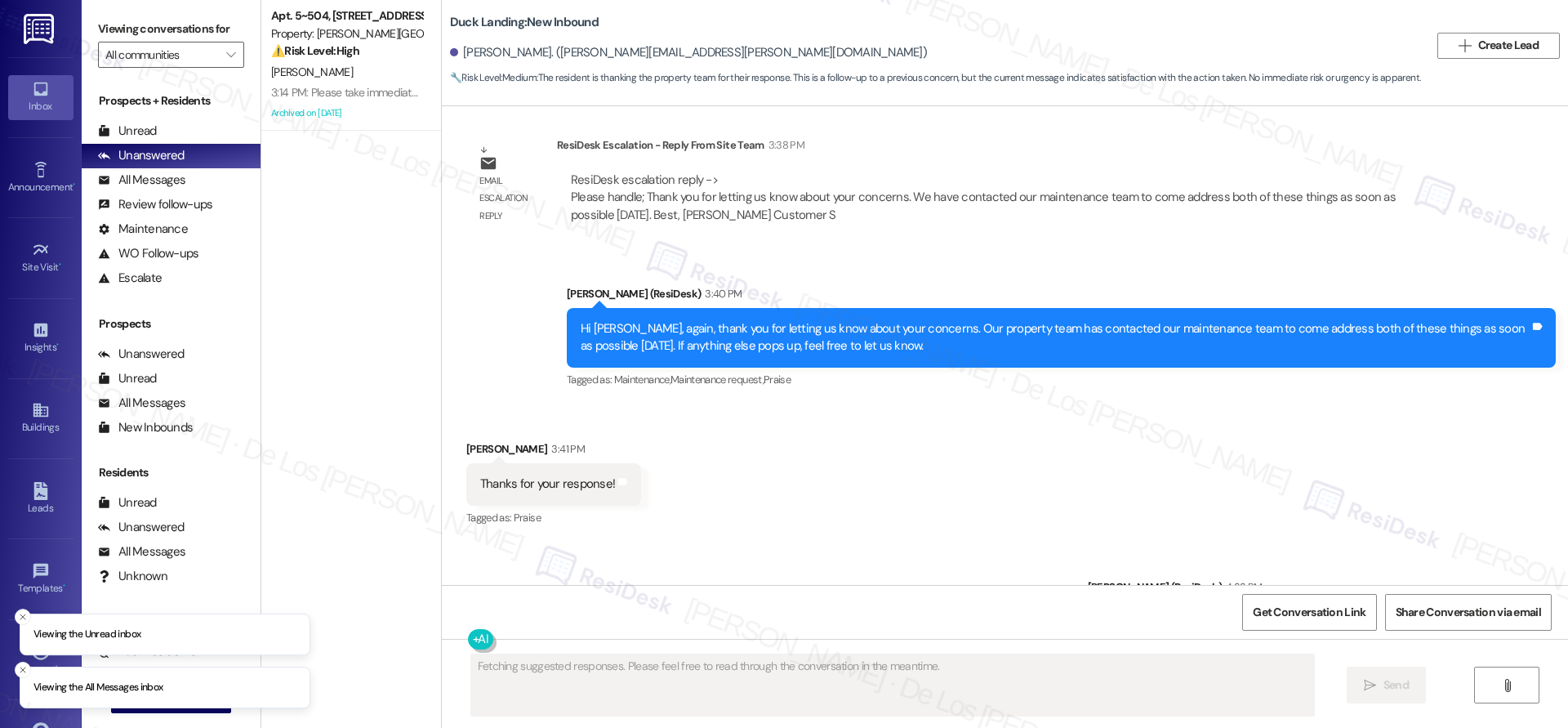
scroll to position [10952, 0]
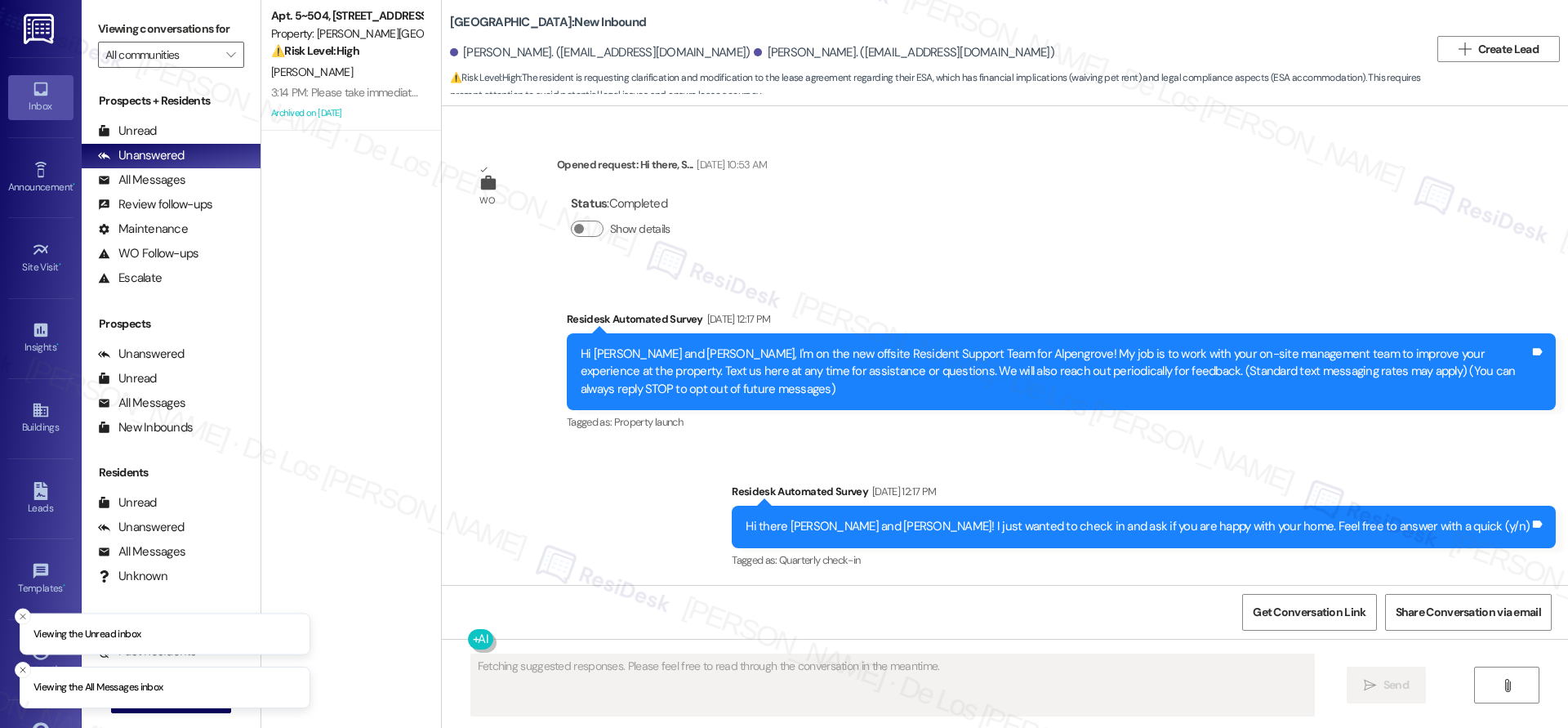
scroll to position [6634, 0]
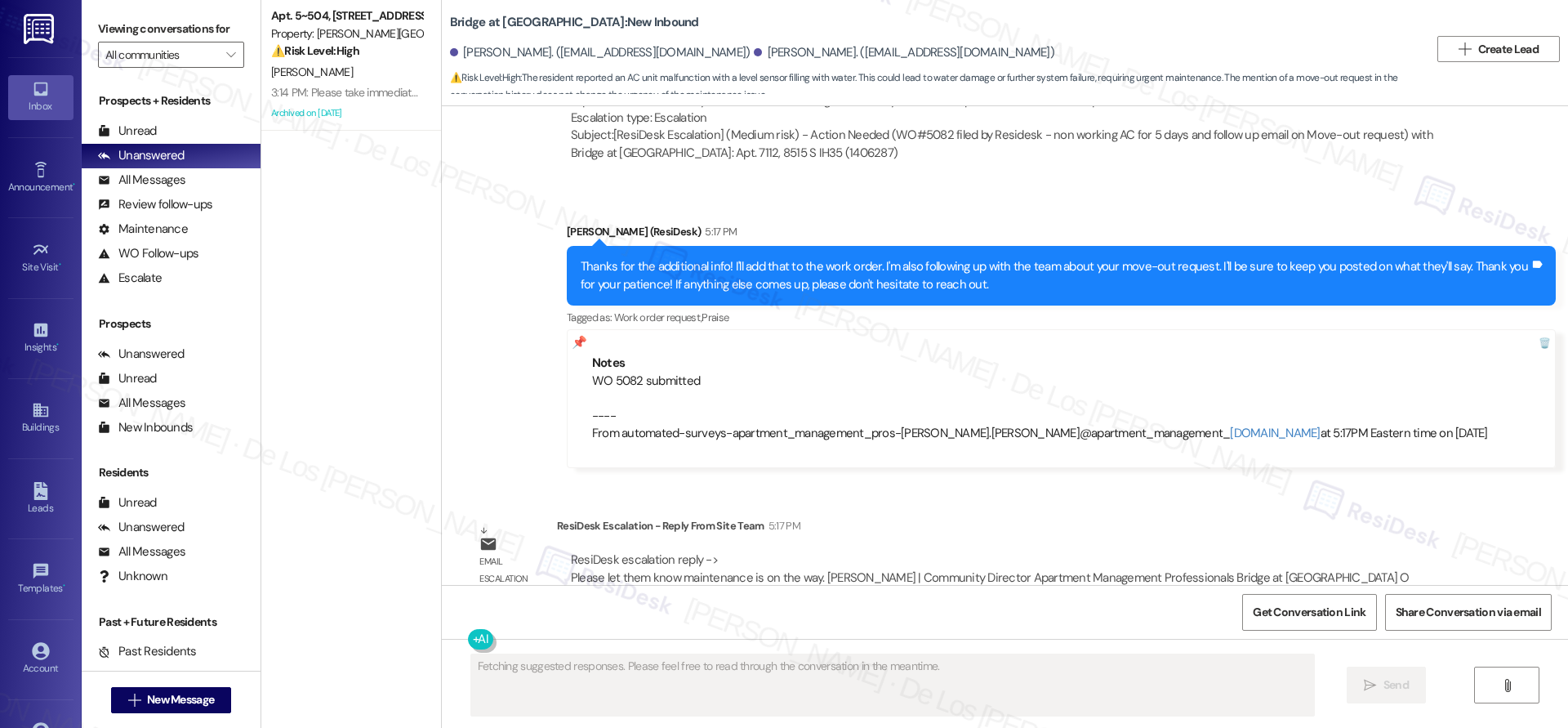
scroll to position [8733, 0]
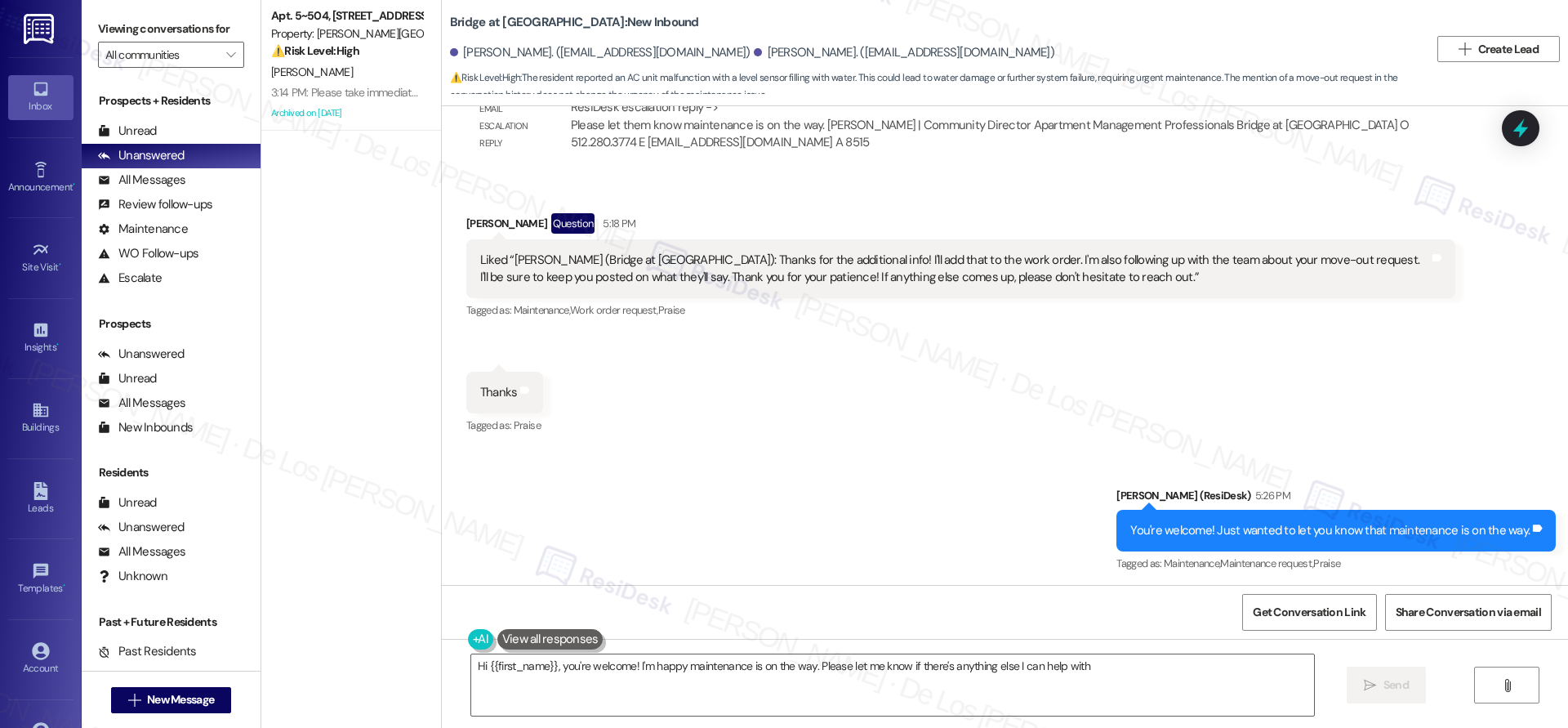
type textarea "Hi {{first_name}}, you're welcome! I'm happy maintenance is on the way. Please …"
